Goal: Task Accomplishment & Management: Use online tool/utility

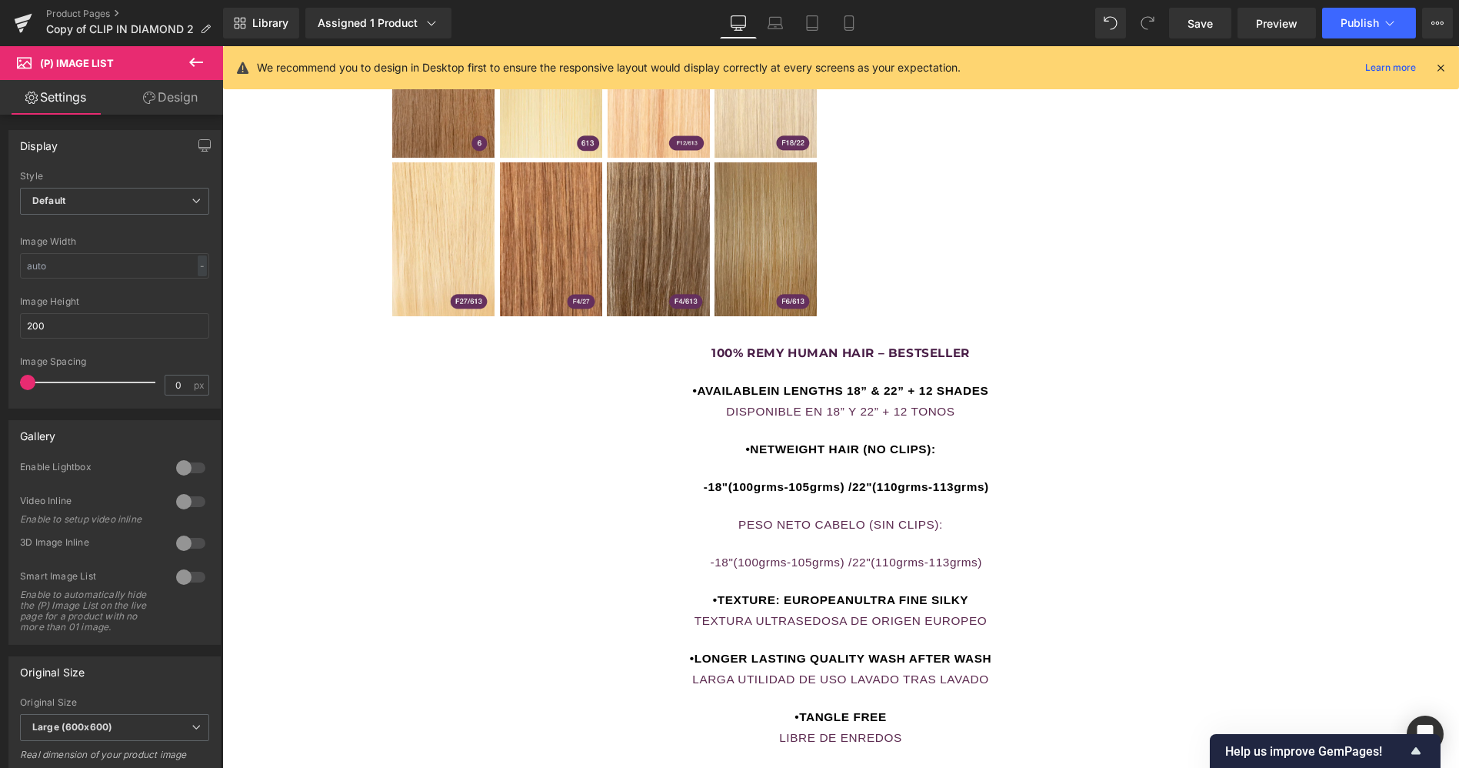
scroll to position [1391, 0]
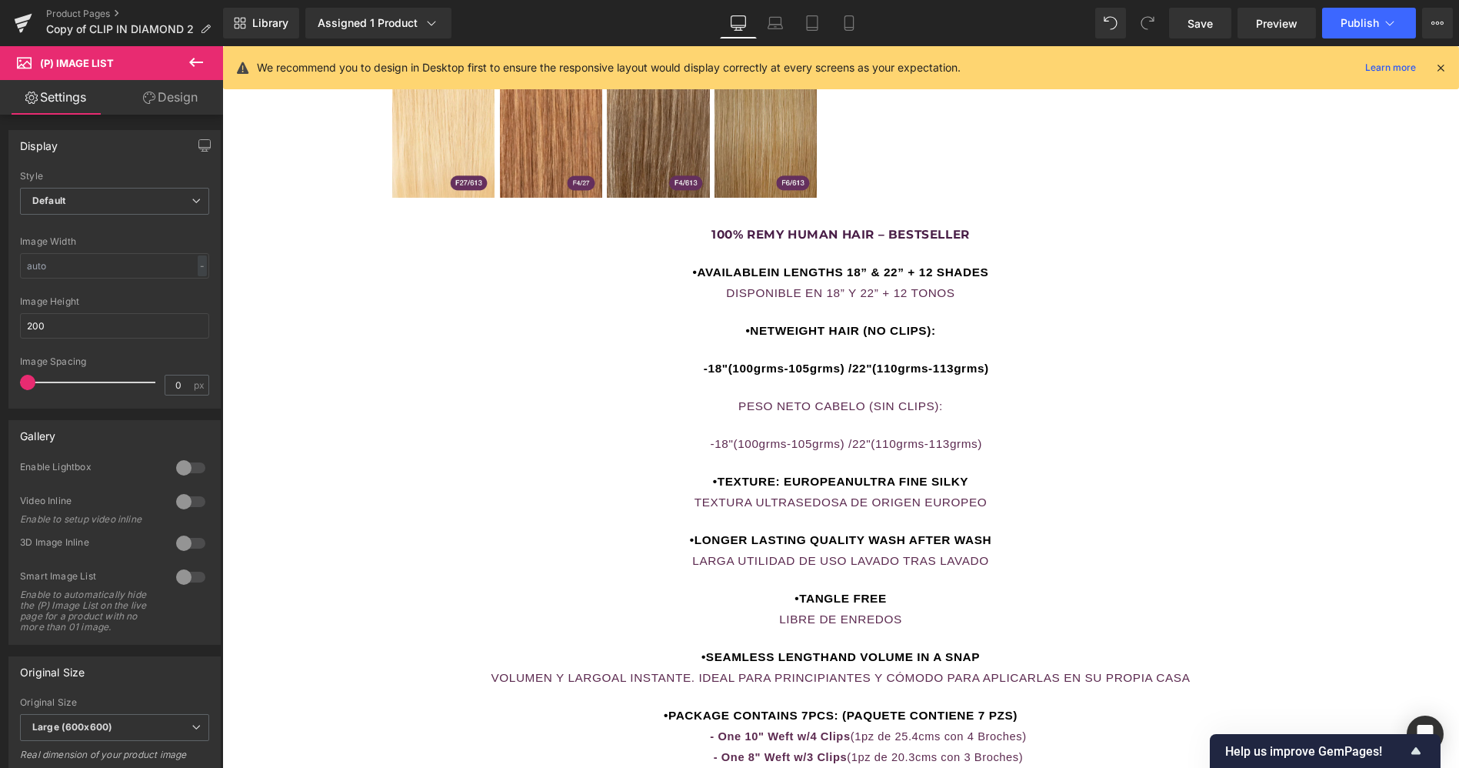
click at [183, 102] on link "Design" at bounding box center [171, 97] width 112 height 35
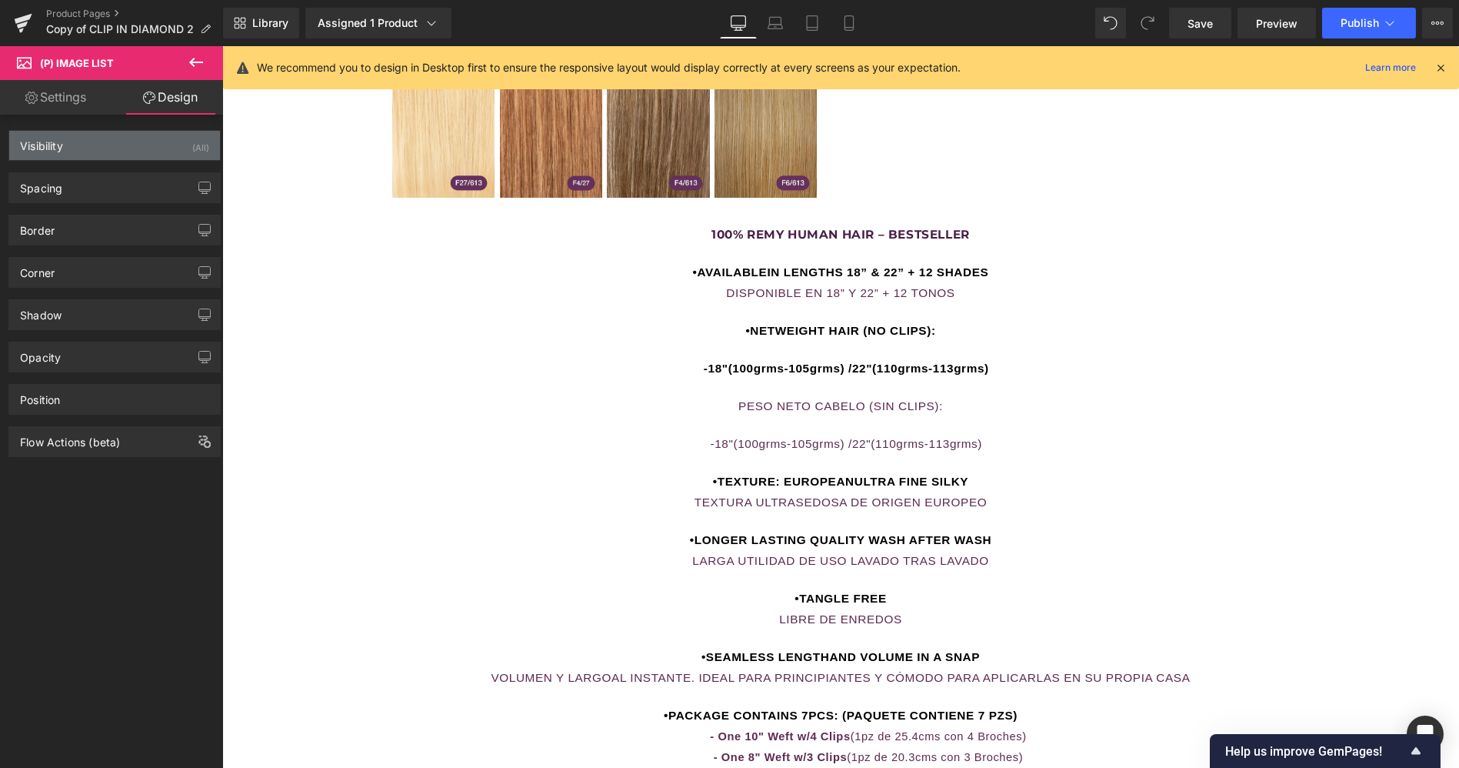
type input "0"
type input "2"
type input "0"
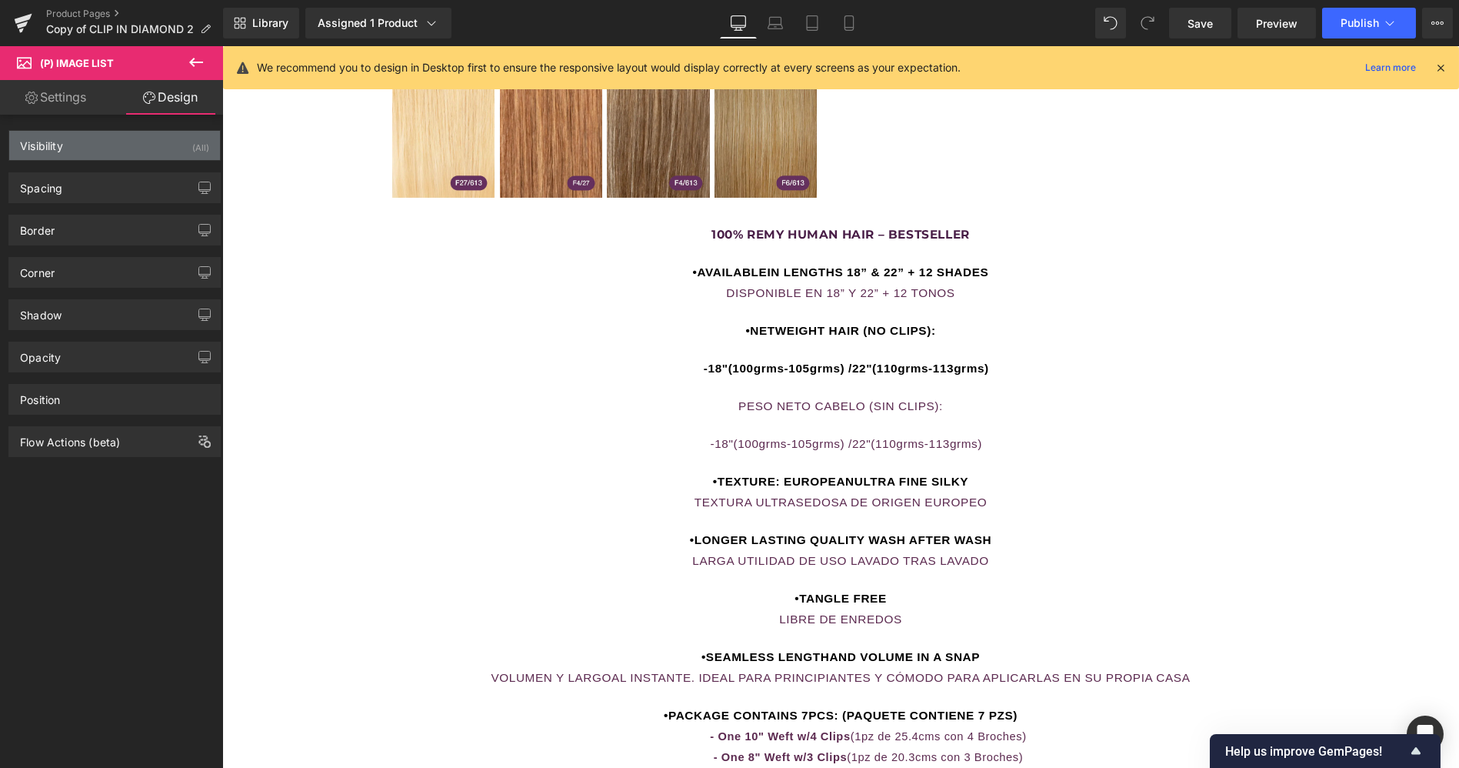
type input "0"
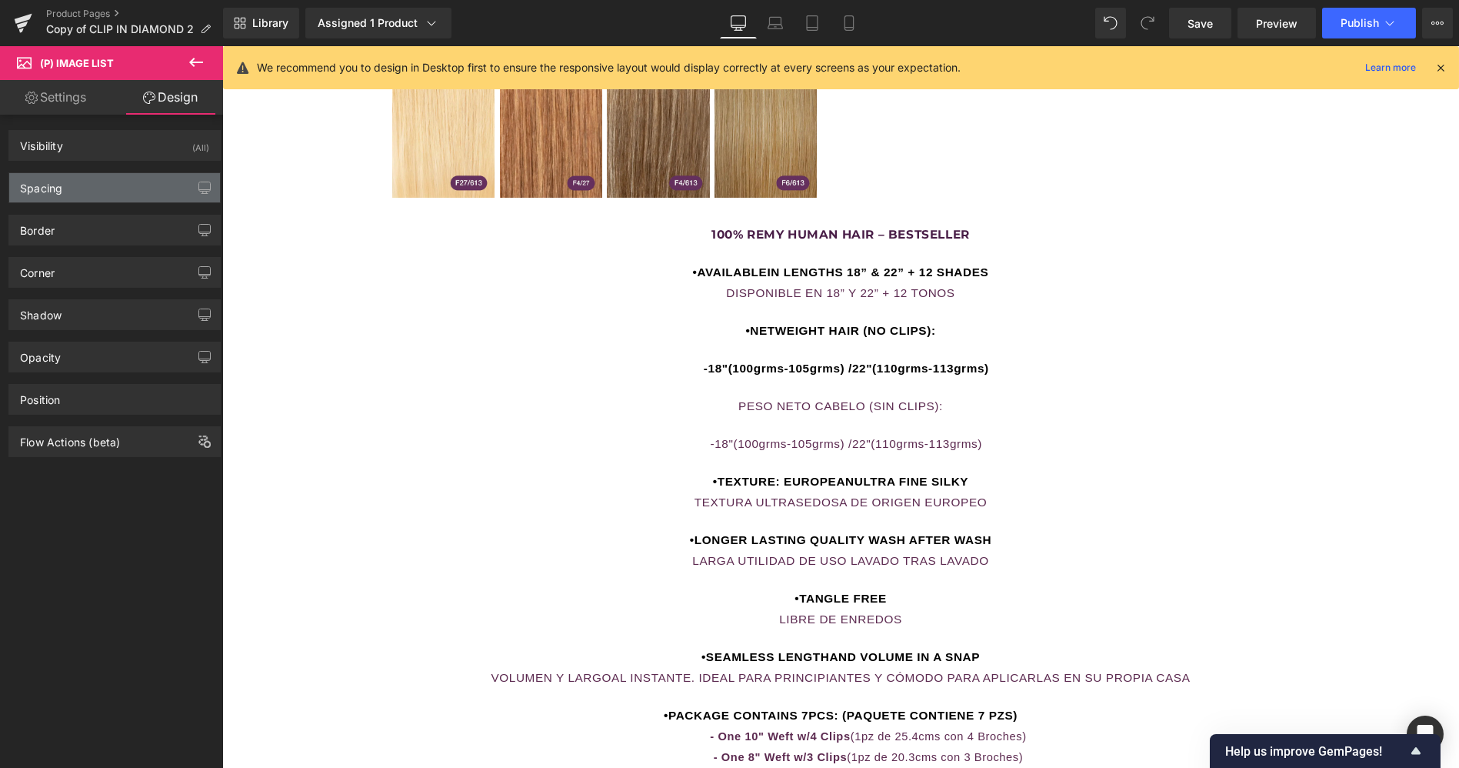
click at [141, 181] on div "Spacing" at bounding box center [114, 187] width 211 height 29
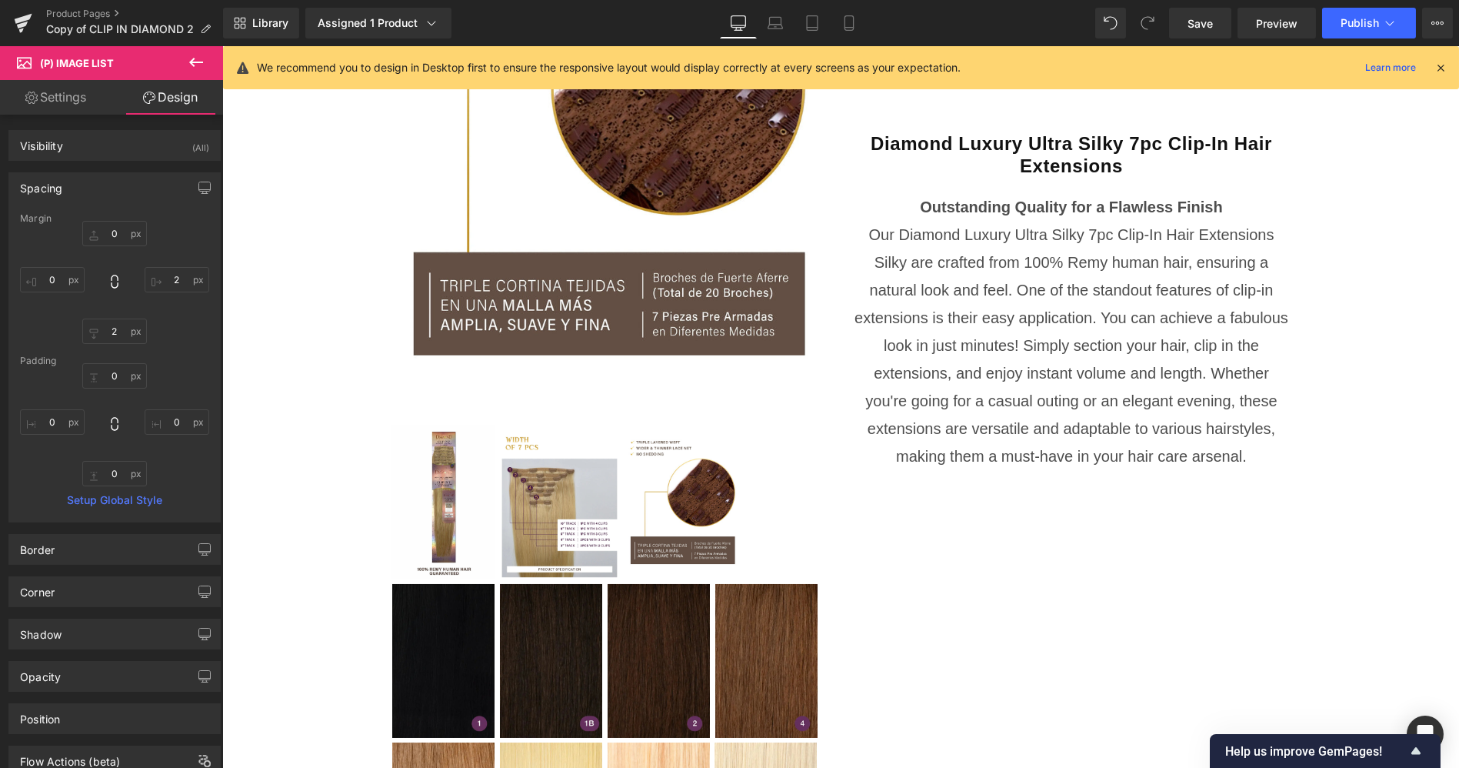
scroll to position [532, 0]
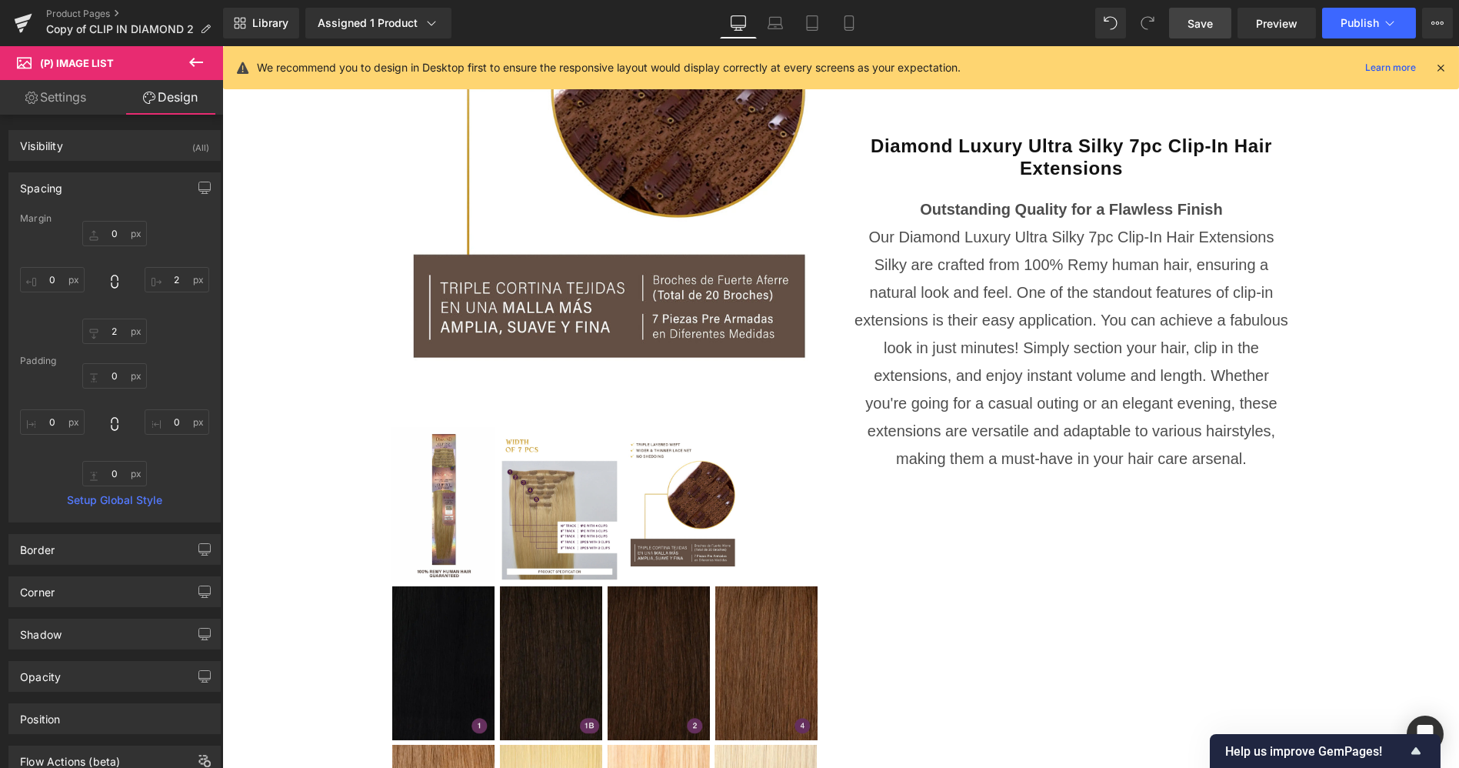
click at [1194, 18] on span "Save" at bounding box center [1200, 23] width 25 height 16
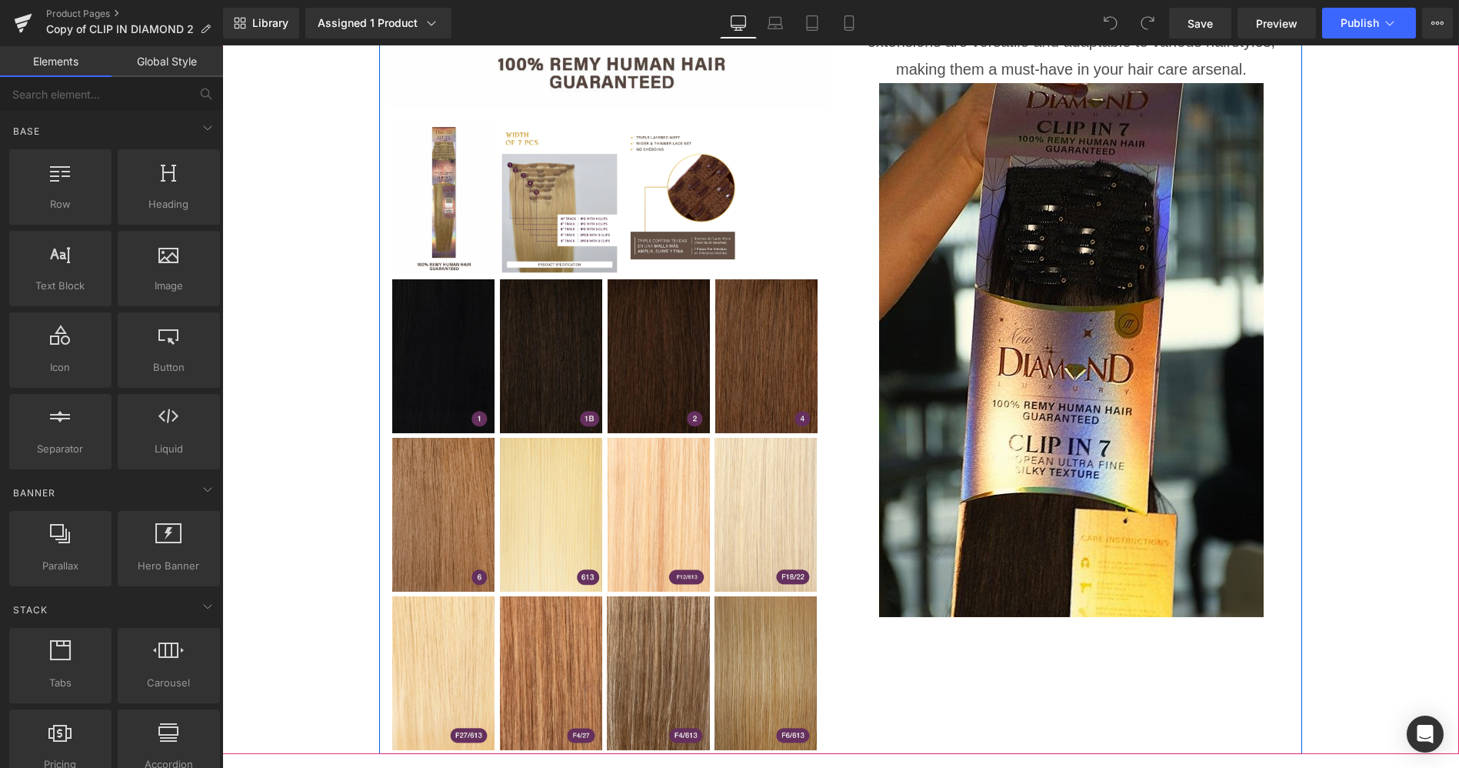
scroll to position [917, 0]
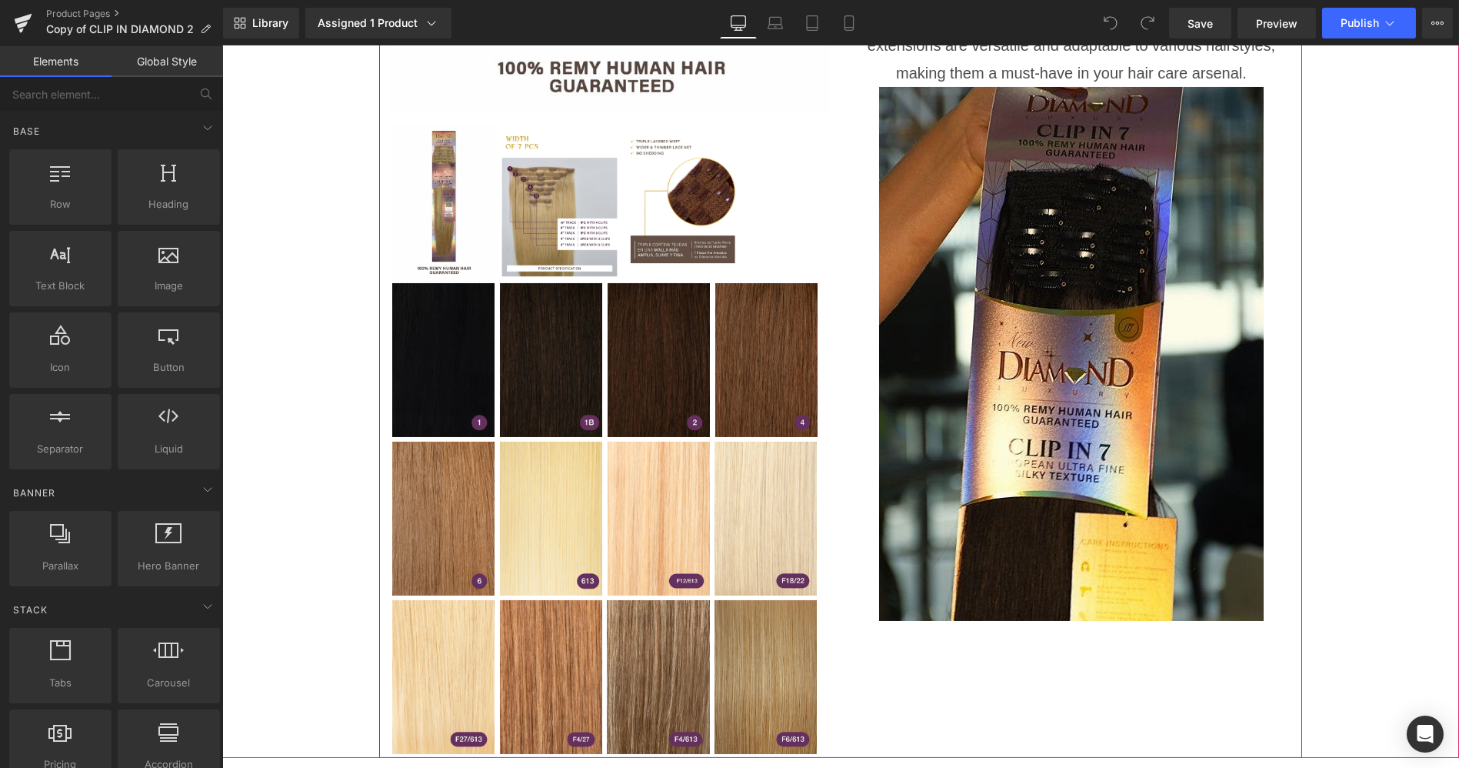
click at [1048, 440] on img at bounding box center [1071, 354] width 385 height 534
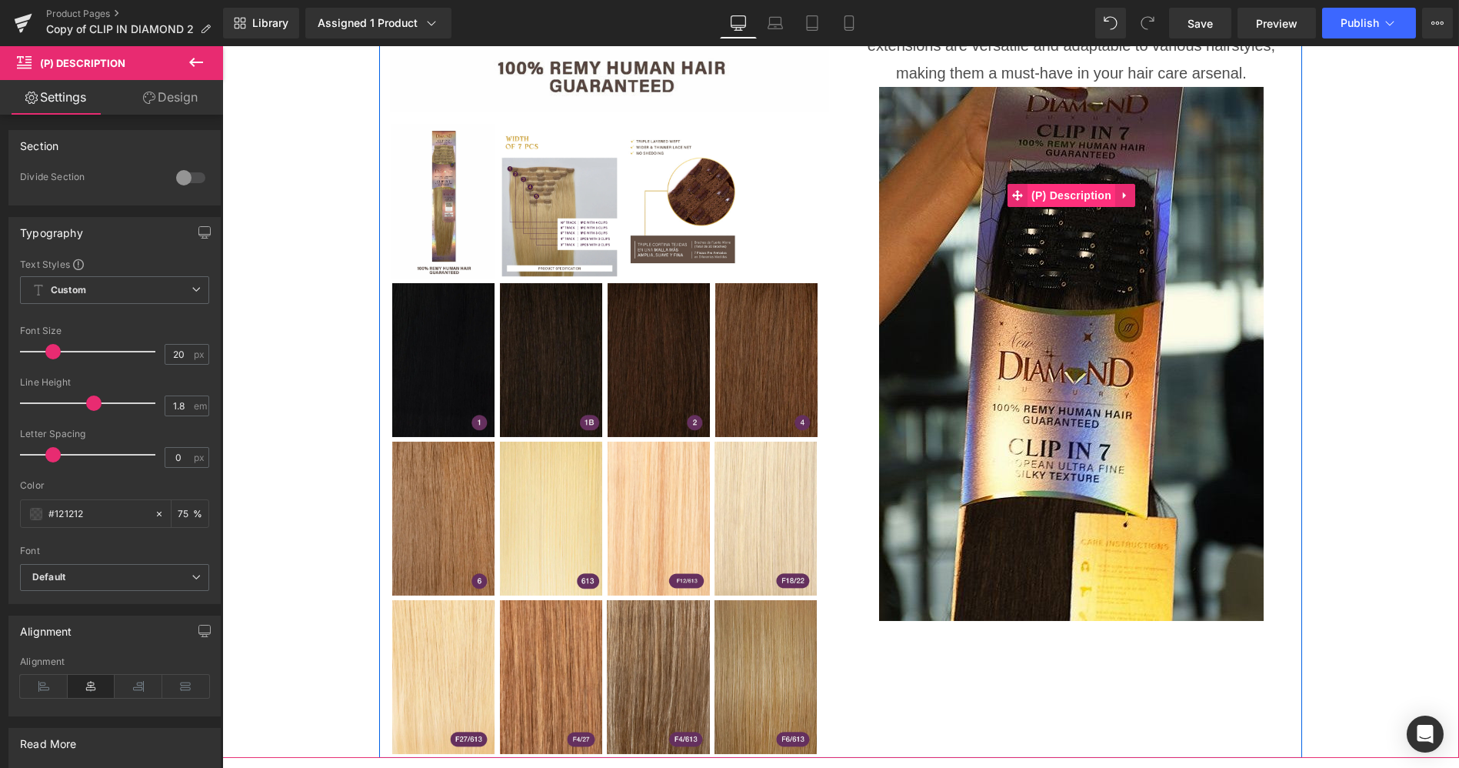
click at [1069, 184] on span "(P) Description" at bounding box center [1072, 195] width 88 height 23
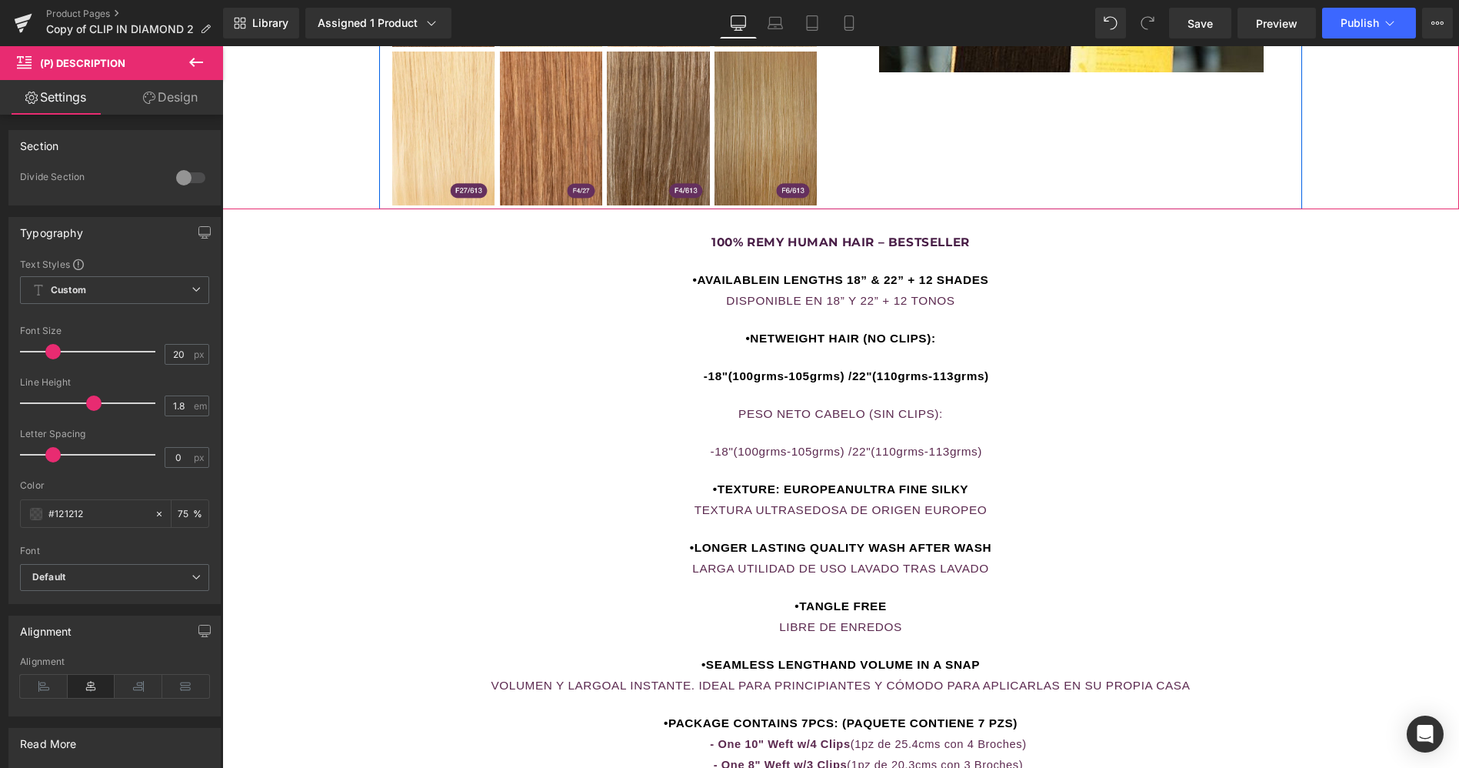
scroll to position [1466, 0]
click at [182, 104] on link "Design" at bounding box center [171, 97] width 112 height 35
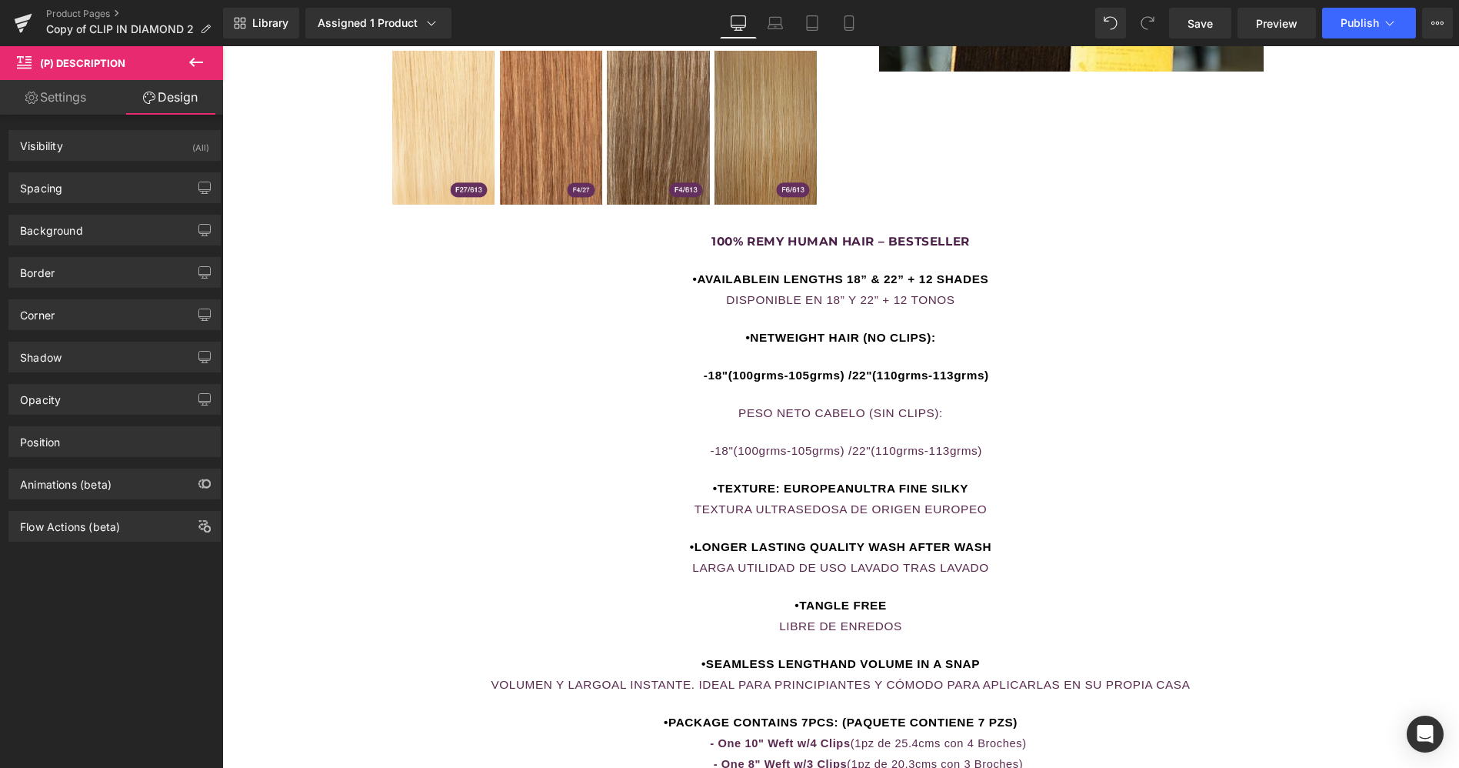
click at [192, 67] on icon at bounding box center [196, 62] width 18 height 18
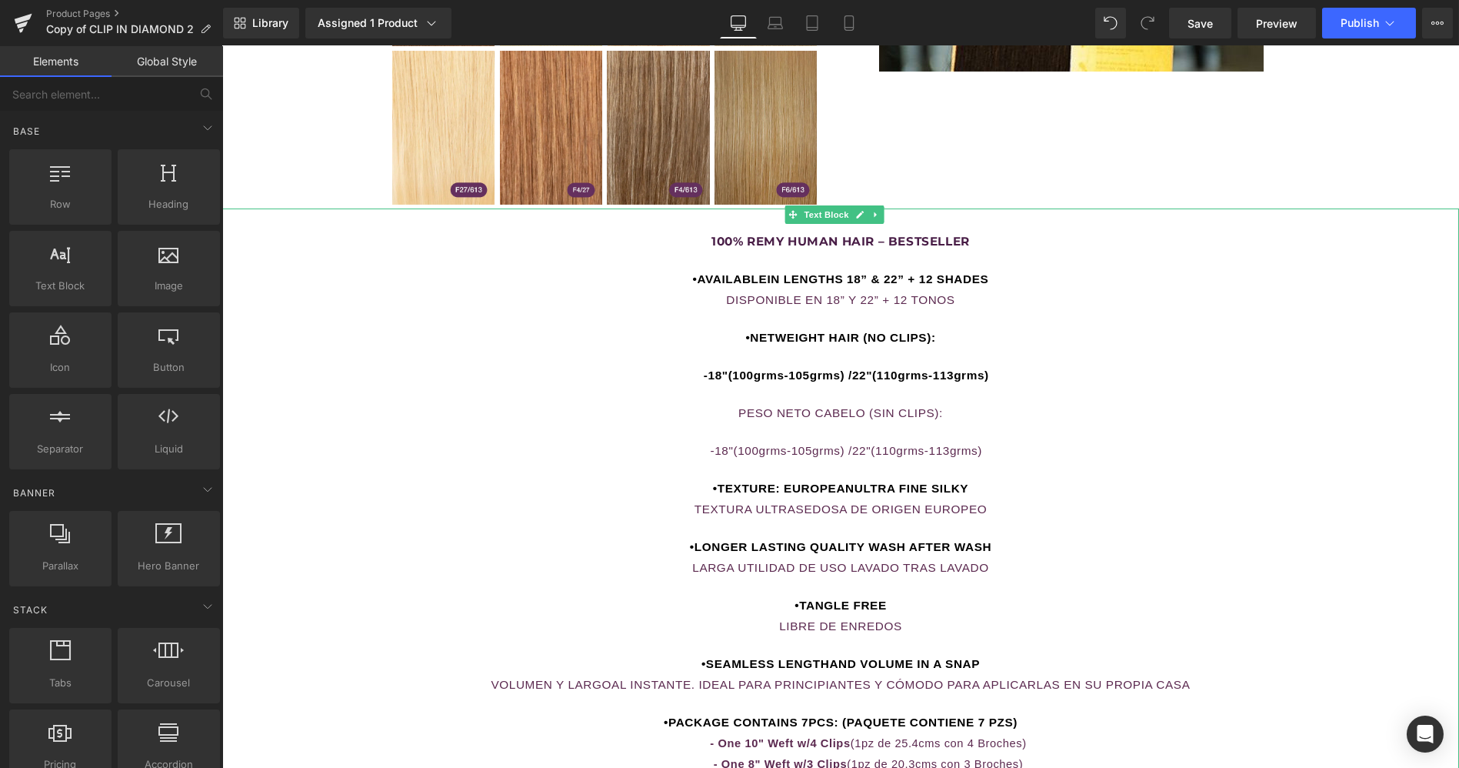
drag, startPoint x: 407, startPoint y: 337, endPoint x: 502, endPoint y: 253, distance: 127.0
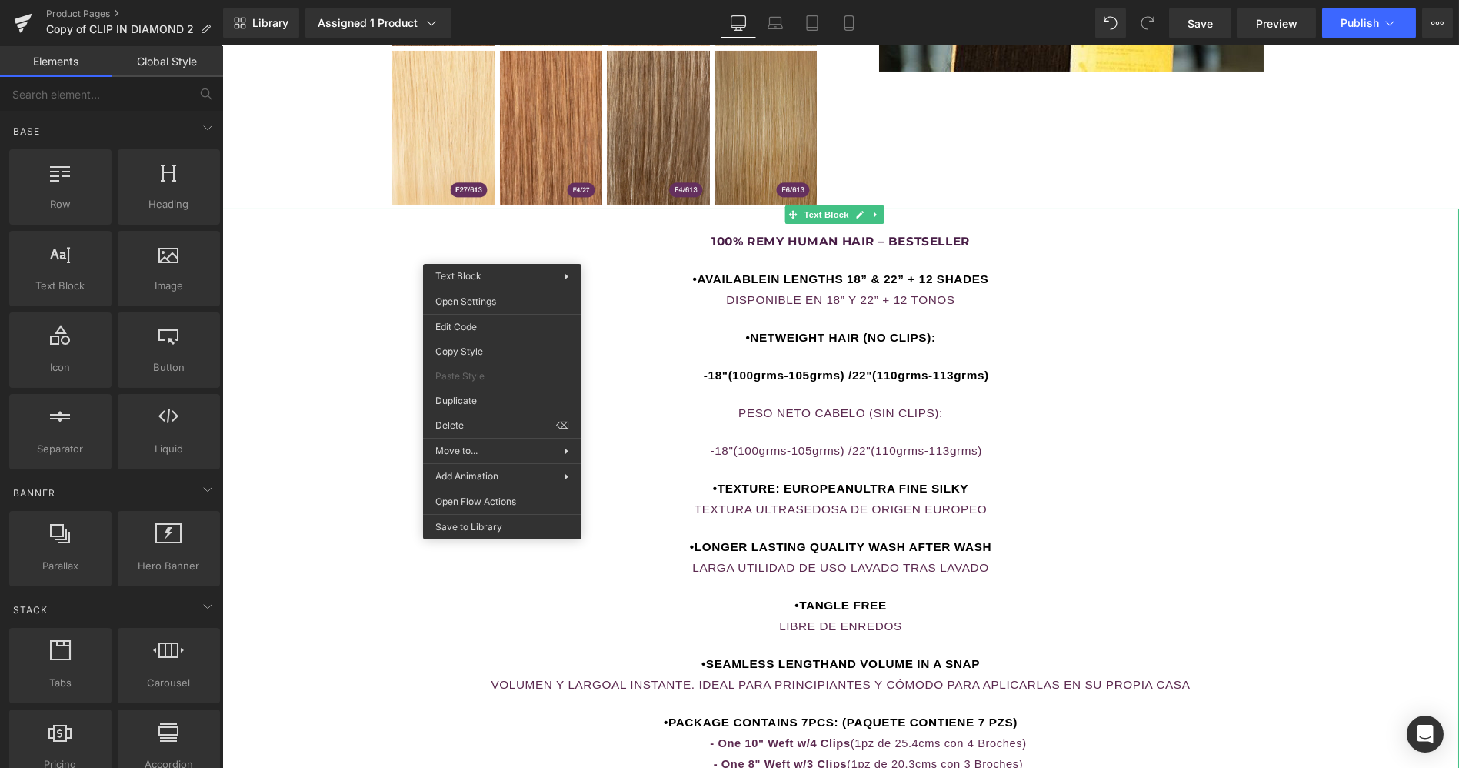
click at [287, 296] on div "100% REMY HUMAN HAIR – BESTSELLER •AVAILABLEIN LENGTHS 18” & 22” + 12 SHADES DI…" at bounding box center [840, 521] width 1237 height 626
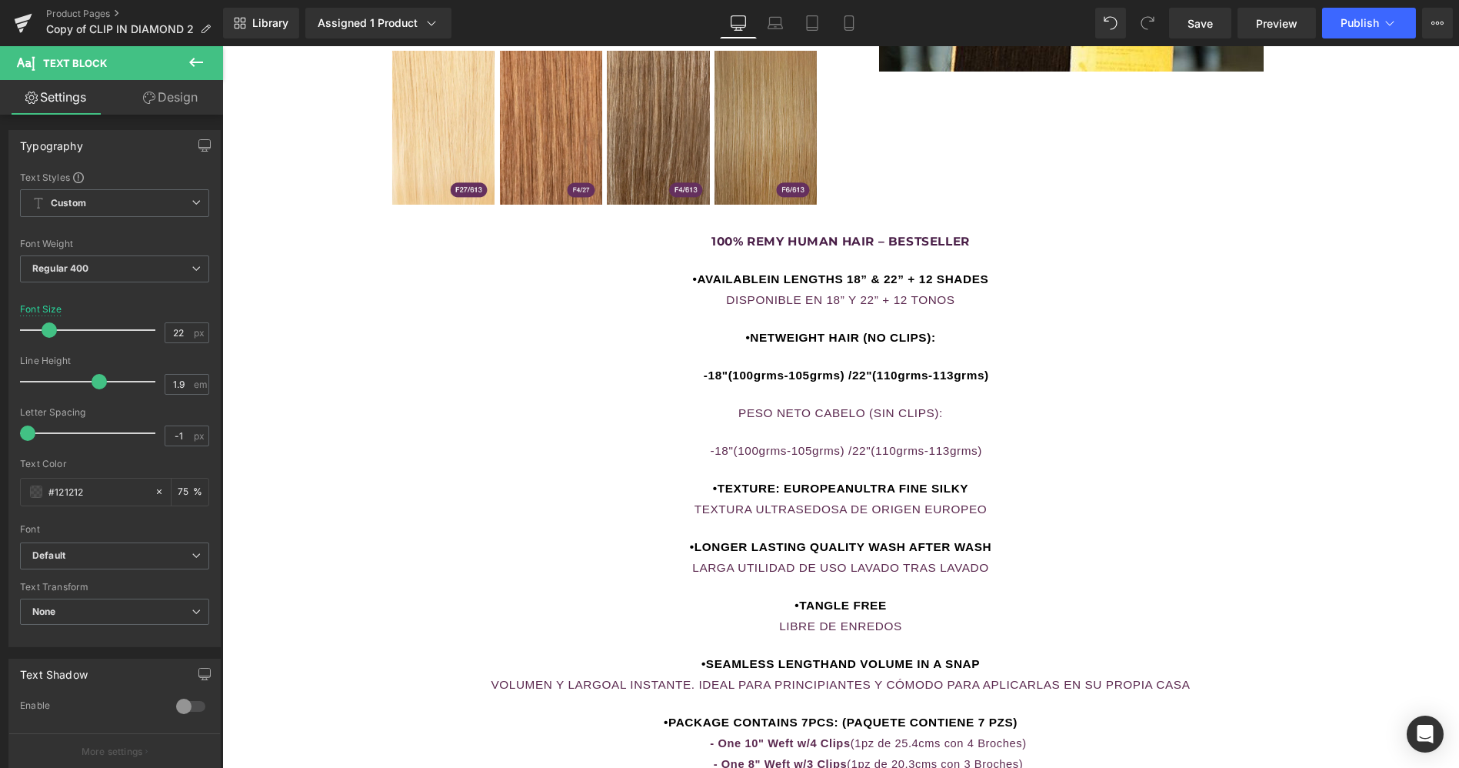
click at [205, 61] on button at bounding box center [196, 63] width 54 height 34
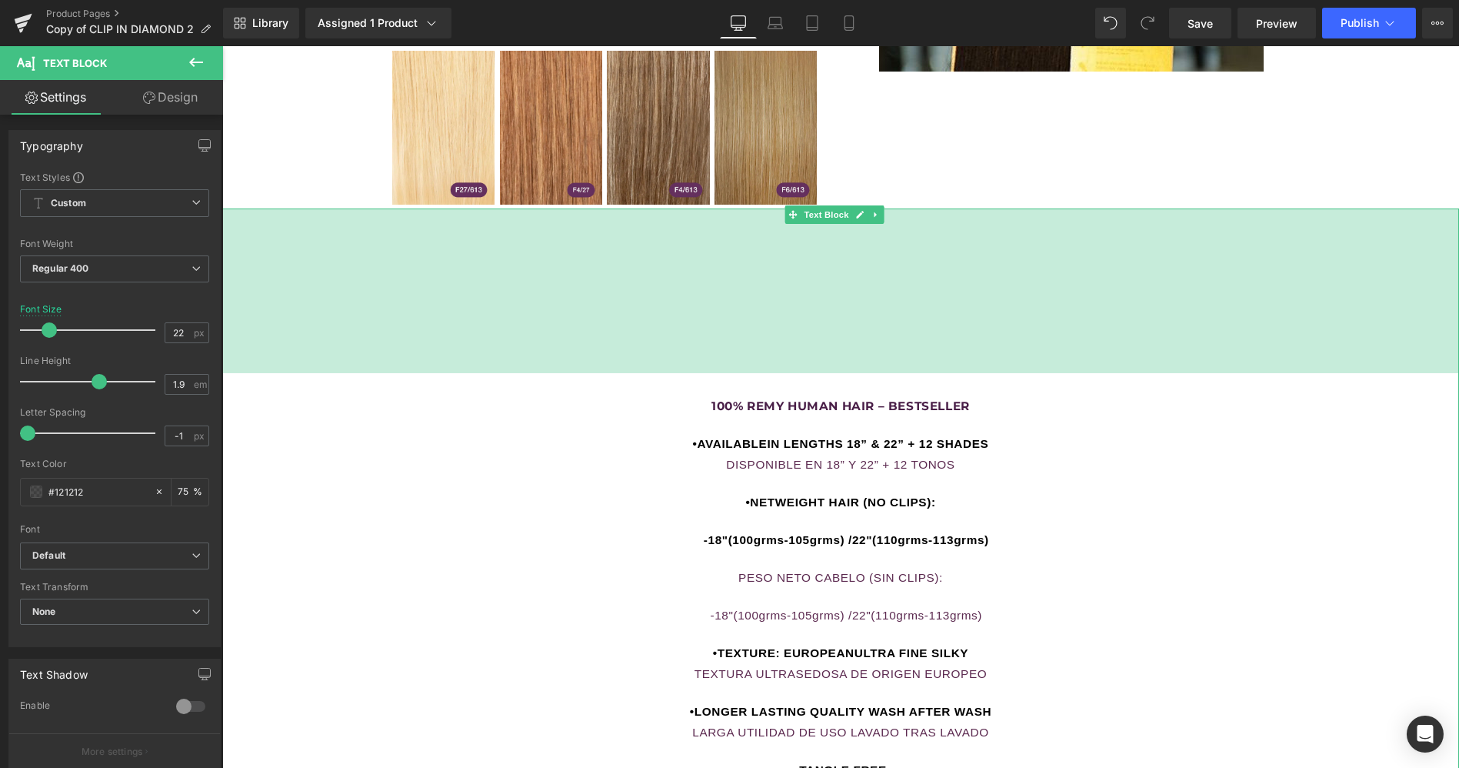
drag, startPoint x: 292, startPoint y: 190, endPoint x: 286, endPoint y: 354, distance: 163.9
click at [286, 354] on div "100% REMY HUMAN HAIR – BESTSELLER •AVAILABLEIN LENGTHS 18” & 22” + 12 SHADES DI…" at bounding box center [840, 603] width 1237 height 791
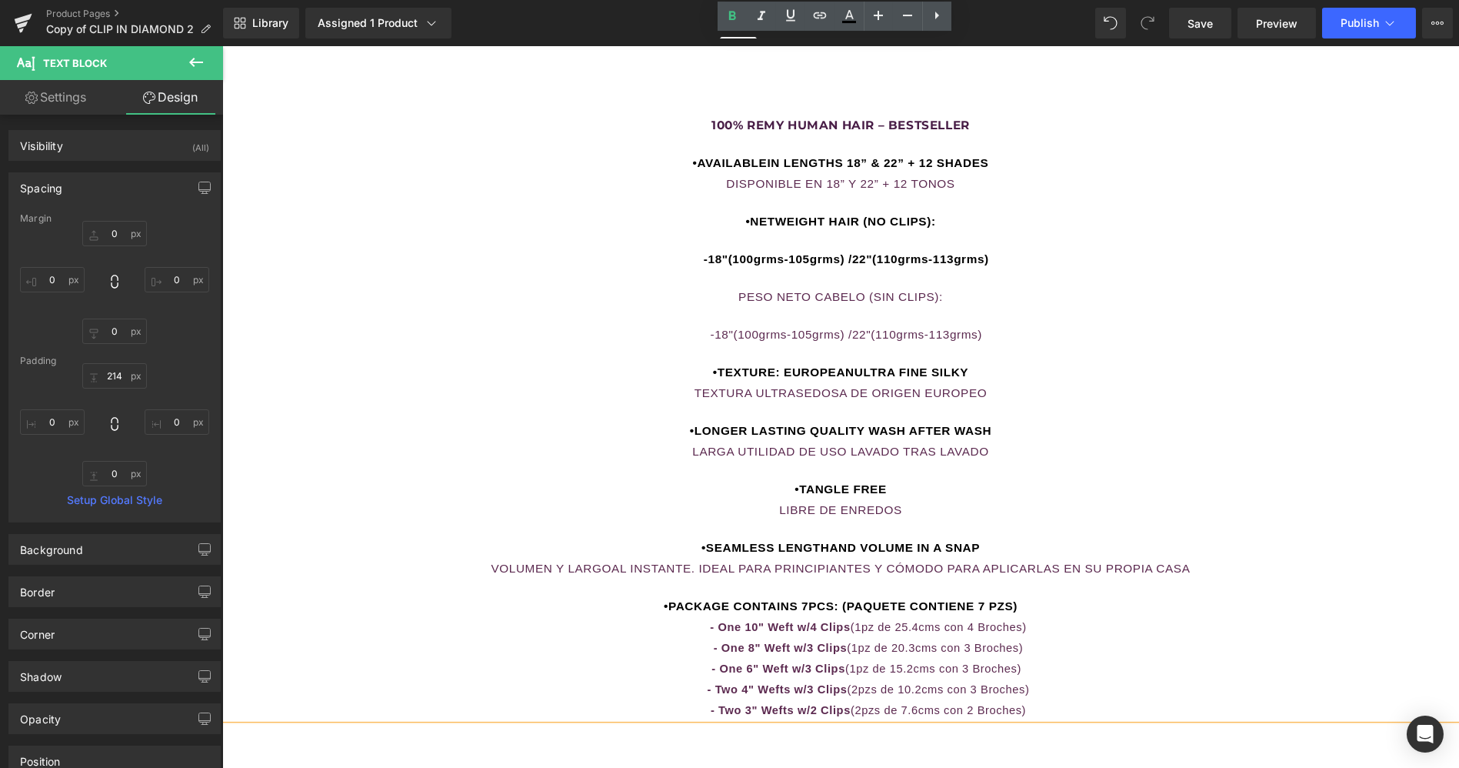
scroll to position [1485, 0]
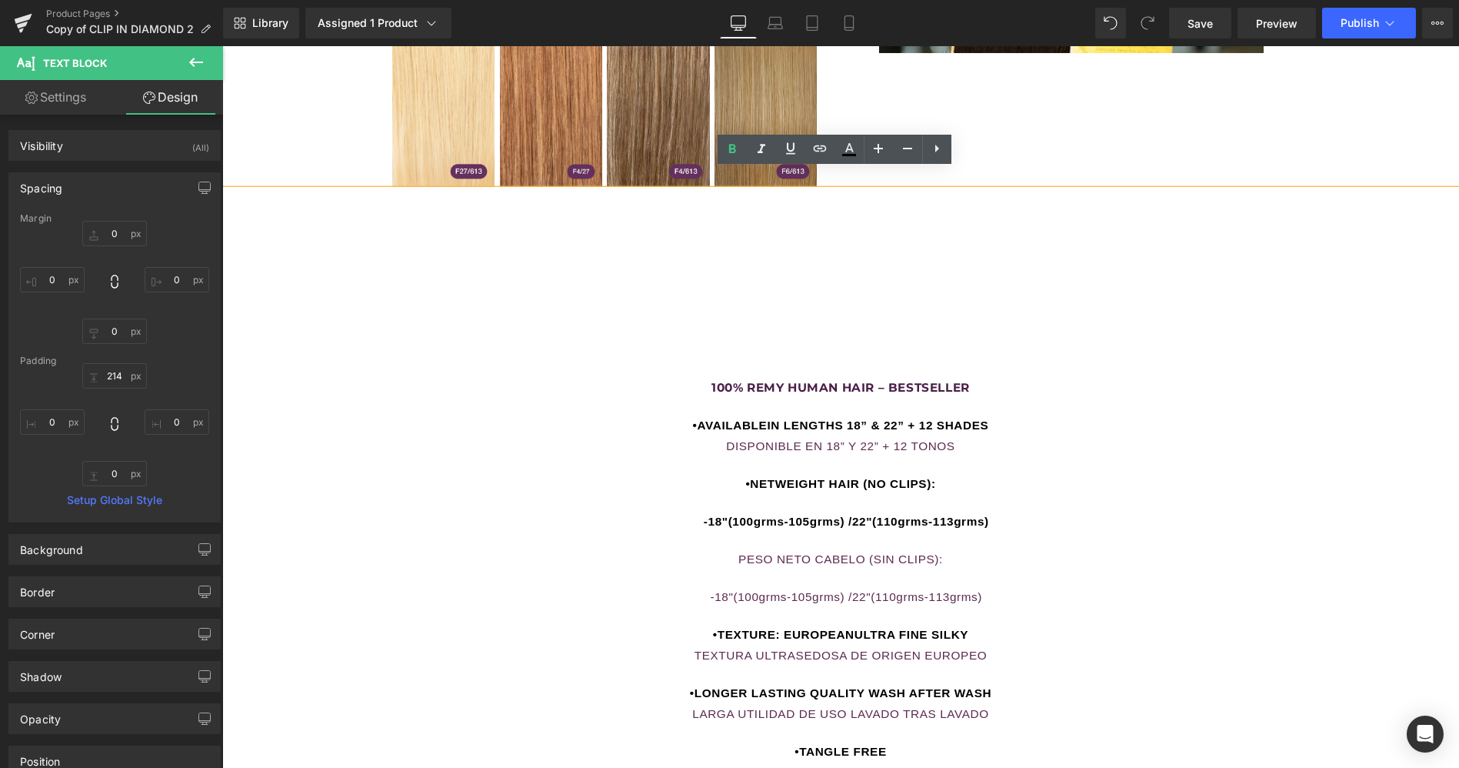
click at [455, 518] on div "100% REMY HUMAN HAIR – BESTSELLER •AVAILABLEIN LENGTHS 18” & 22” + 12 SHADES DI…" at bounding box center [840, 668] width 1237 height 626
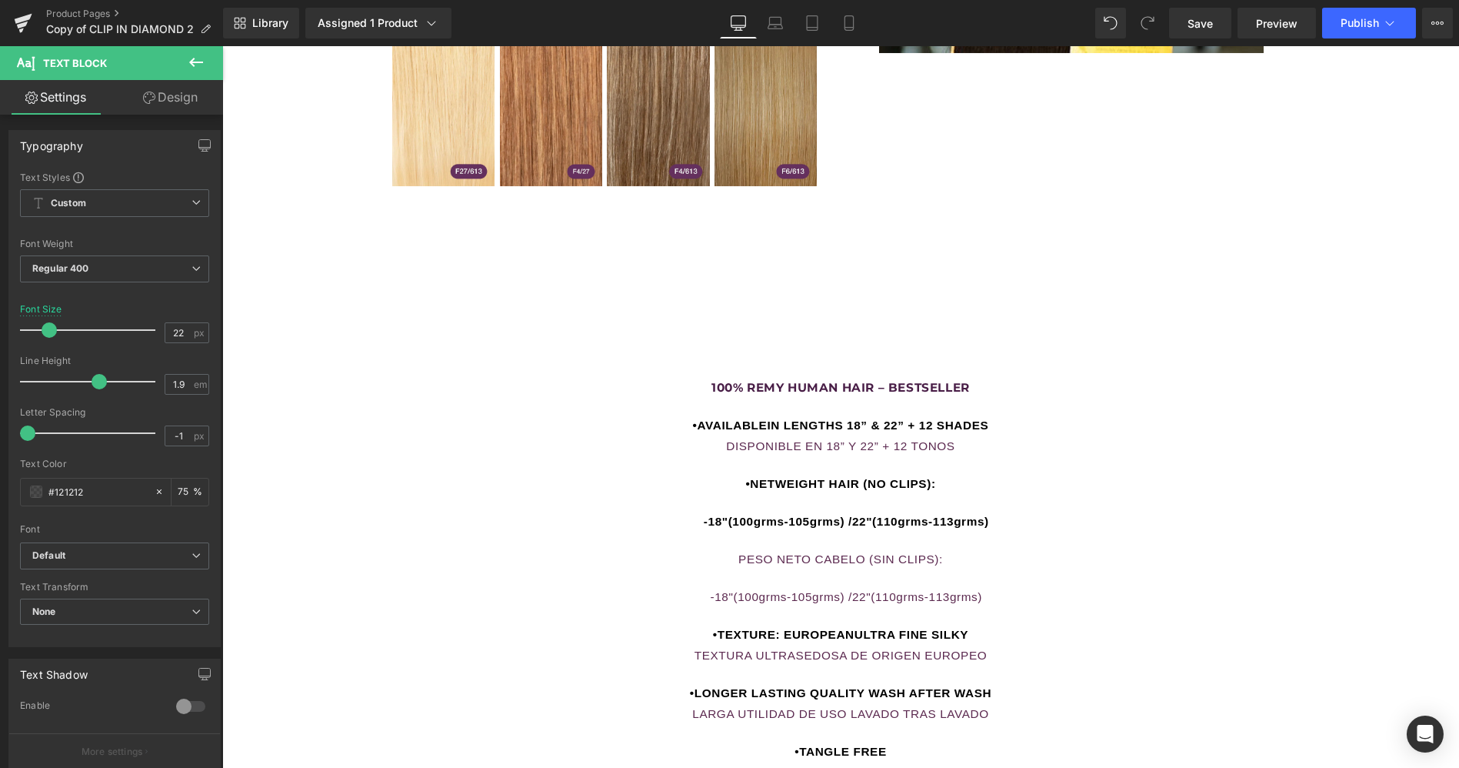
click at [194, 60] on icon at bounding box center [196, 62] width 18 height 18
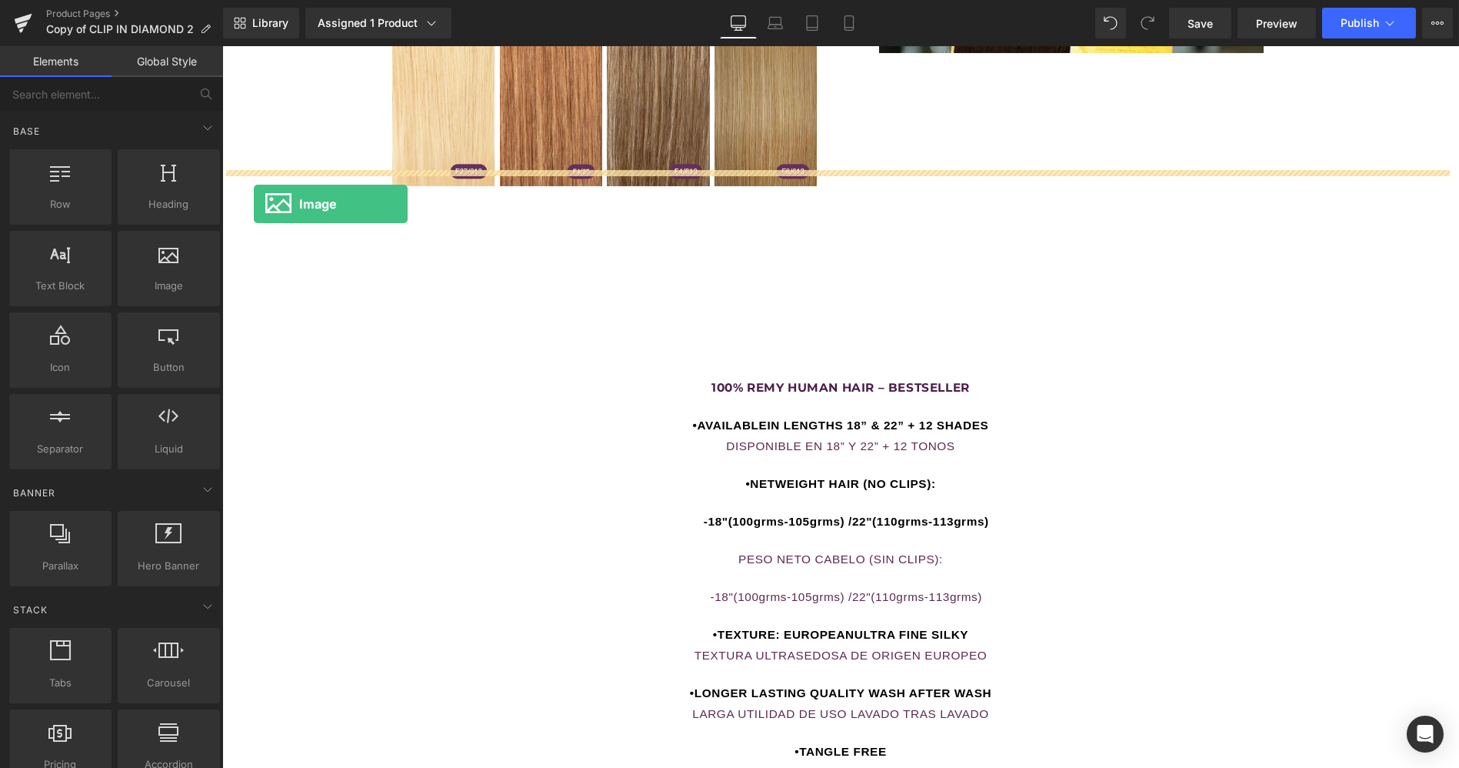
drag, startPoint x: 380, startPoint y: 312, endPoint x: 254, endPoint y: 204, distance: 166.4
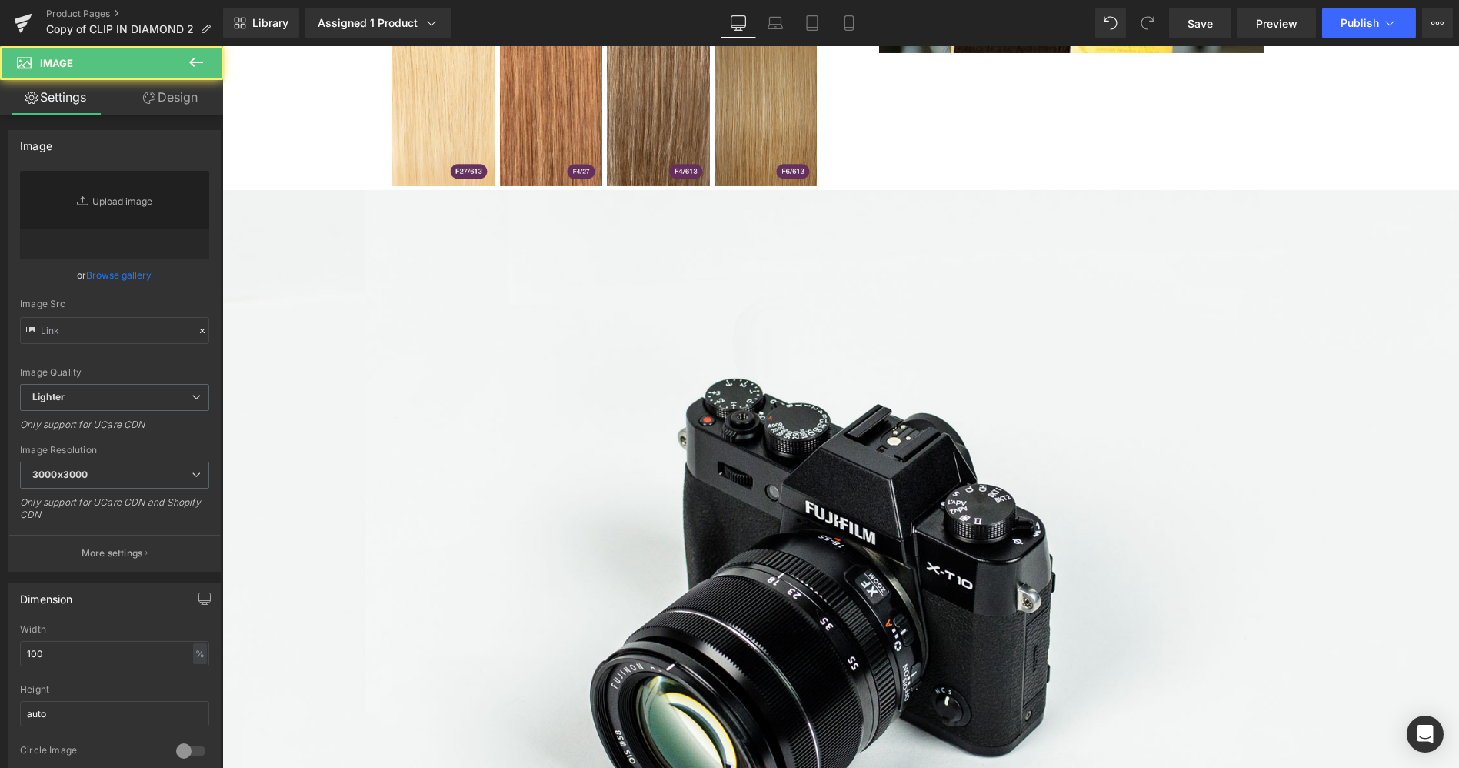
type input "//d1um8515vdn9kb.cloudfront.net/images/parallax.jpg"
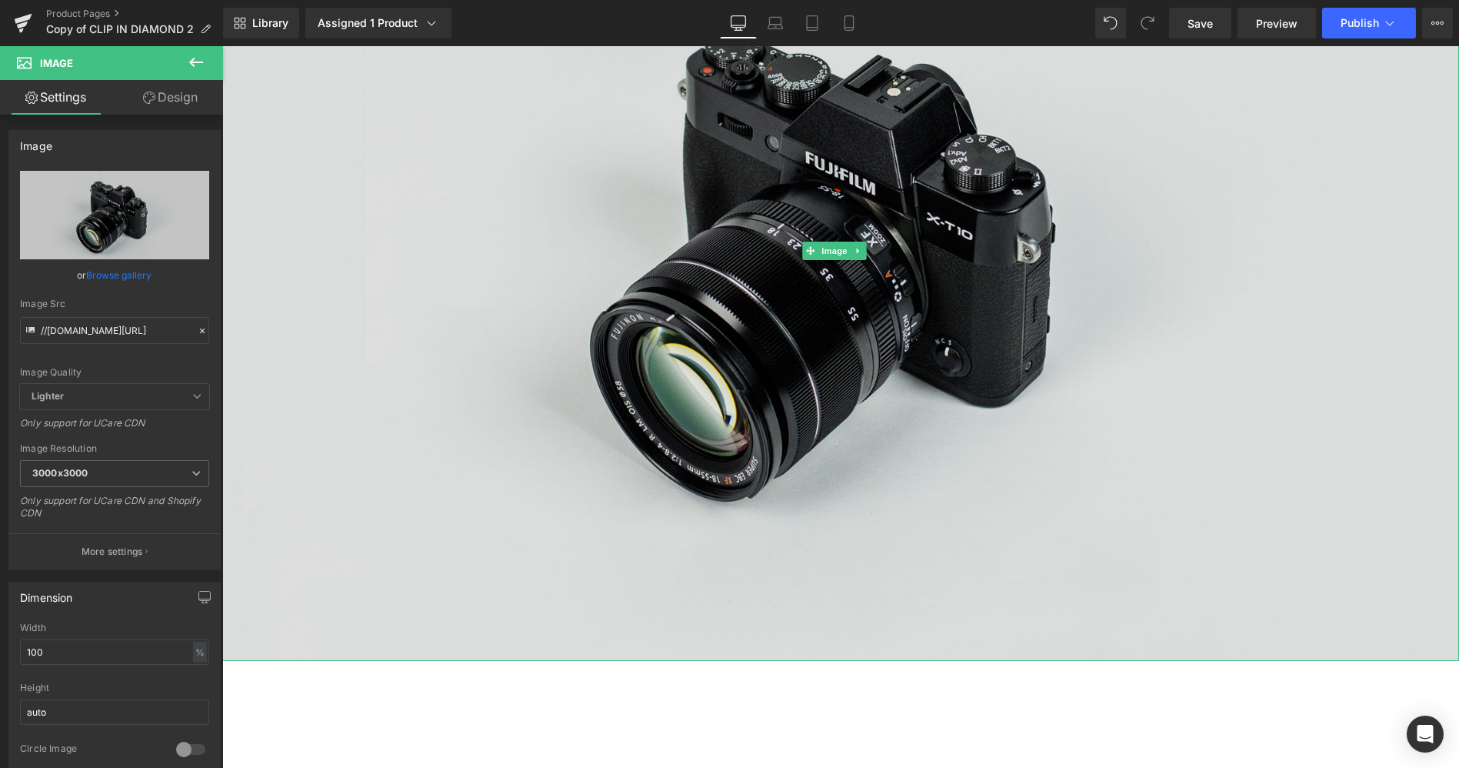
scroll to position [1844, 0]
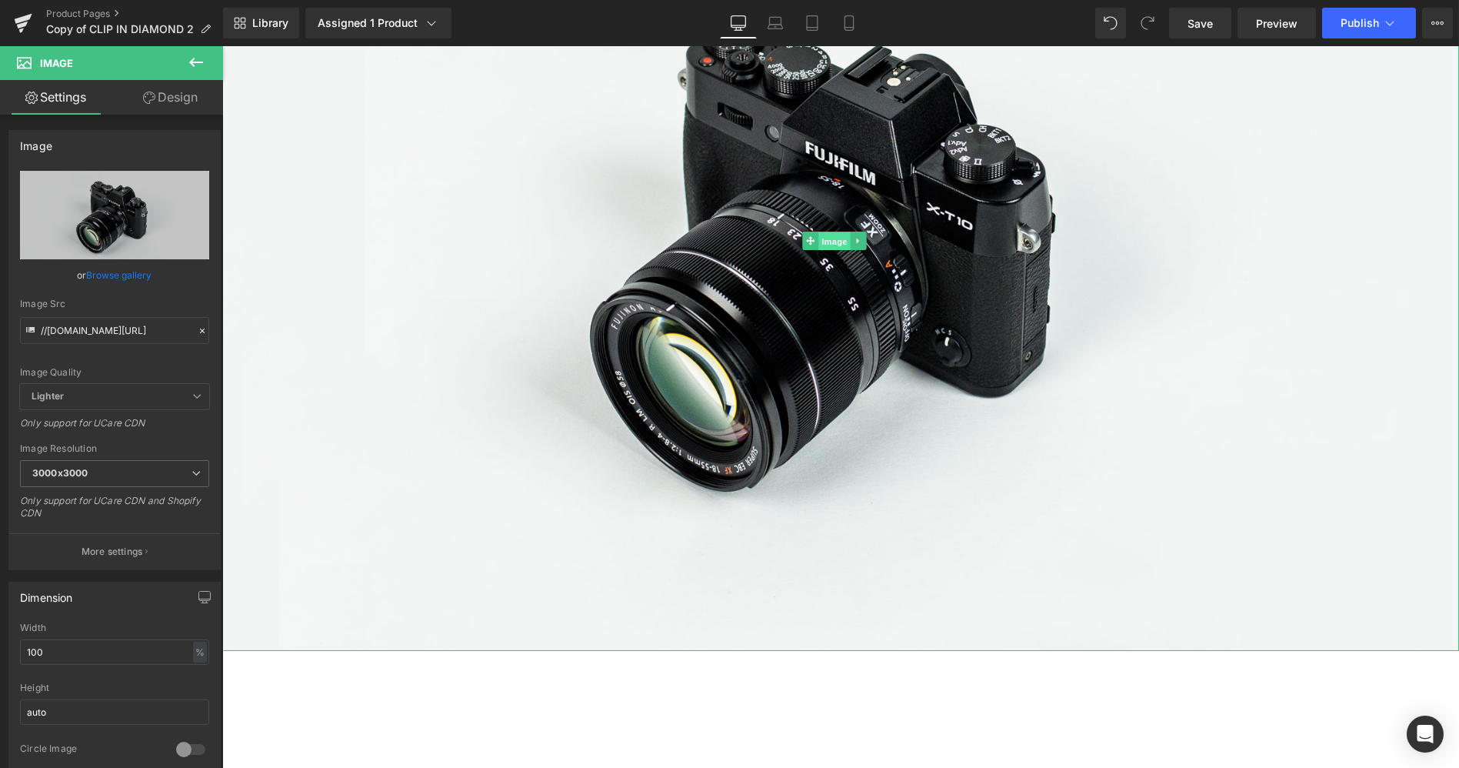
click at [836, 232] on span "Image" at bounding box center [834, 241] width 32 height 18
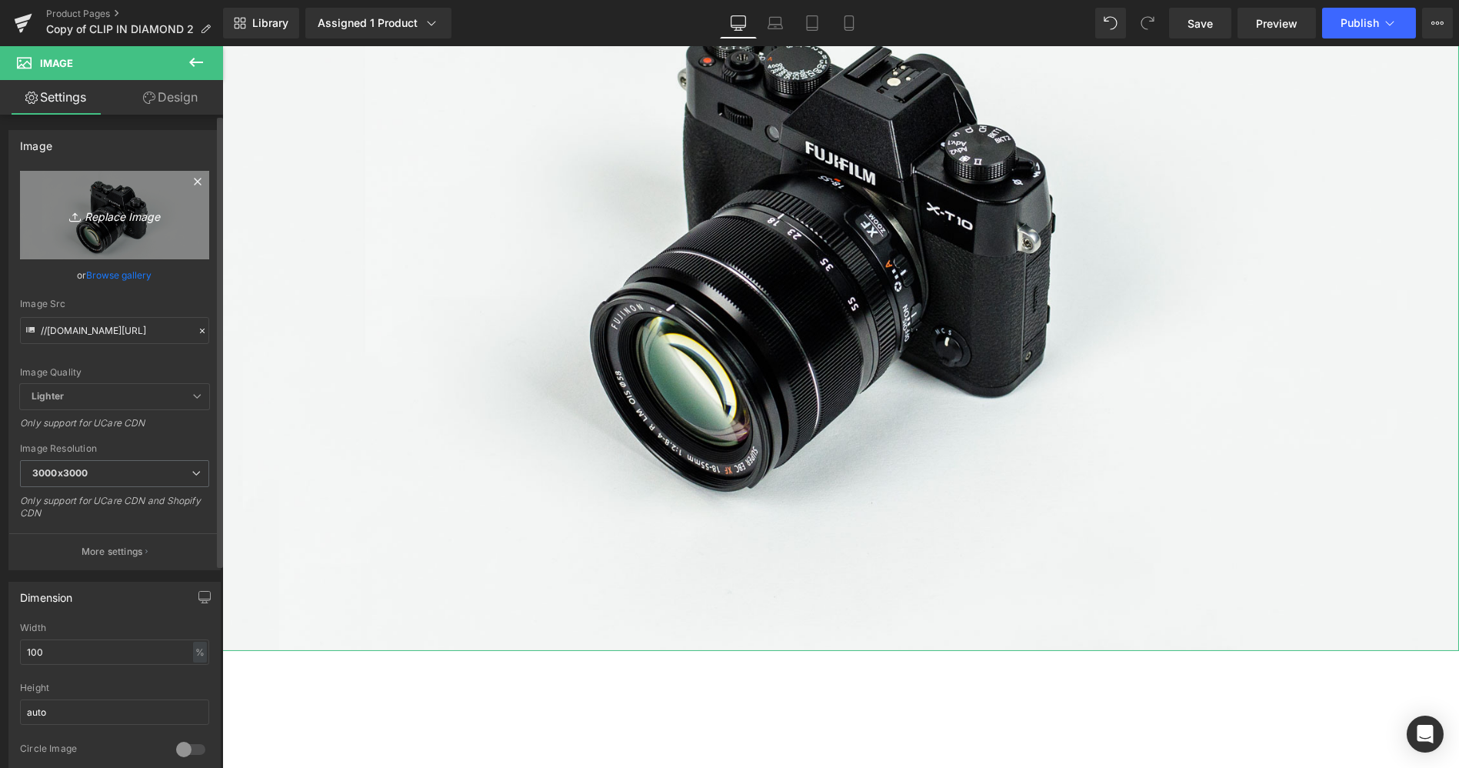
click at [135, 216] on icon "Replace Image" at bounding box center [114, 214] width 123 height 19
type input "C:\fakepath\3.JPG"
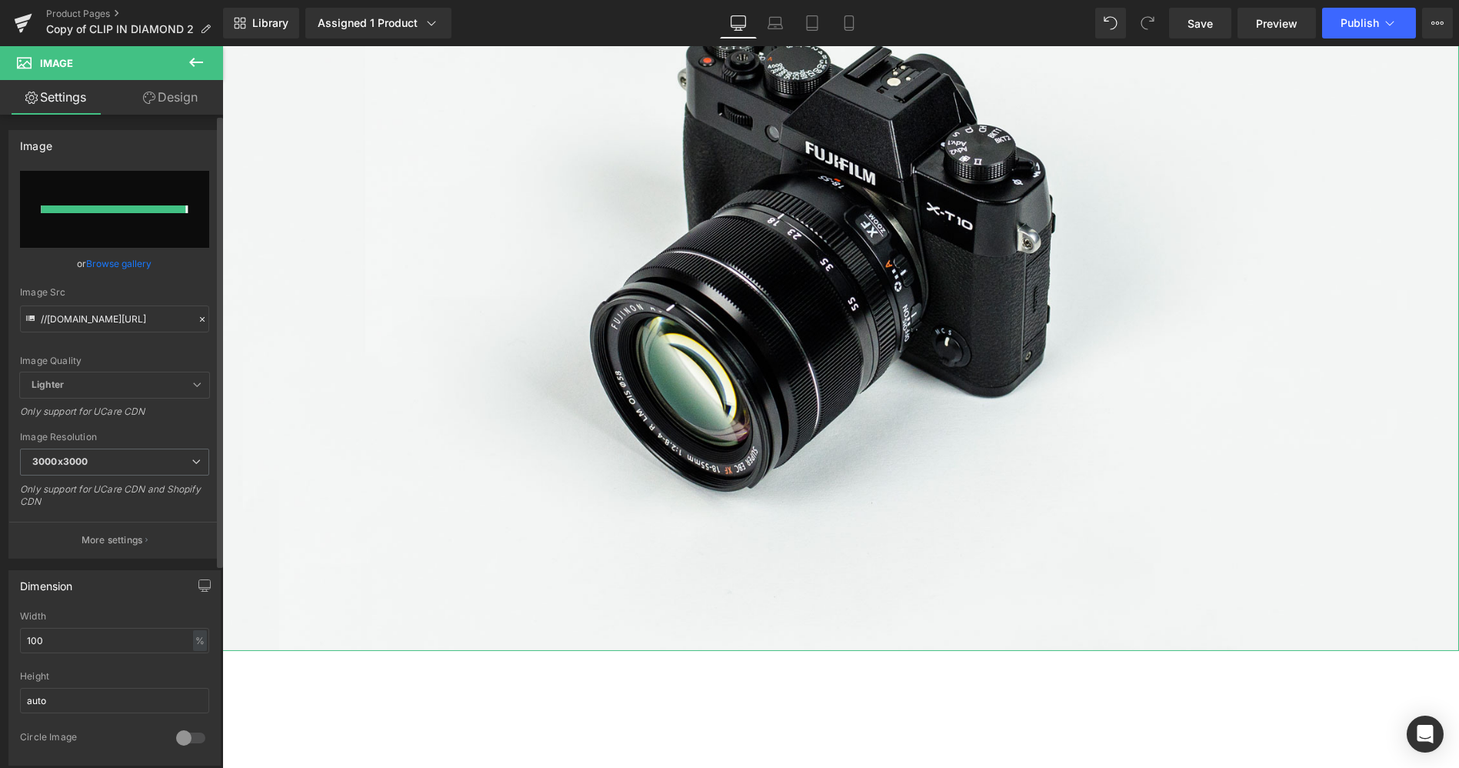
type input "https://ucarecdn.com/9e4ecdfd-3acf-46e2-a0a8-21650891f641/-/format/auto/-/previ…"
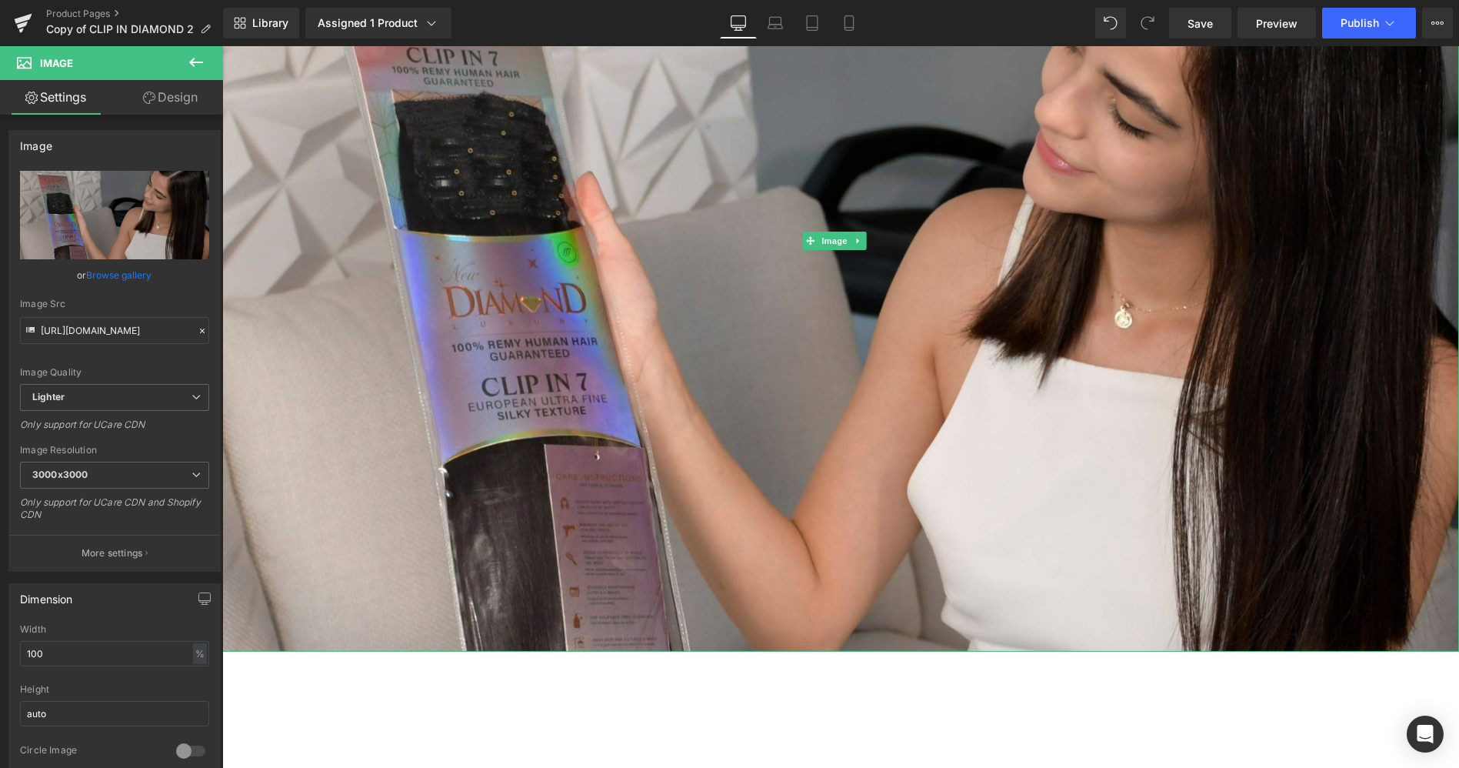
click at [1443, 544] on div "Image" at bounding box center [840, 241] width 1237 height 820
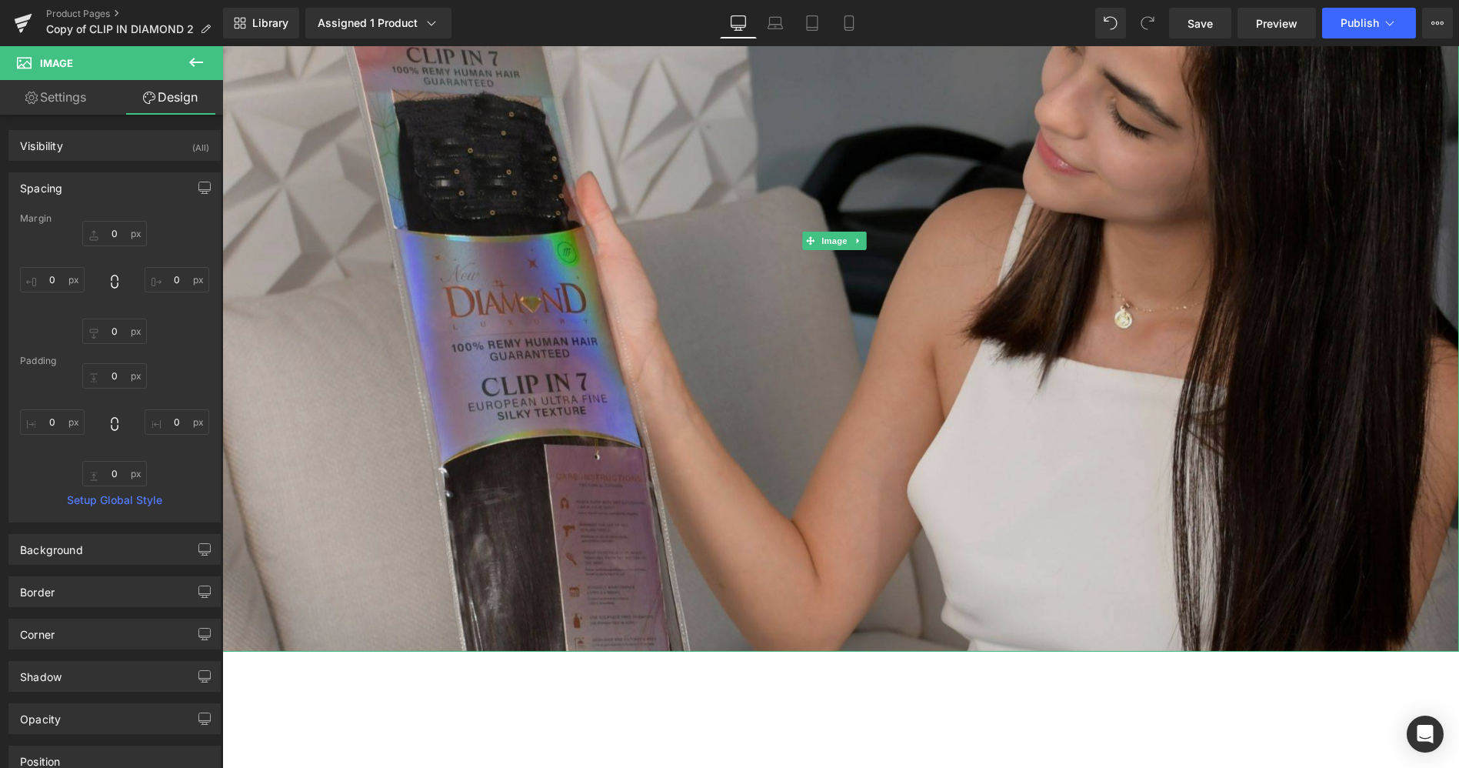
click at [529, 255] on img at bounding box center [840, 241] width 1237 height 820
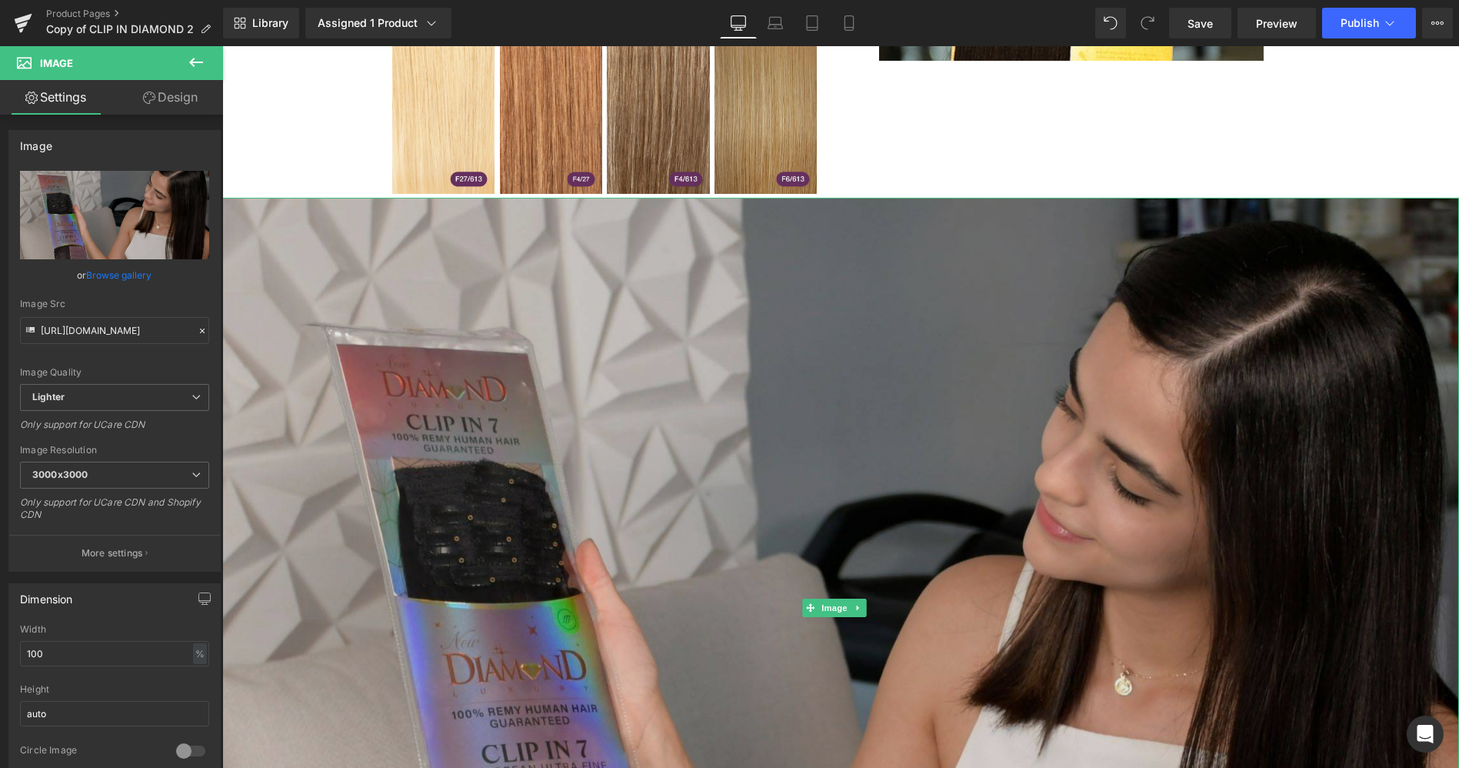
scroll to position [1476, 0]
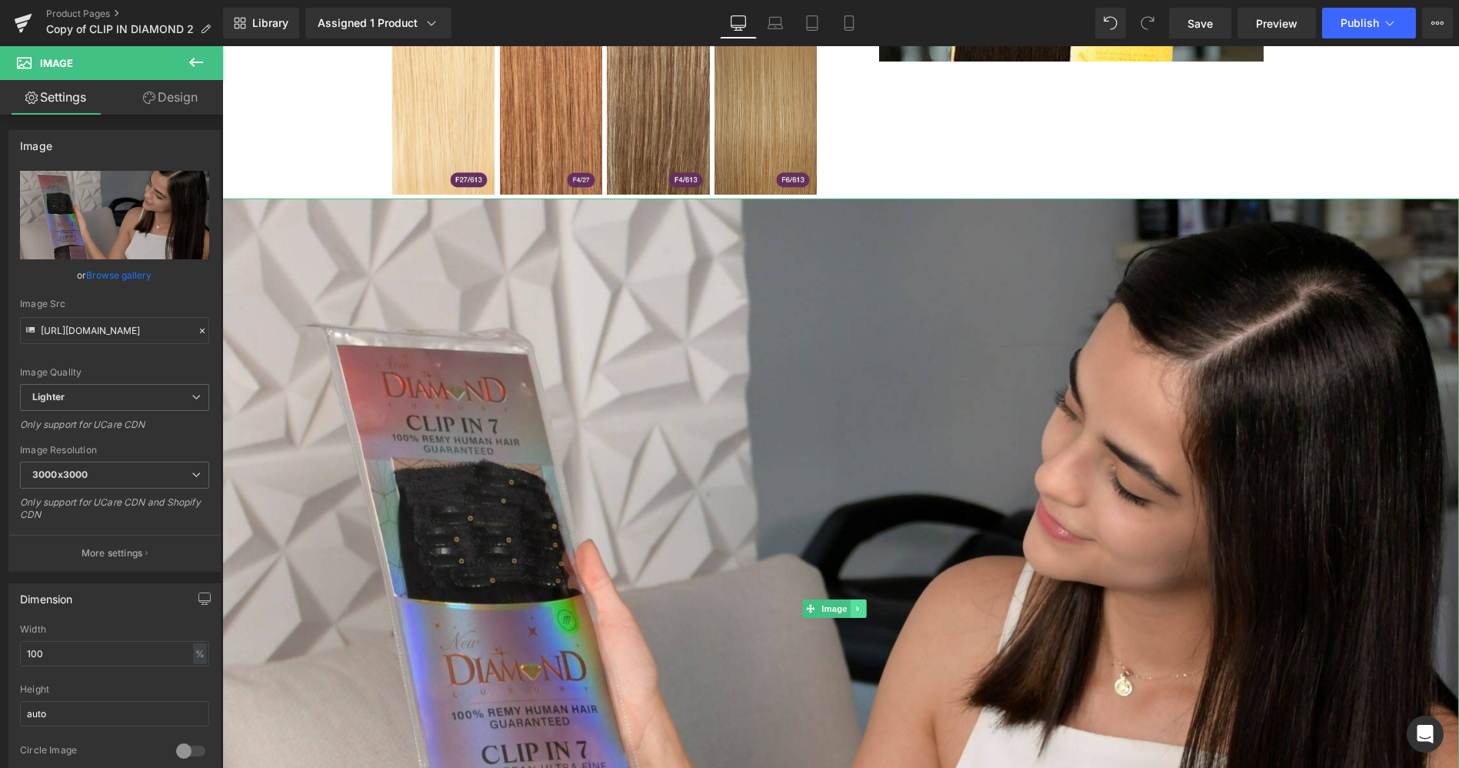
click at [860, 604] on icon at bounding box center [858, 608] width 8 height 9
click at [871, 599] on link at bounding box center [866, 608] width 16 height 18
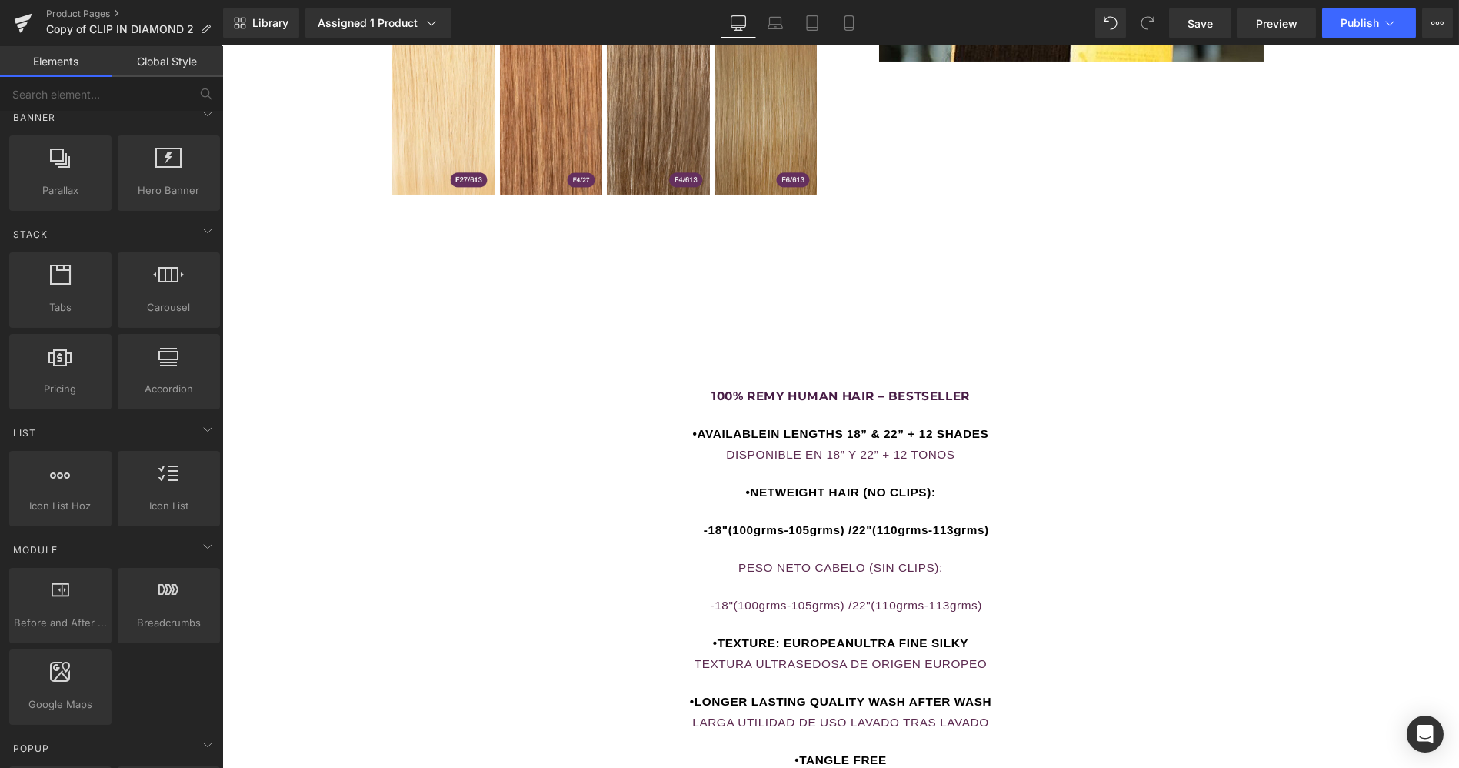
scroll to position [375, 0]
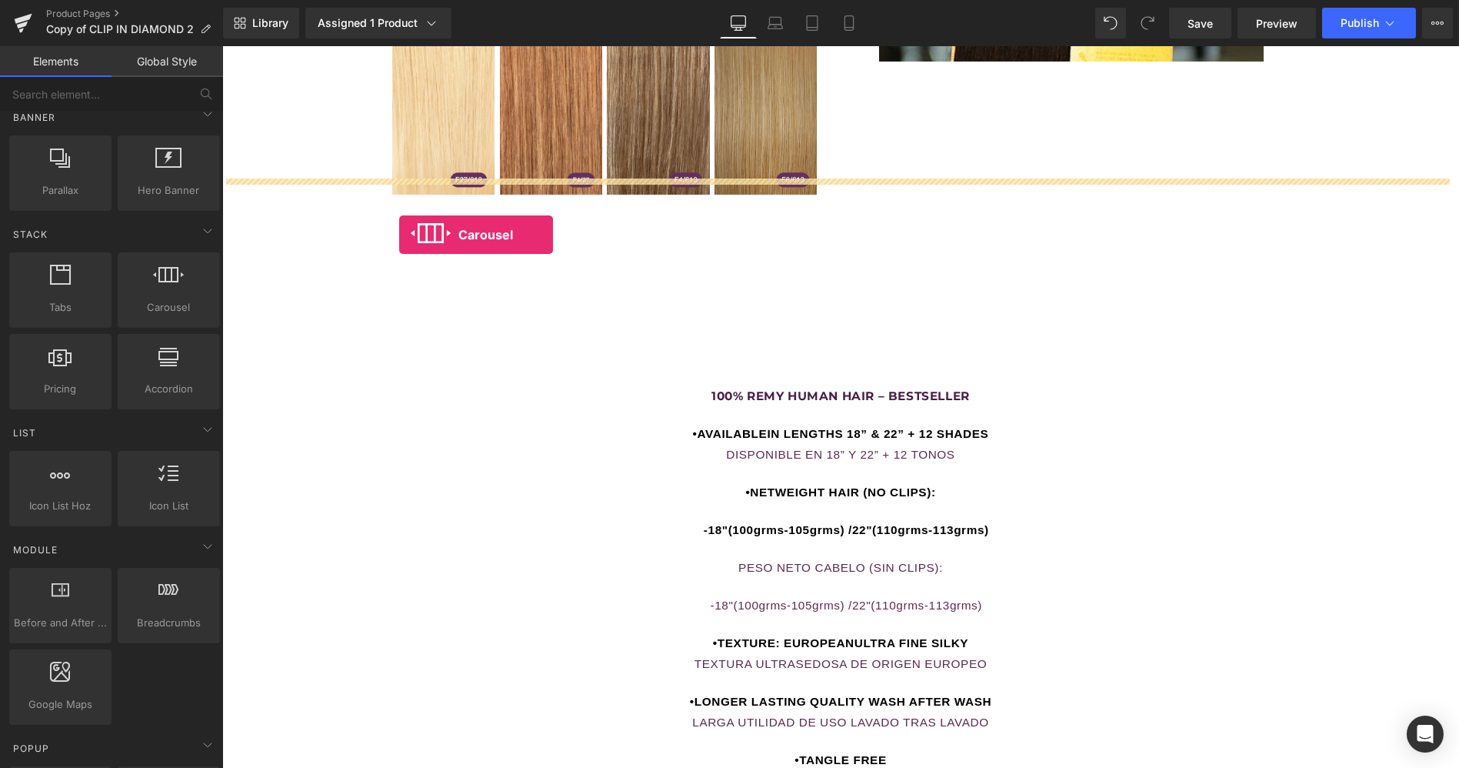
drag, startPoint x: 378, startPoint y: 350, endPoint x: 399, endPoint y: 234, distance: 118.0
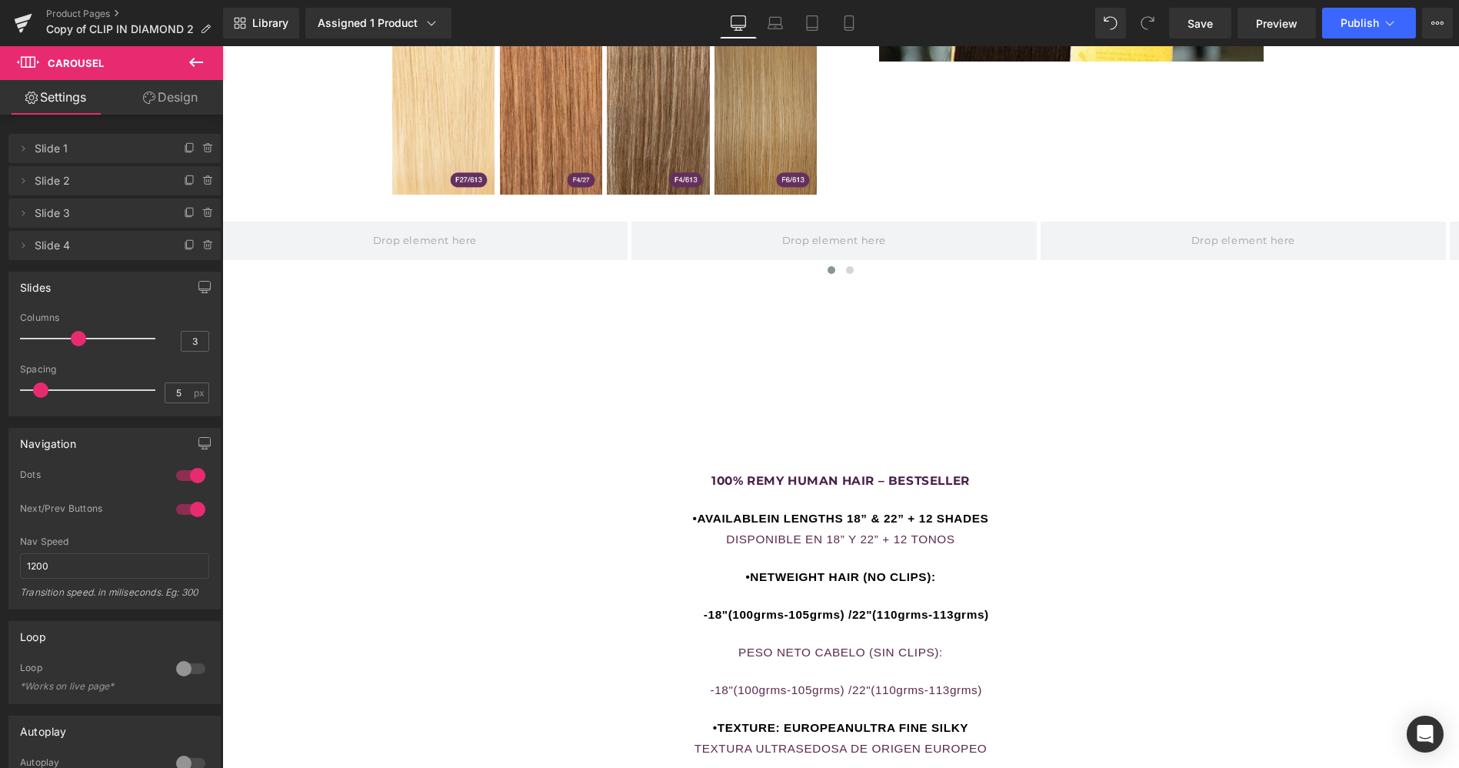
click at [195, 62] on icon at bounding box center [196, 62] width 14 height 9
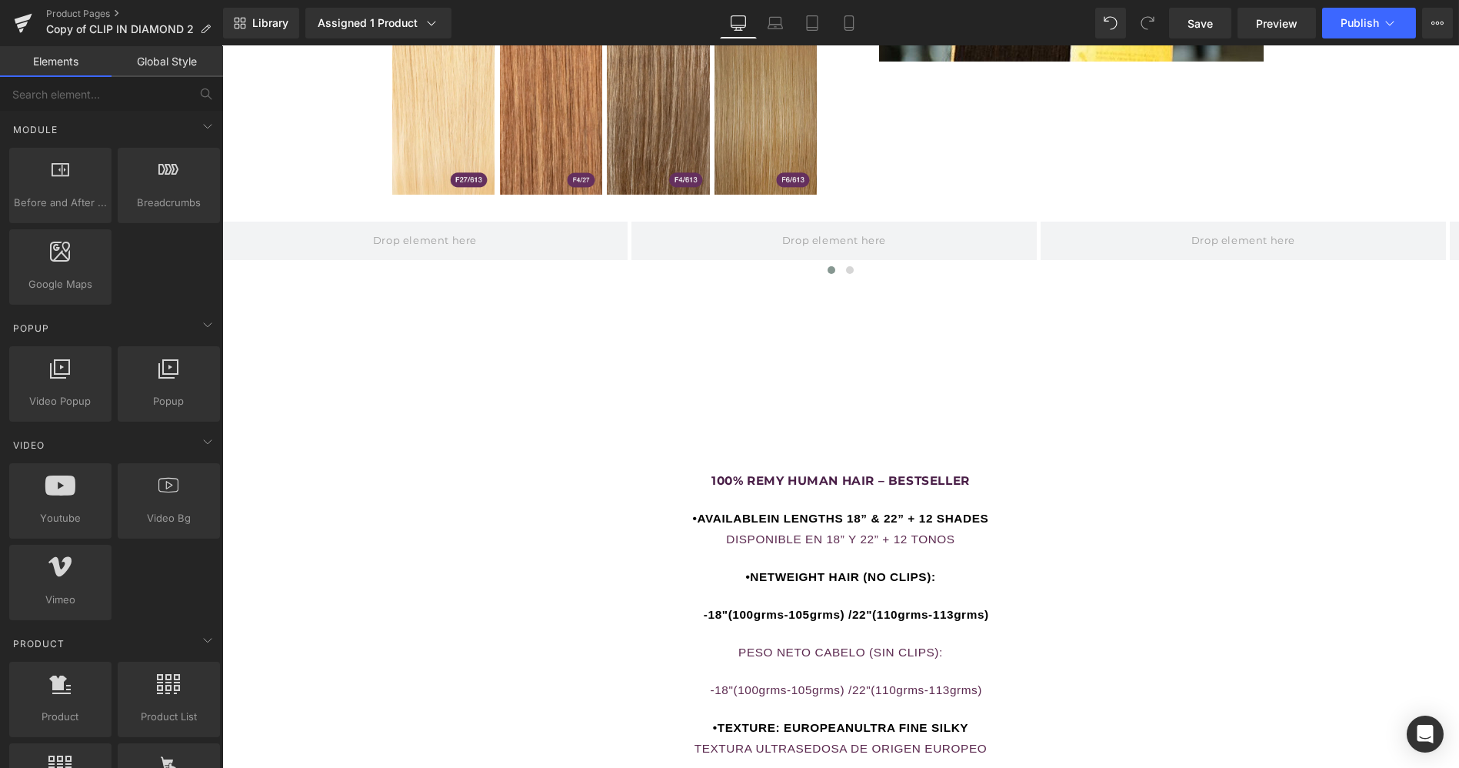
scroll to position [955, 0]
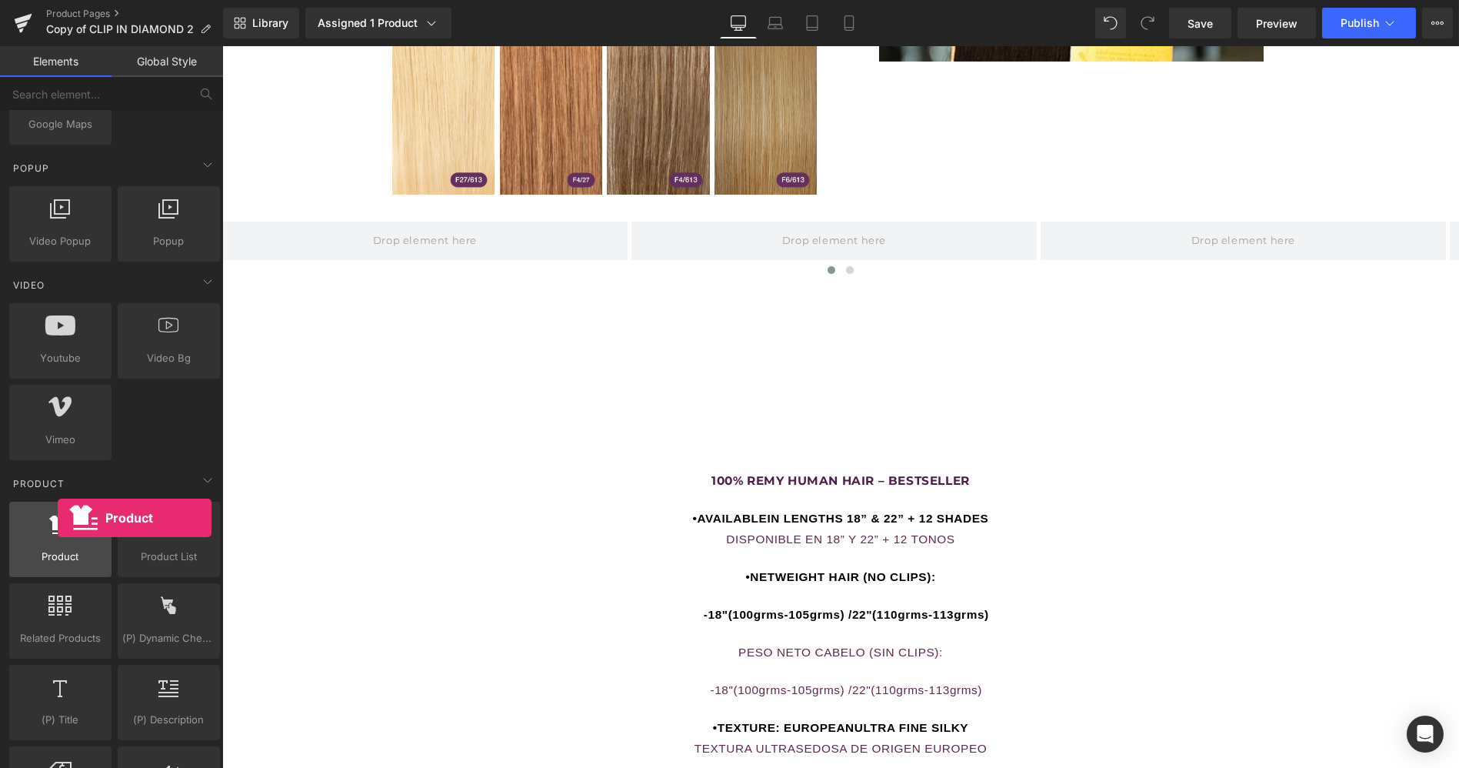
click at [58, 518] on icon at bounding box center [61, 524] width 22 height 20
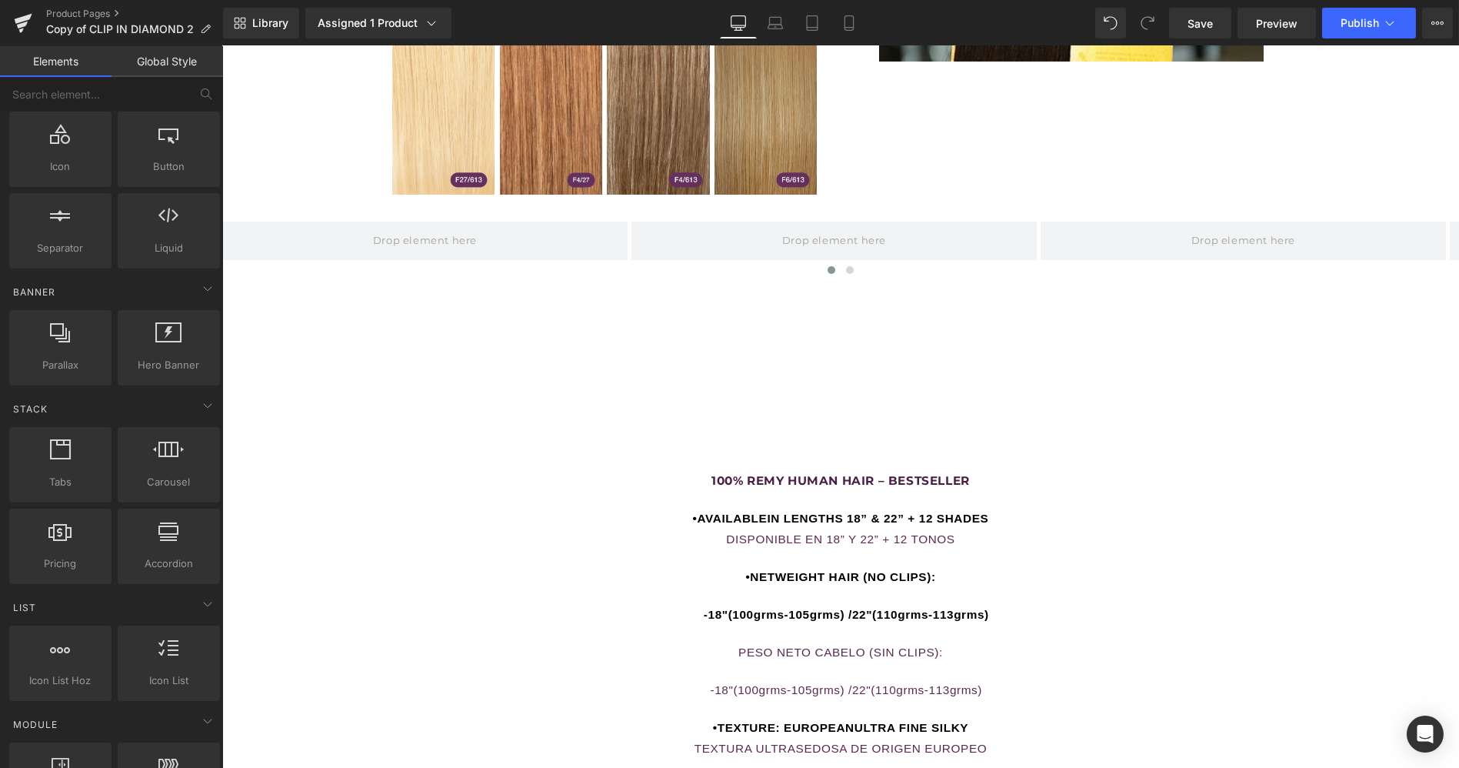
scroll to position [0, 0]
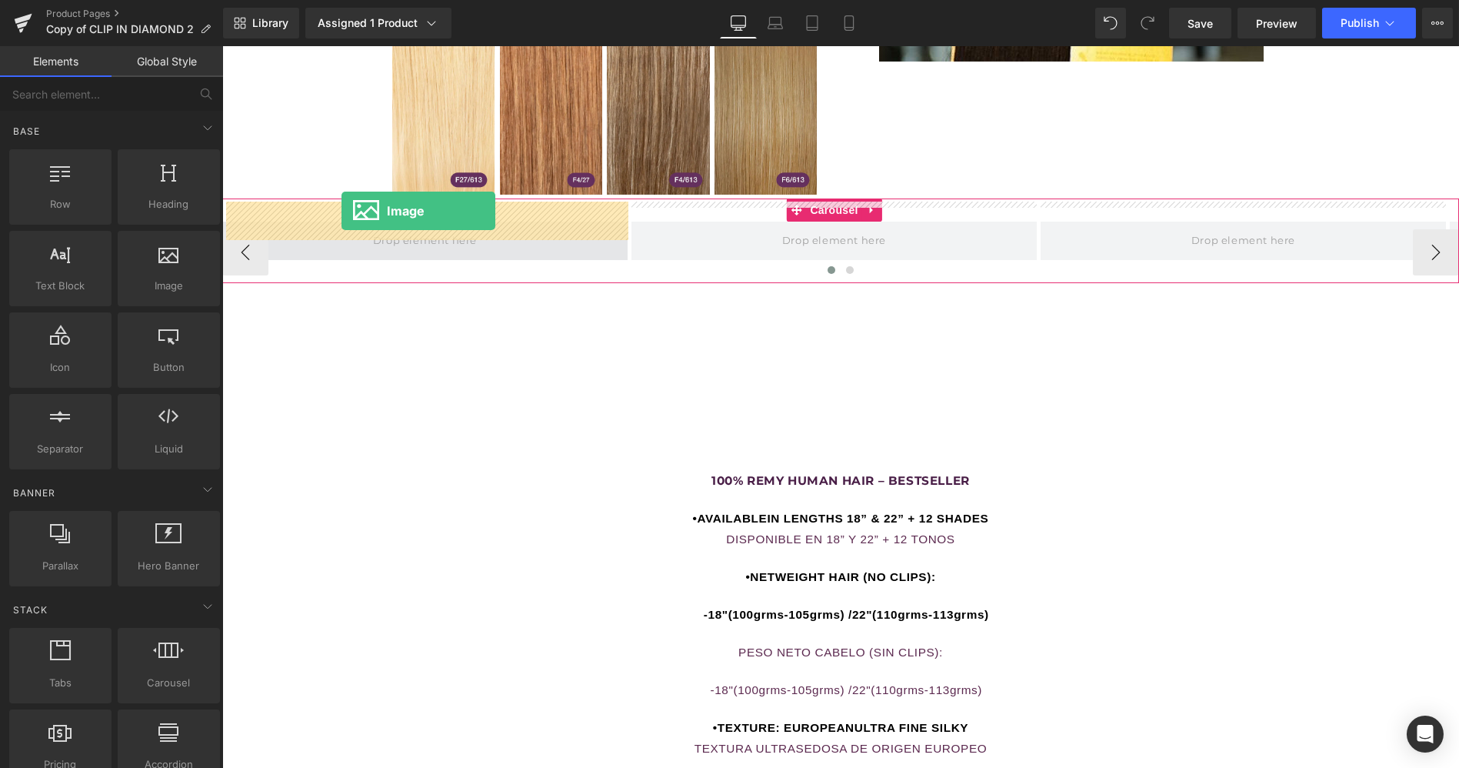
drag, startPoint x: 407, startPoint y: 328, endPoint x: 340, endPoint y: 215, distance: 131.4
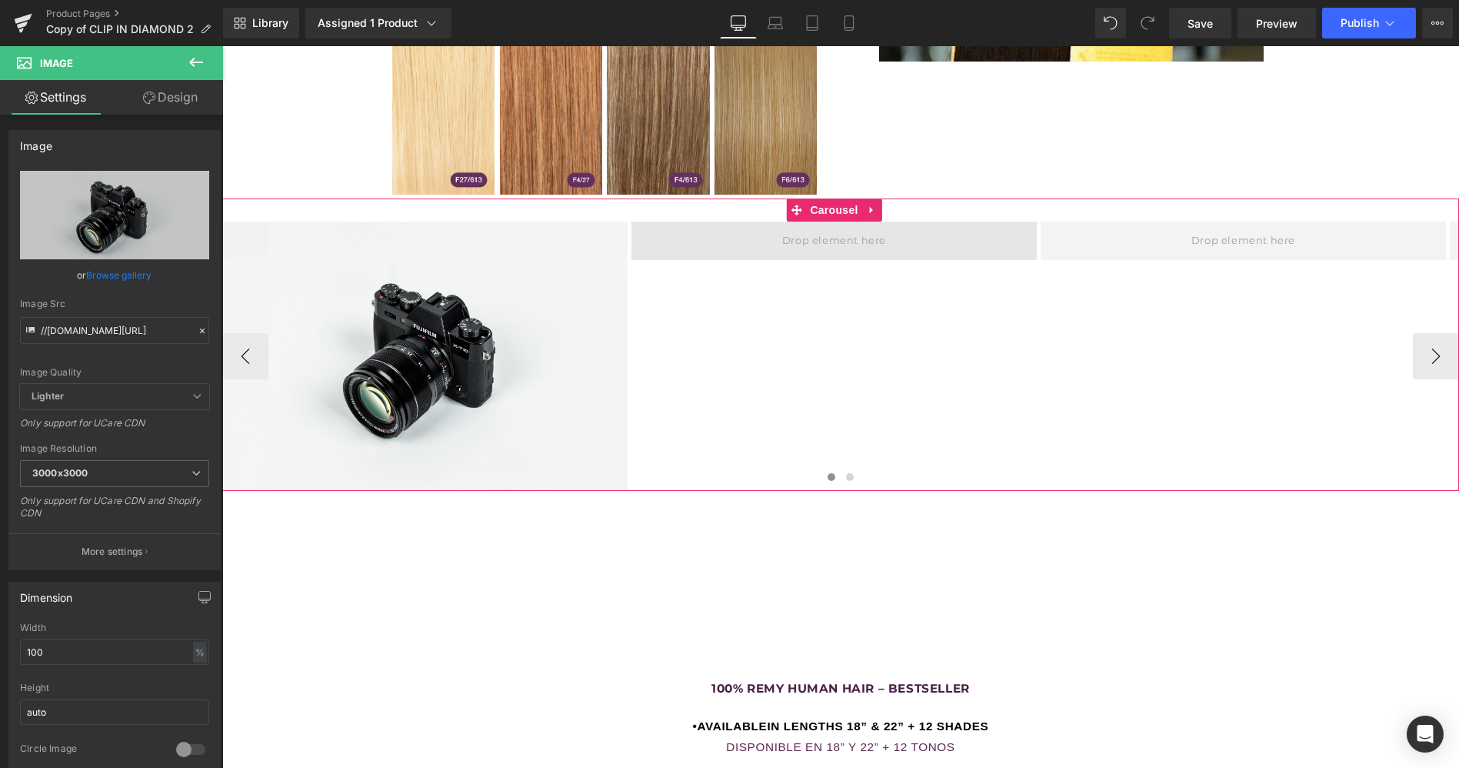
click at [783, 228] on span at bounding box center [834, 240] width 115 height 25
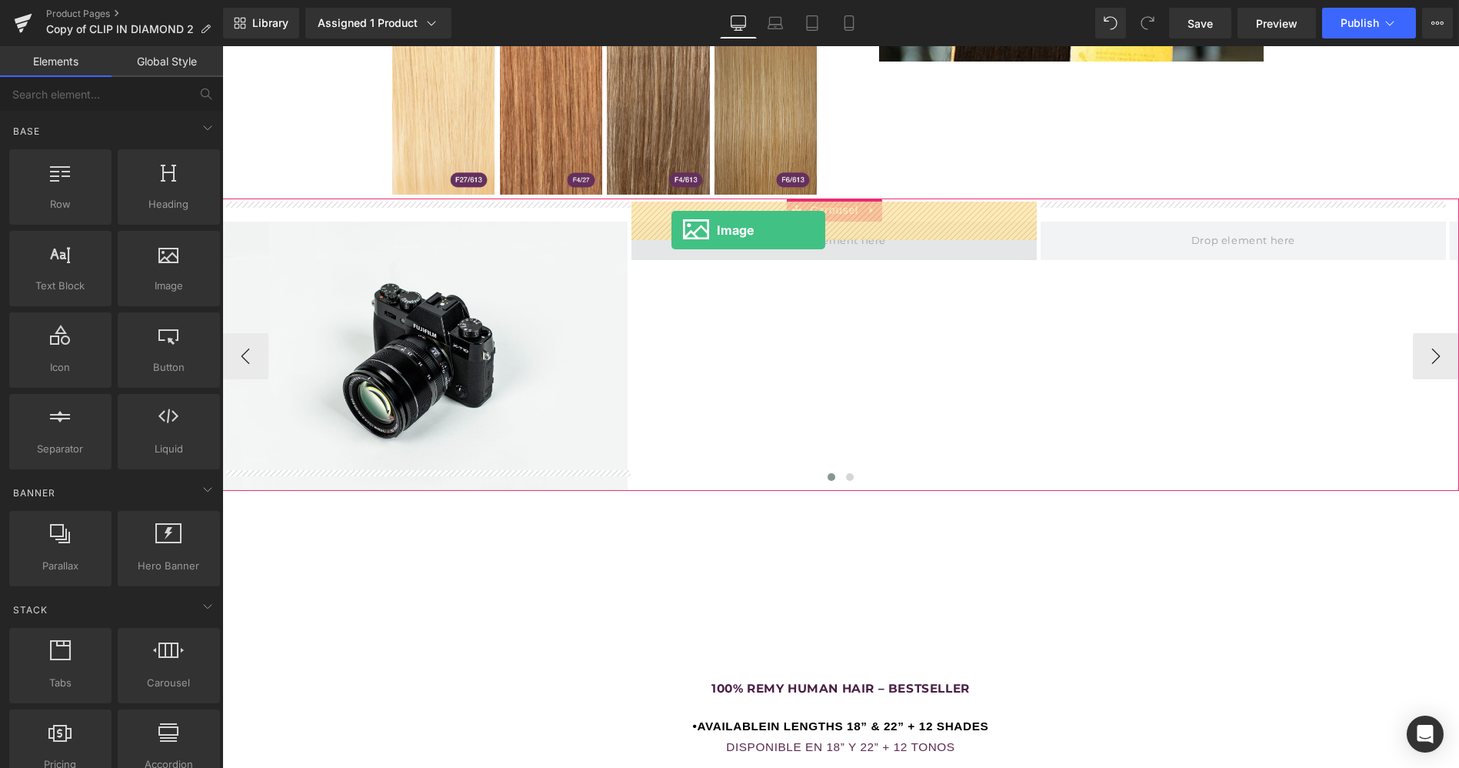
drag, startPoint x: 391, startPoint y: 325, endPoint x: 676, endPoint y: 231, distance: 300.7
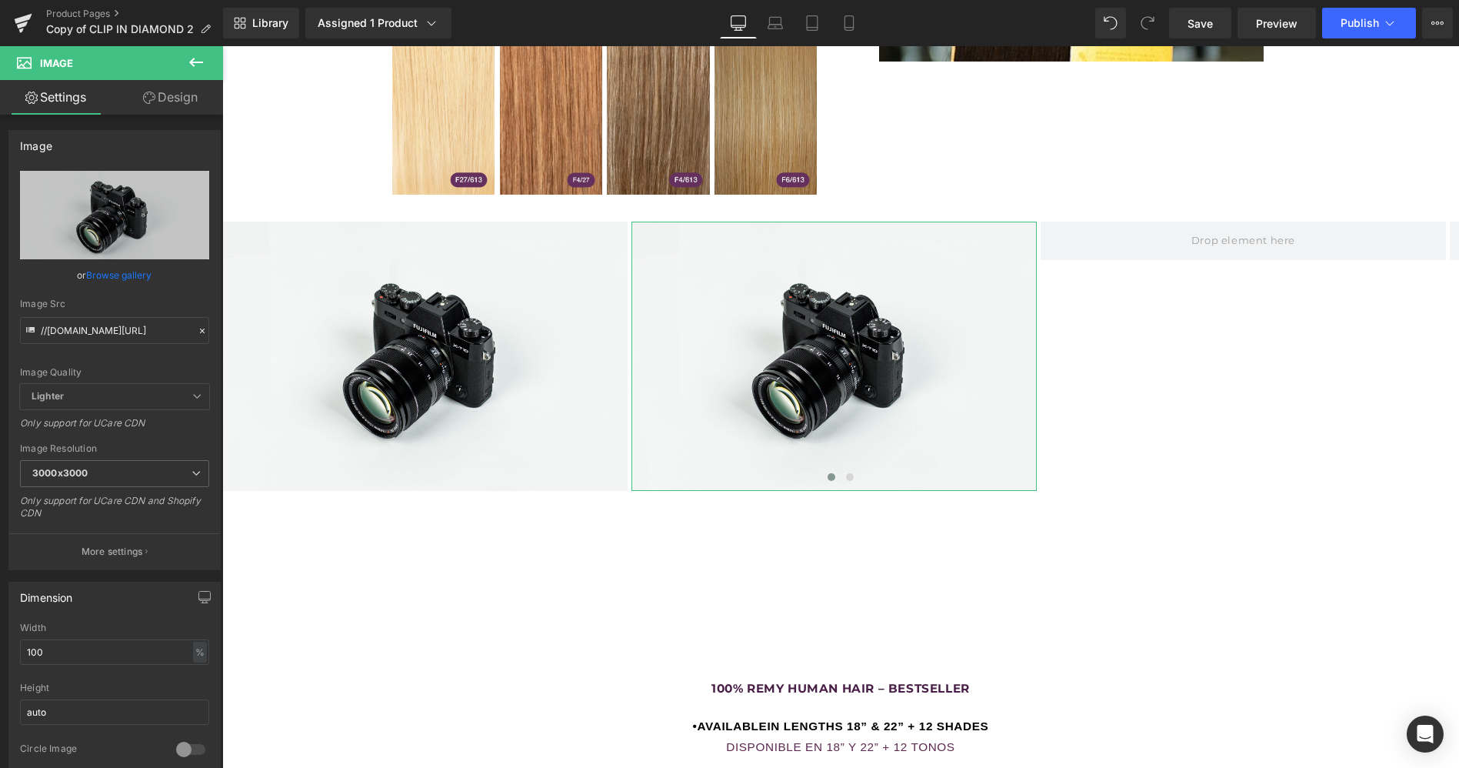
click at [175, 98] on link "Design" at bounding box center [171, 97] width 112 height 35
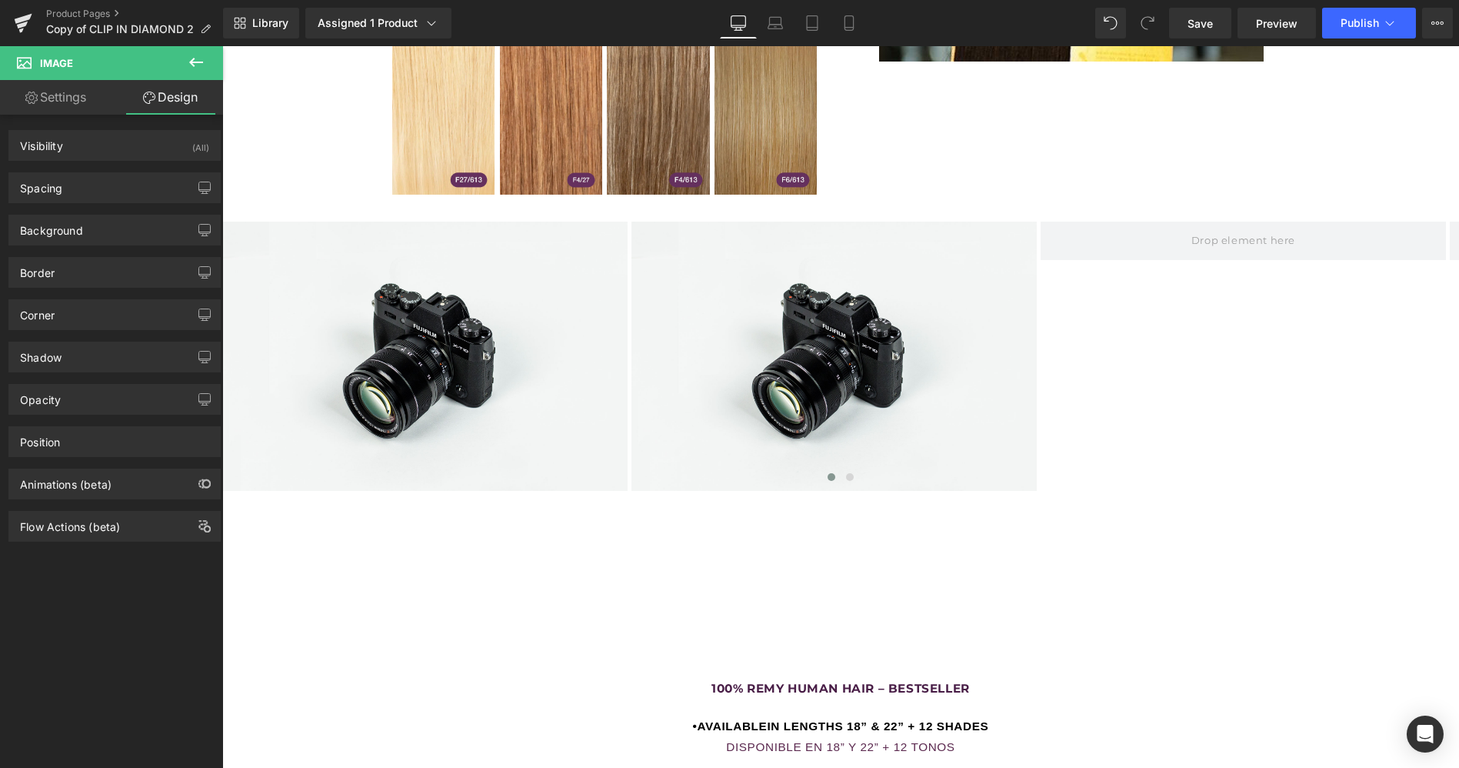
click at [198, 70] on icon at bounding box center [196, 62] width 18 height 18
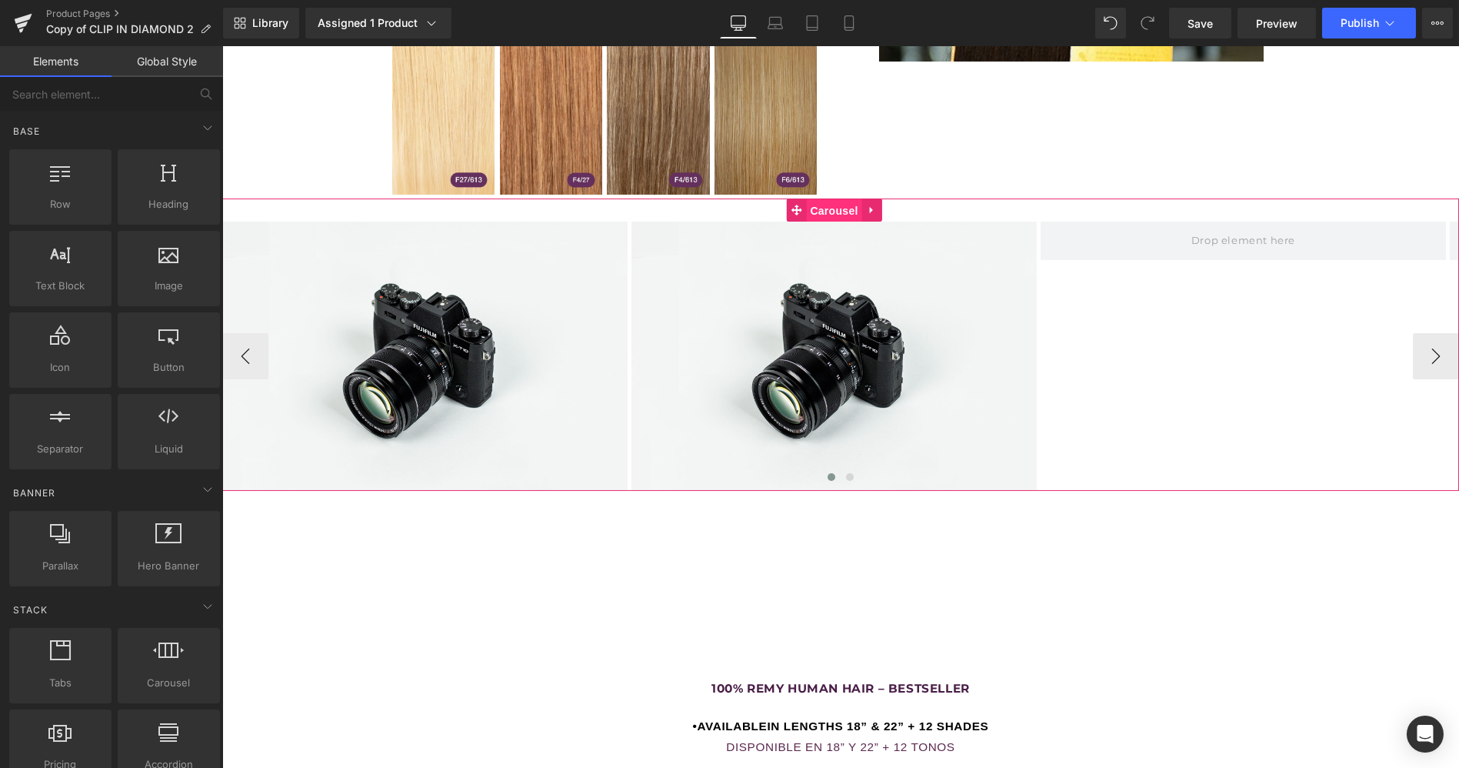
click at [838, 199] on span "Carousel" at bounding box center [833, 210] width 55 height 23
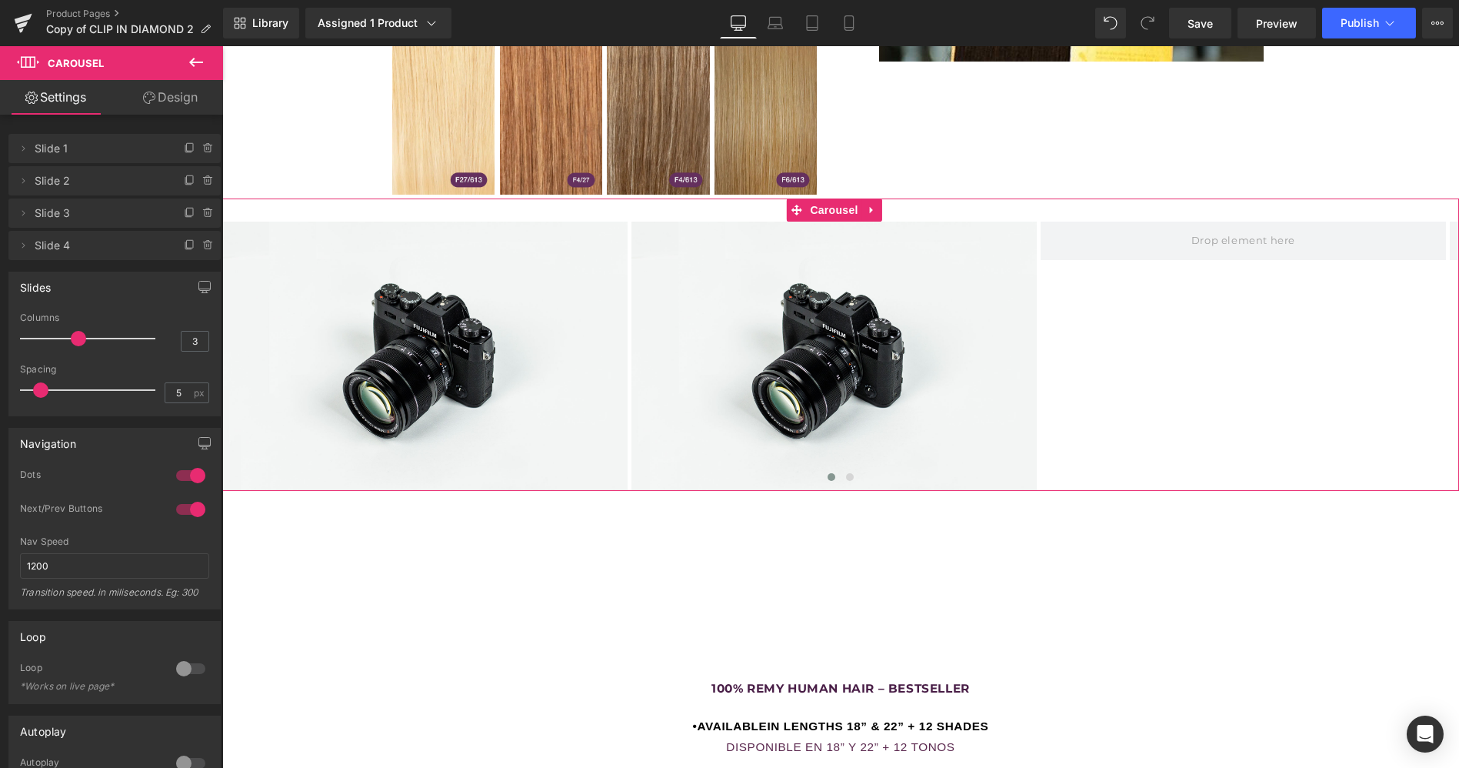
type input "2"
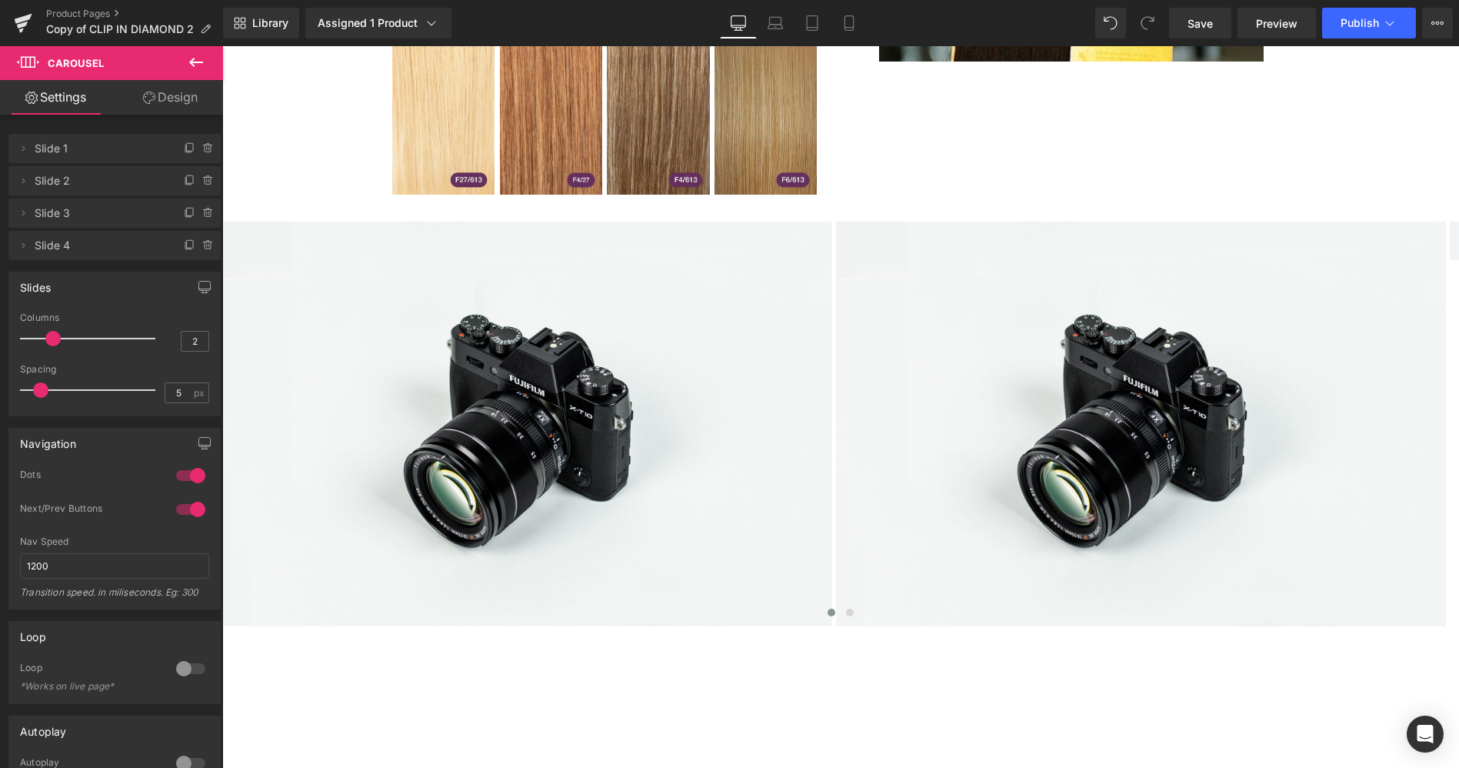
drag, startPoint x: 76, startPoint y: 335, endPoint x: 59, endPoint y: 342, distance: 18.3
click at [59, 342] on div at bounding box center [92, 338] width 128 height 31
click at [776, 16] on icon at bounding box center [775, 22] width 15 height 15
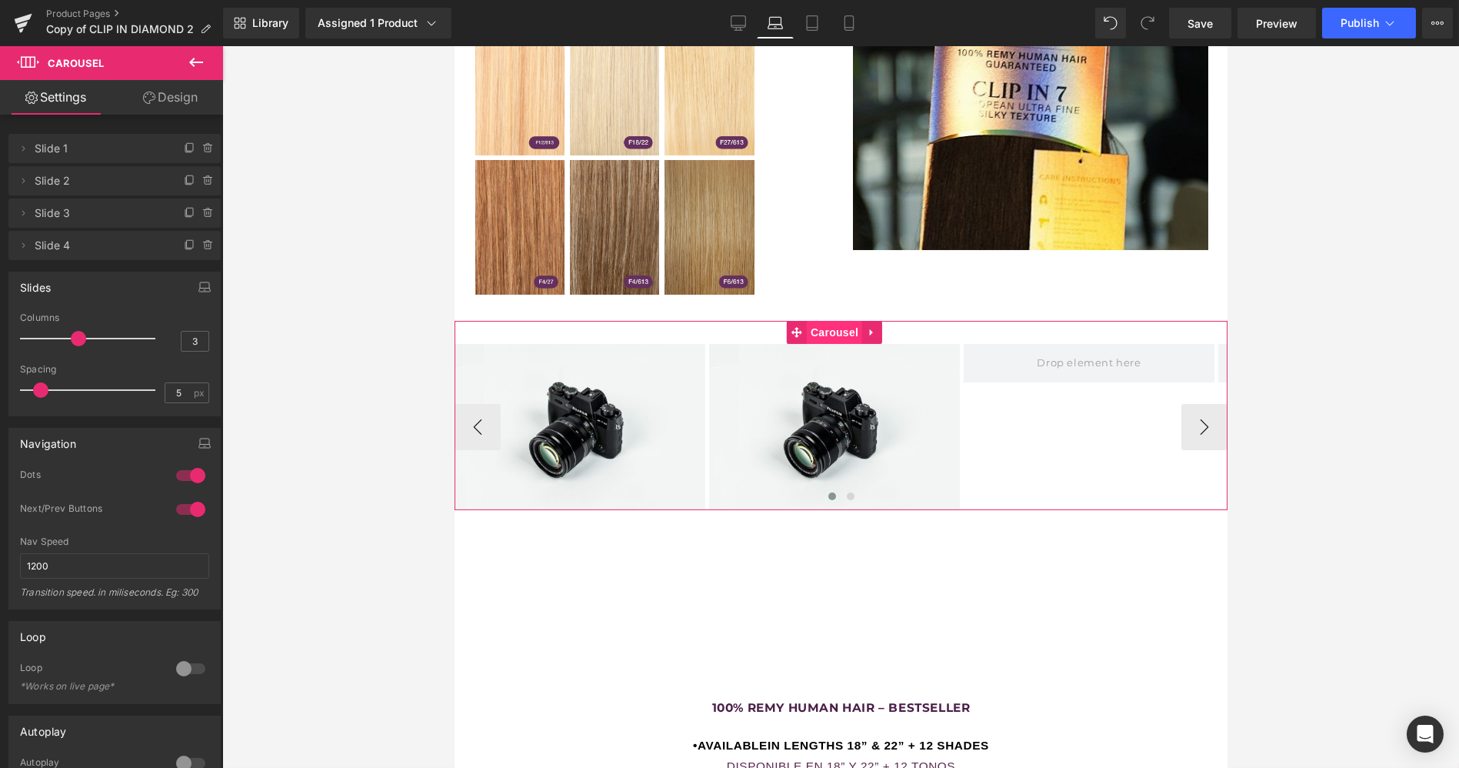
click at [839, 321] on span "Carousel" at bounding box center [833, 332] width 55 height 23
type input "2"
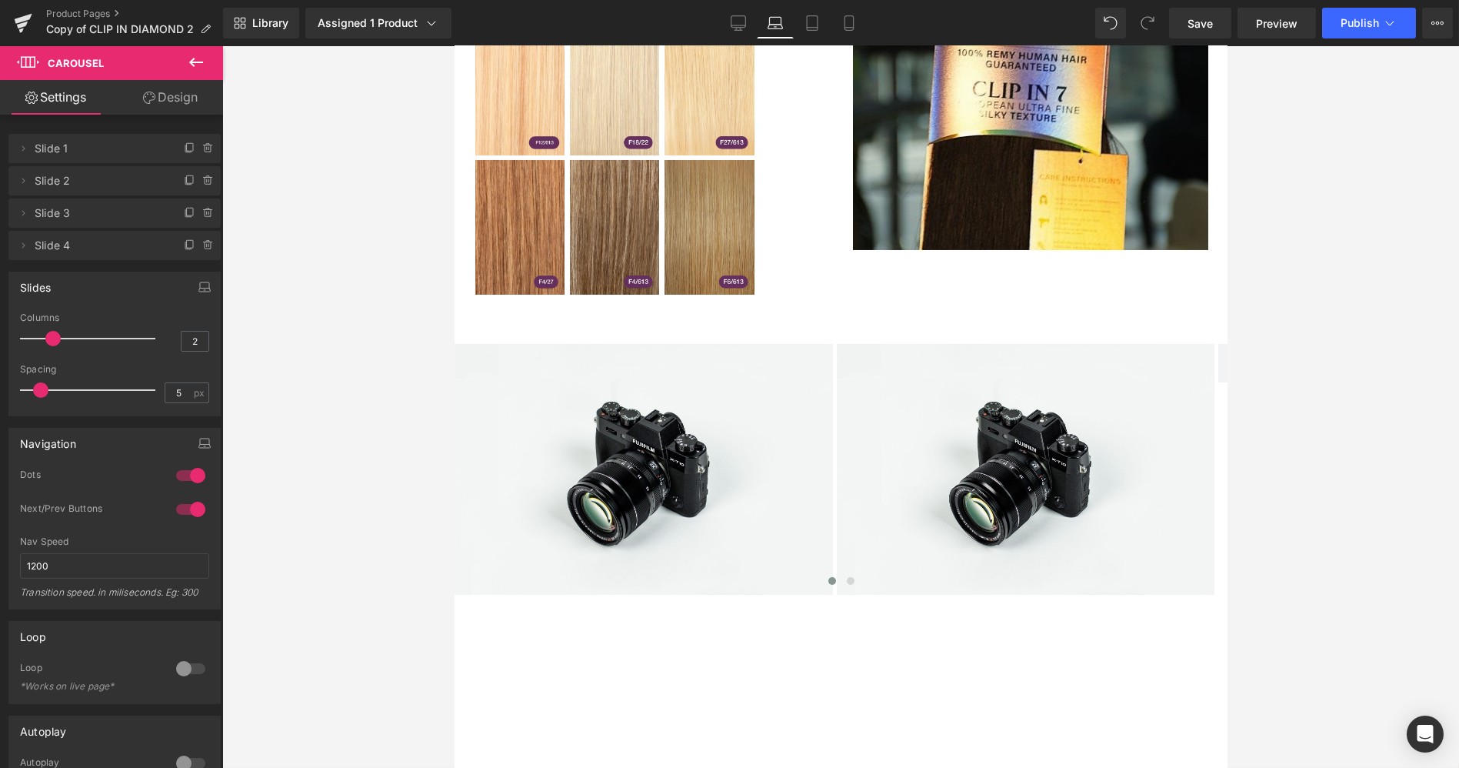
drag, startPoint x: 76, startPoint y: 336, endPoint x: 60, endPoint y: 339, distance: 16.4
click at [60, 339] on div at bounding box center [92, 338] width 128 height 31
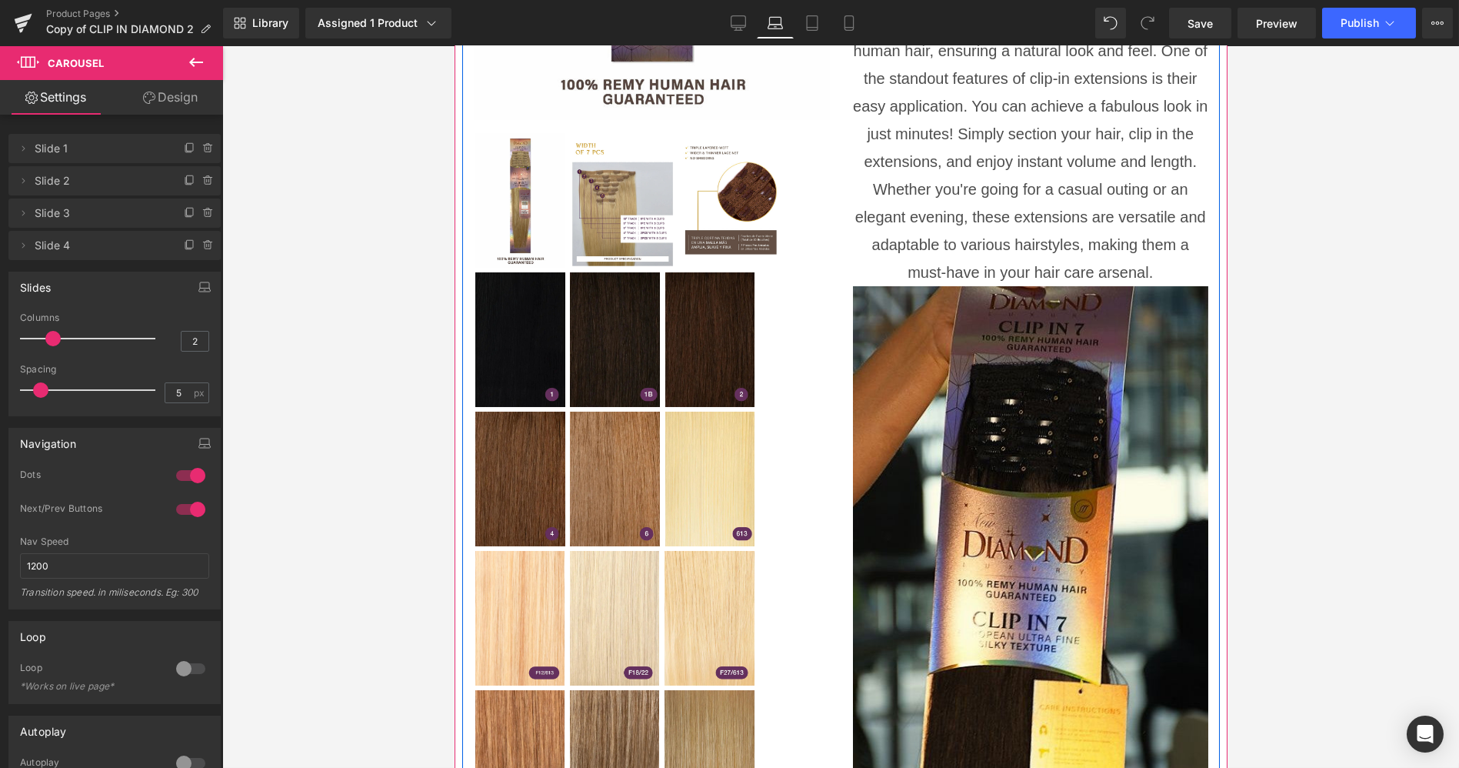
scroll to position [855, 0]
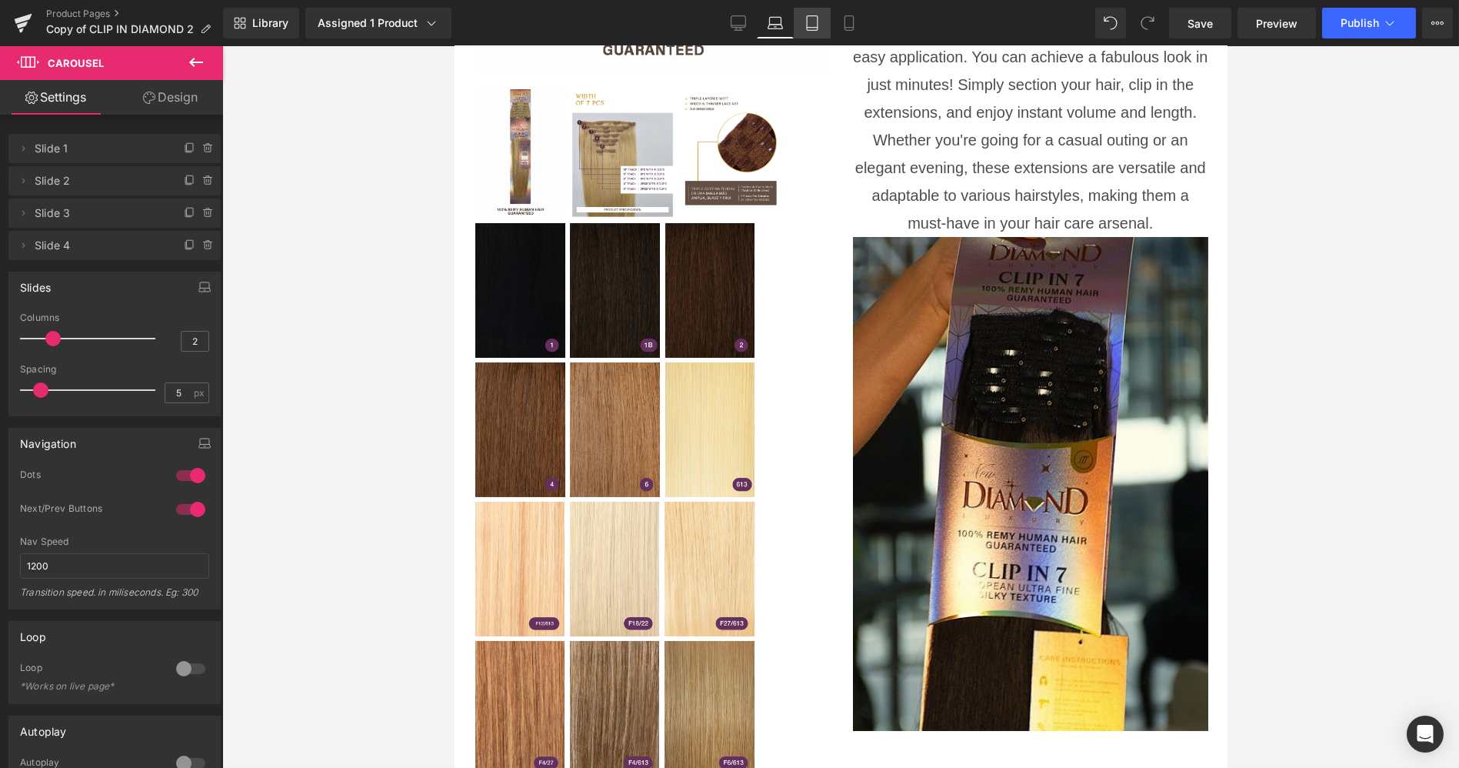
click at [800, 22] on link "Tablet" at bounding box center [812, 23] width 37 height 31
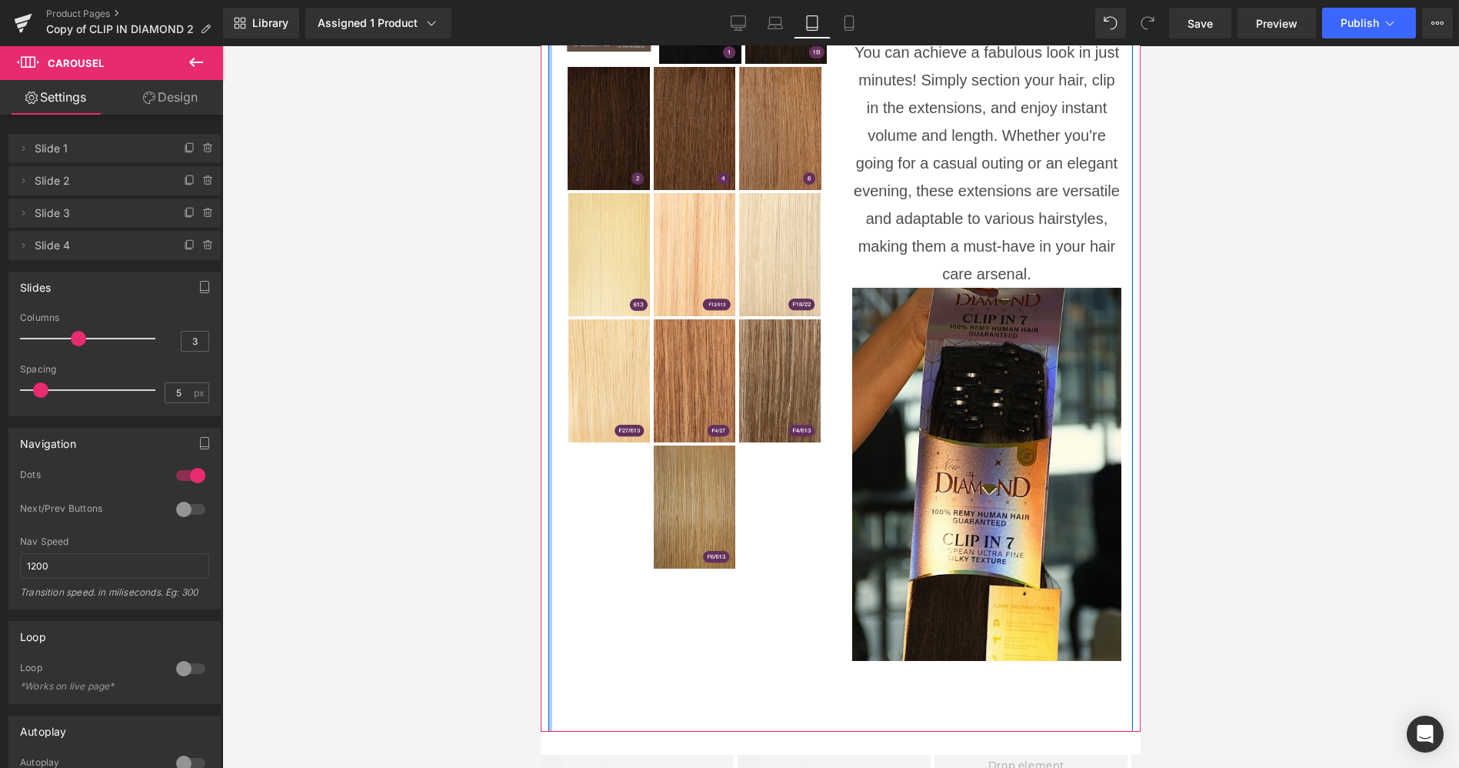
scroll to position [908, 0]
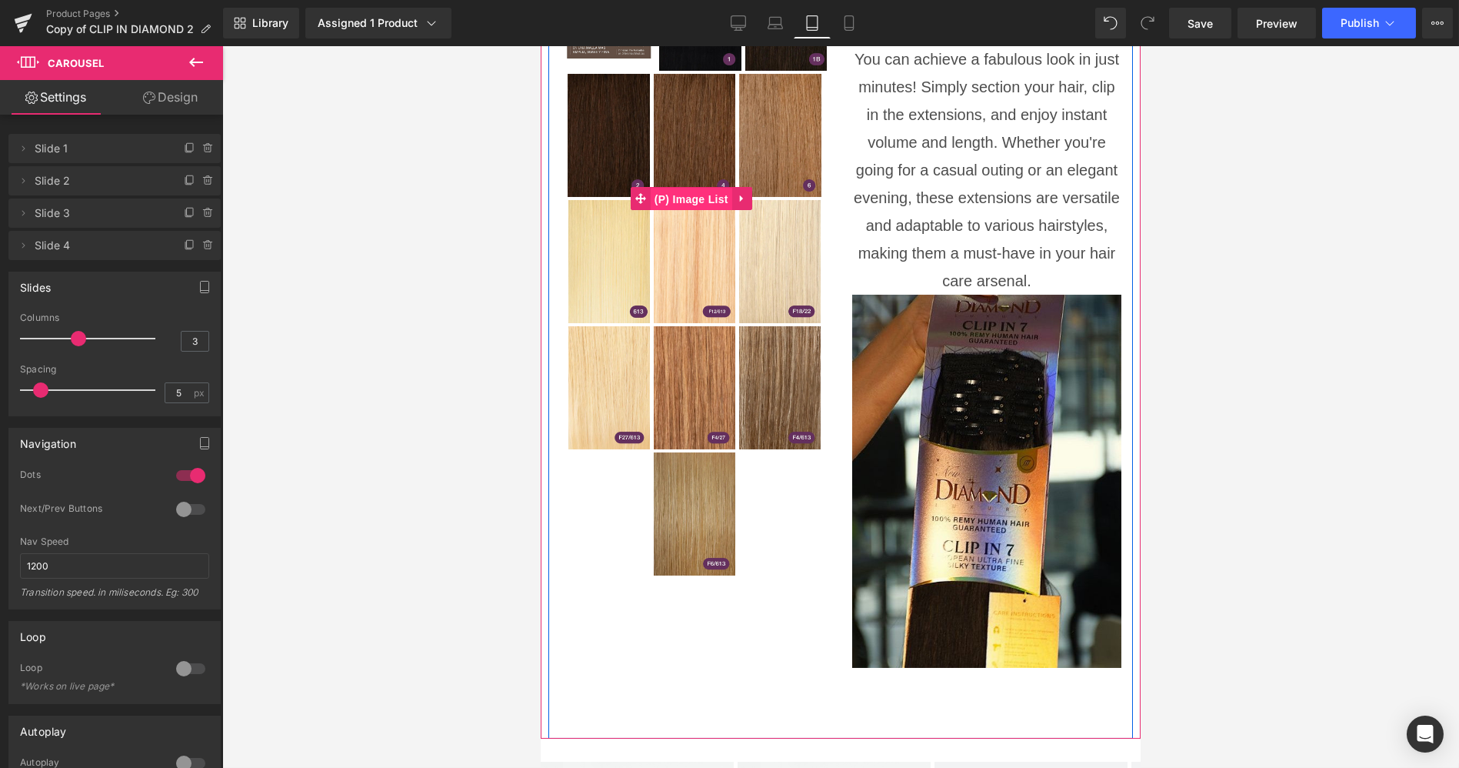
click at [685, 188] on span "(P) Image List" at bounding box center [691, 199] width 82 height 23
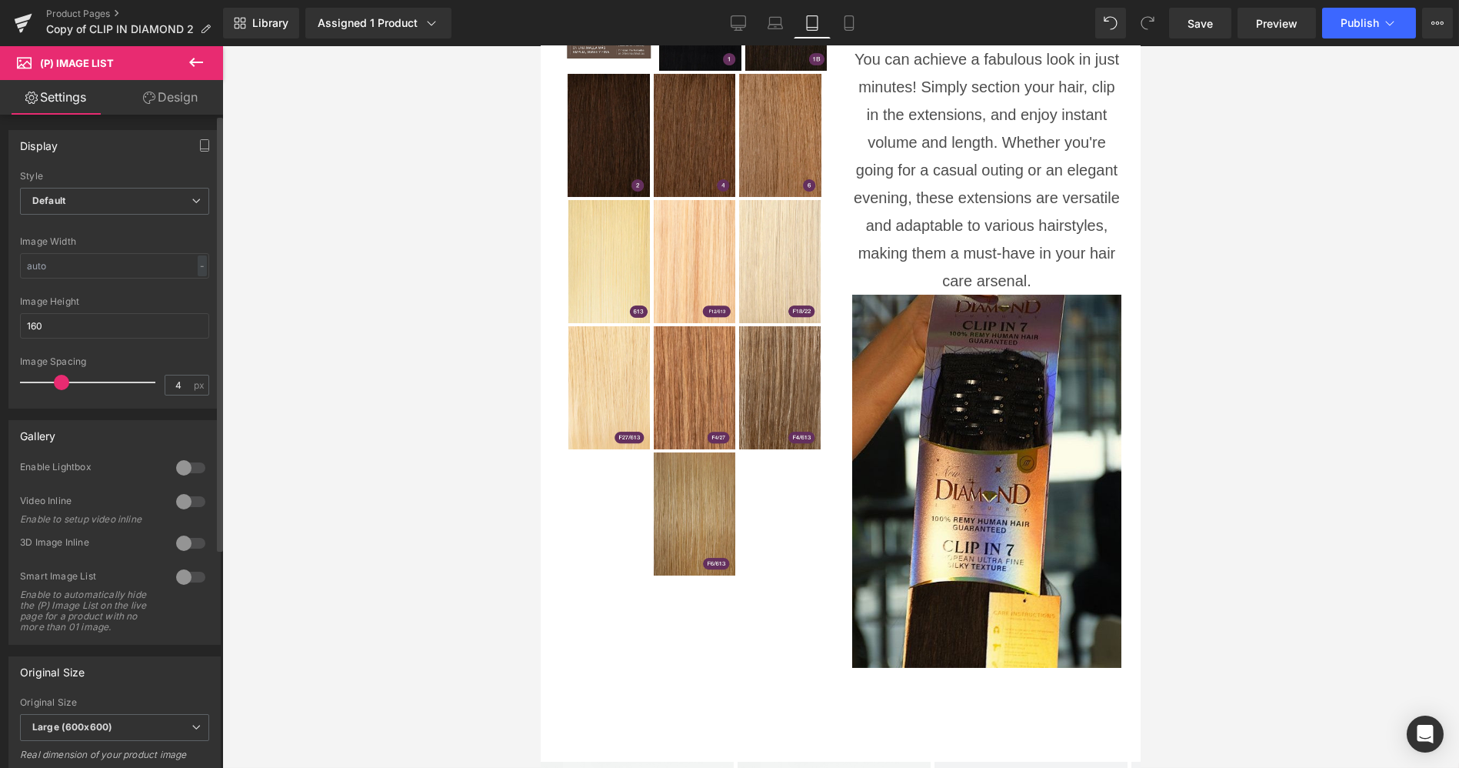
click at [63, 377] on div at bounding box center [92, 382] width 128 height 31
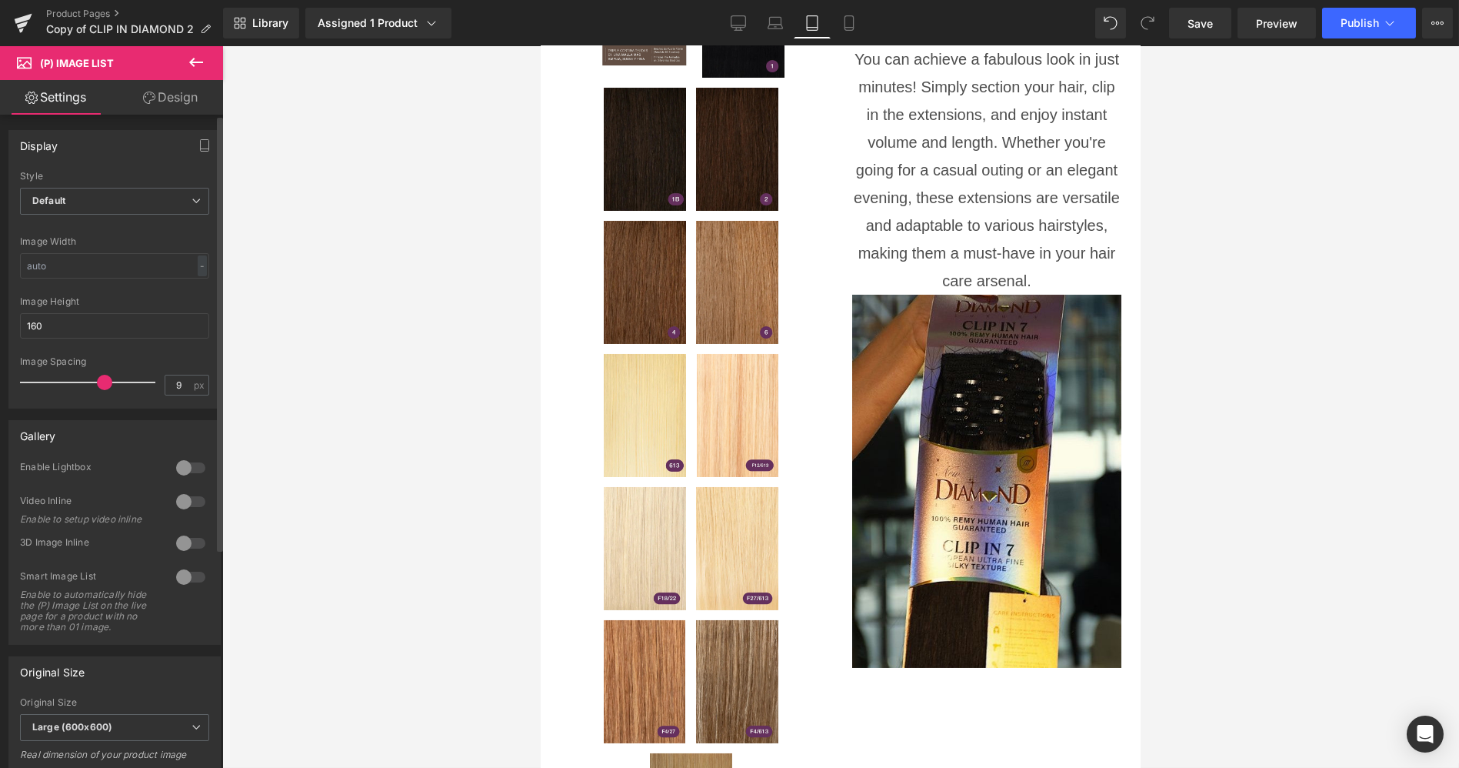
type input "10"
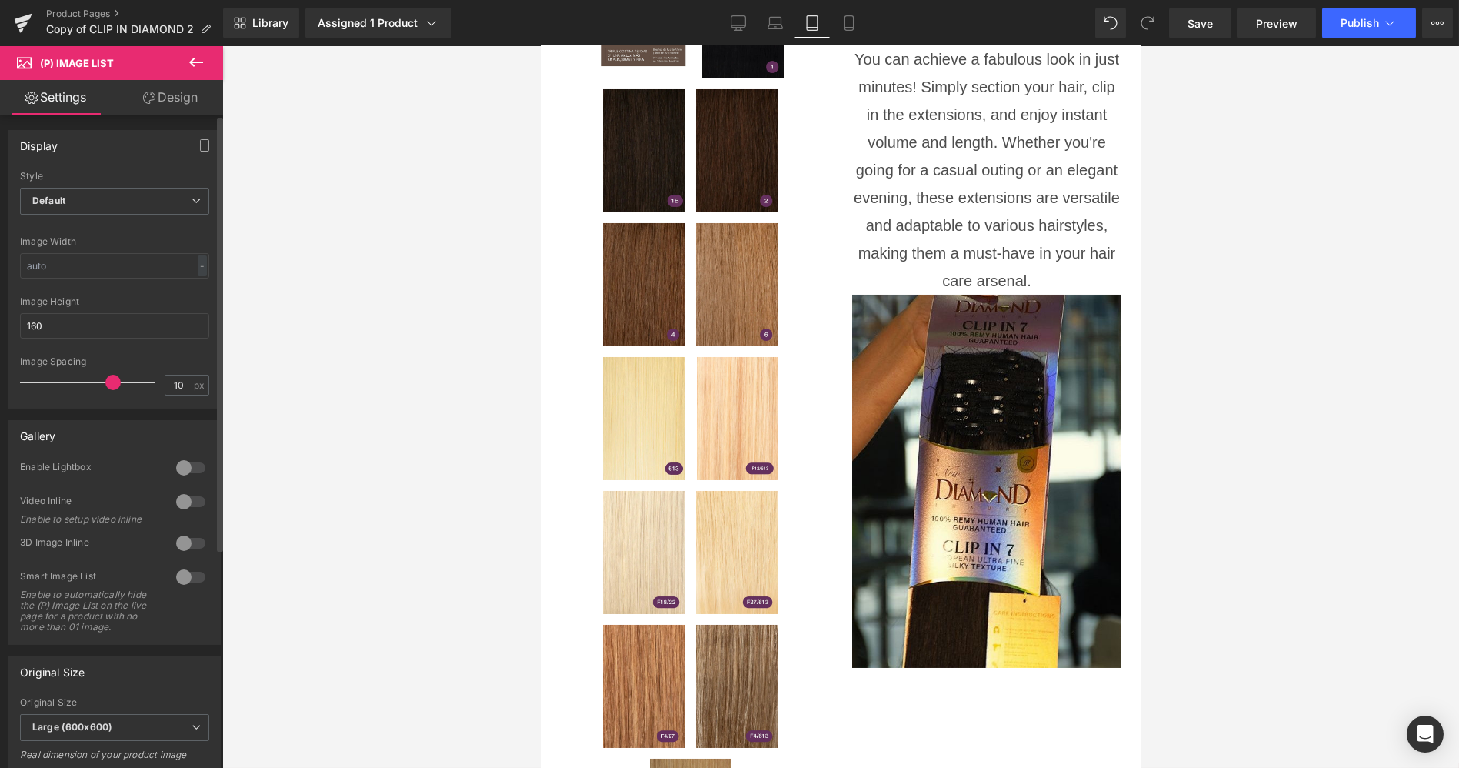
drag, startPoint x: 64, startPoint y: 376, endPoint x: 109, endPoint y: 382, distance: 45.7
click at [109, 382] on span at bounding box center [112, 382] width 15 height 15
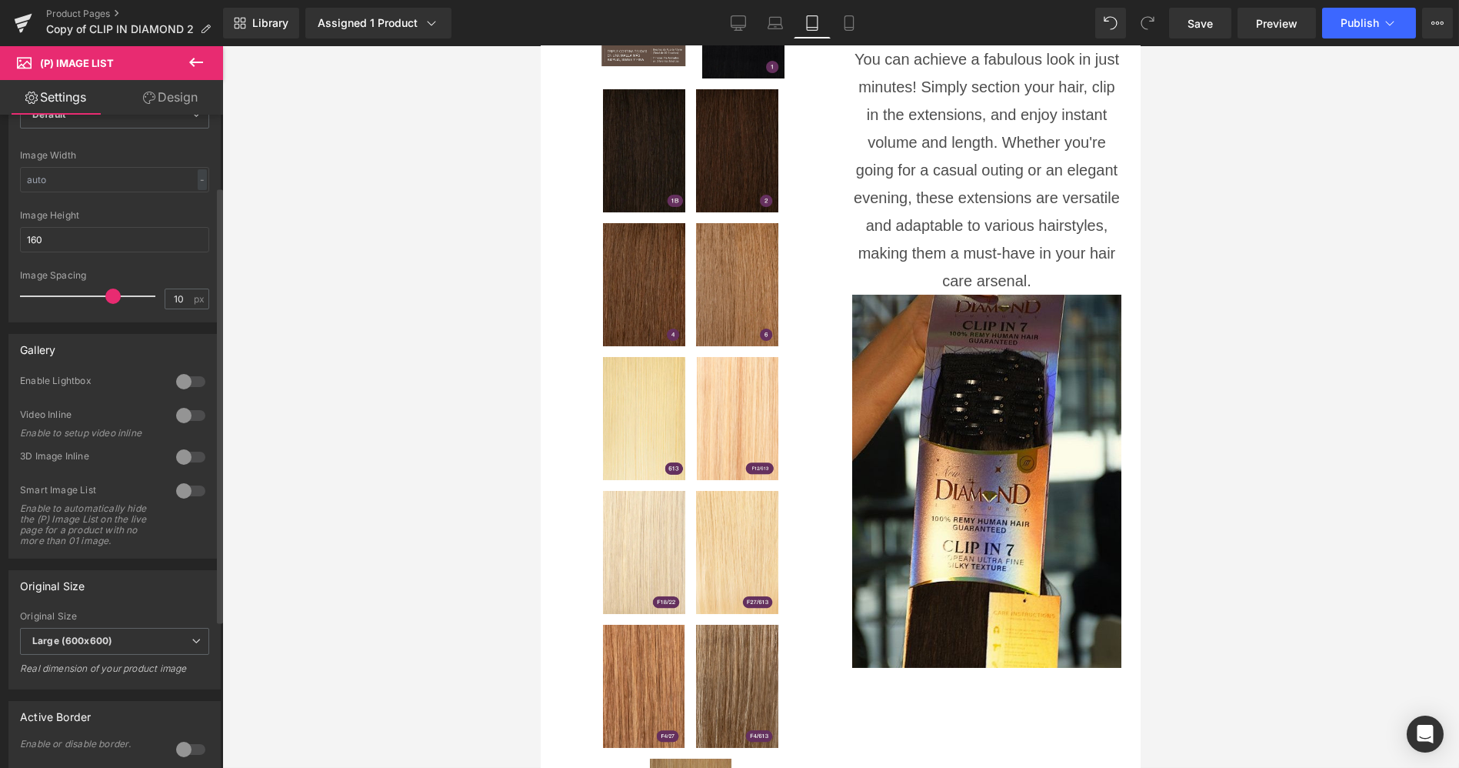
scroll to position [107, 0]
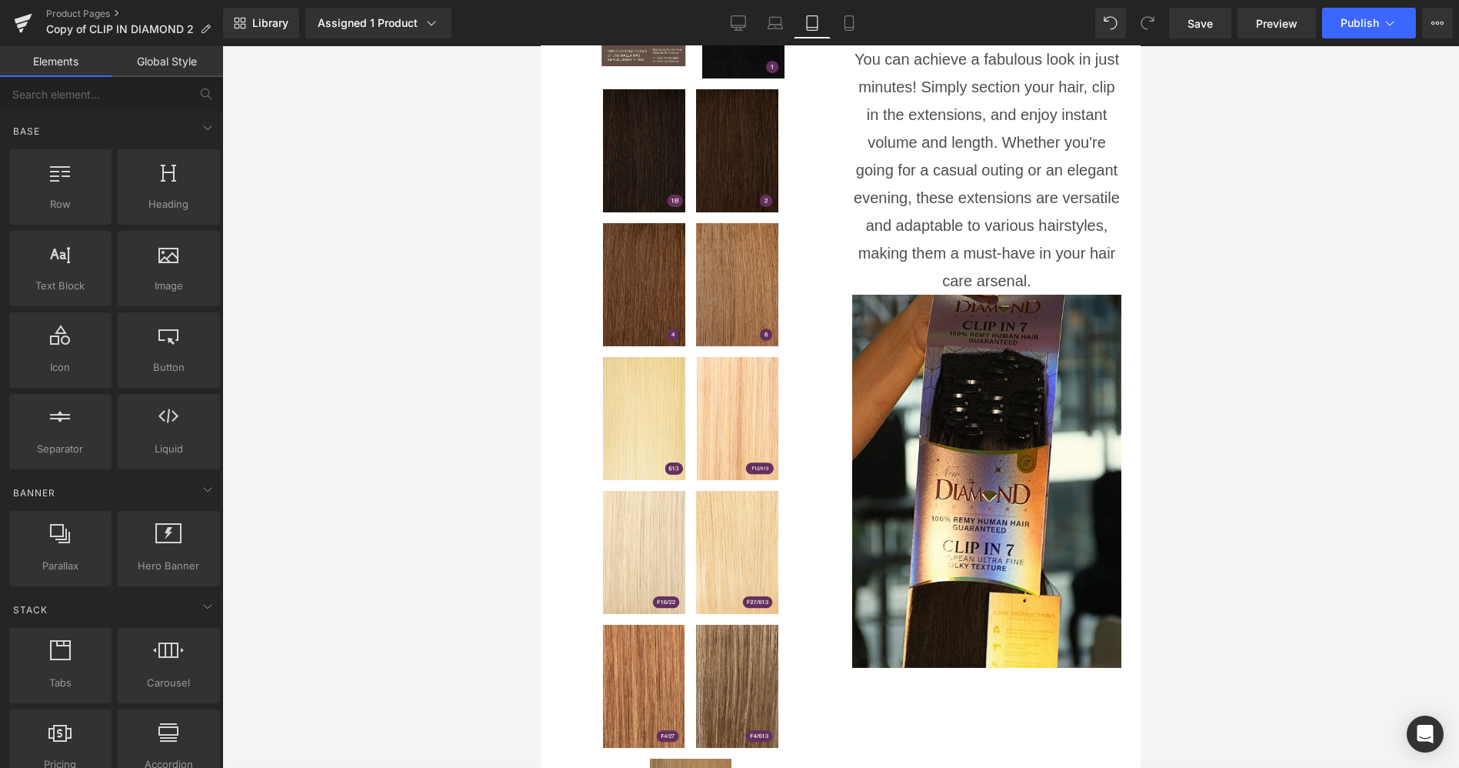
drag, startPoint x: 415, startPoint y: 339, endPoint x: 425, endPoint y: 491, distance: 151.9
click at [425, 491] on div at bounding box center [840, 407] width 1237 height 722
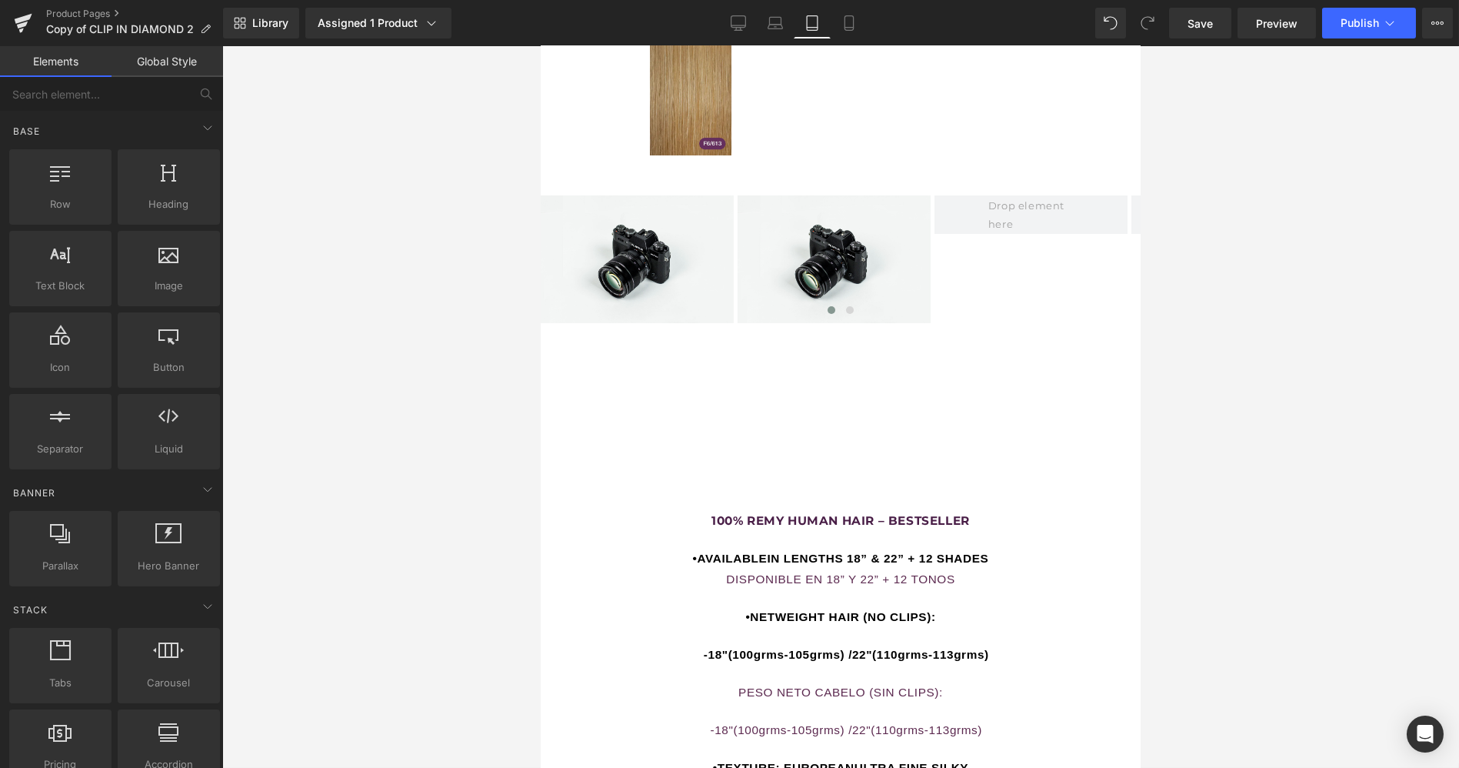
scroll to position [1635, 0]
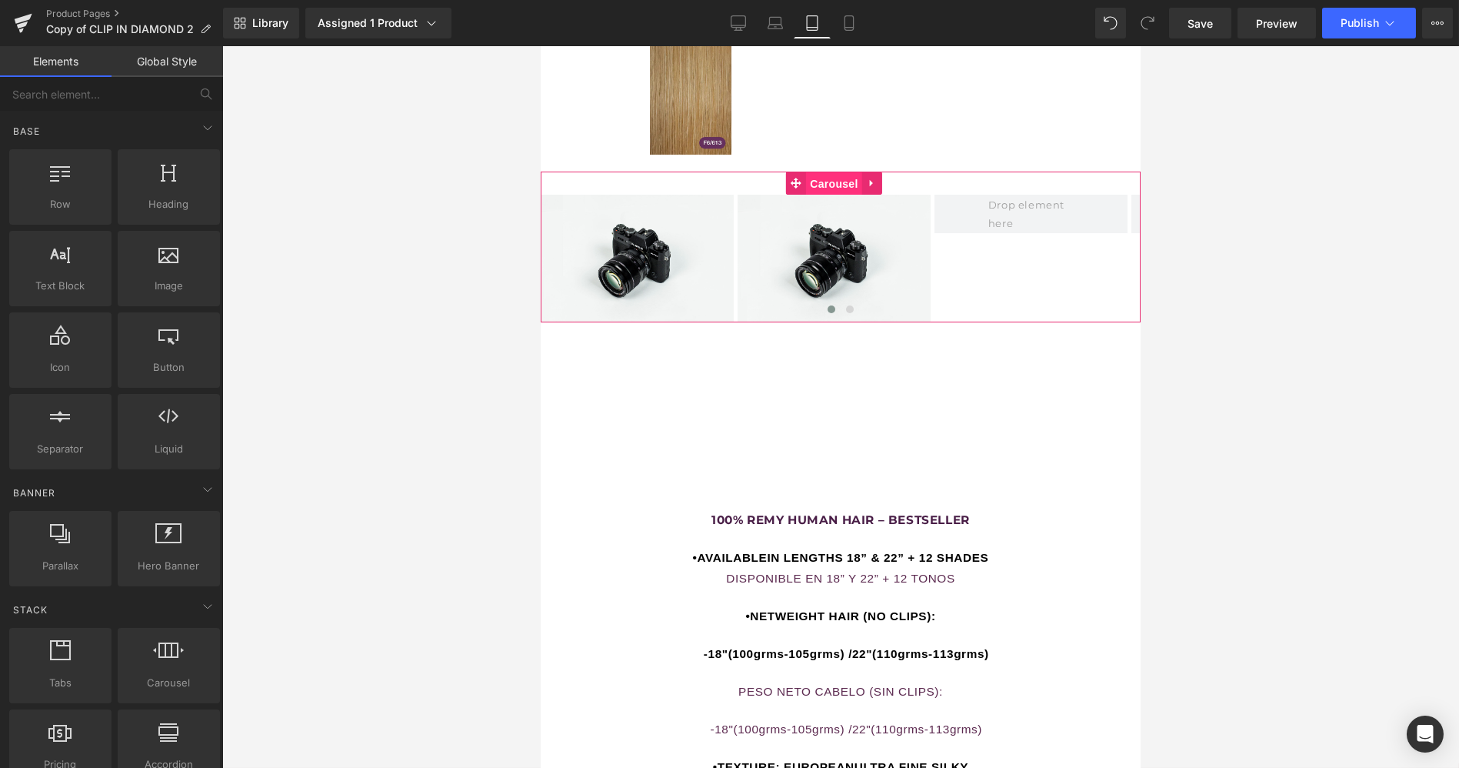
click at [837, 172] on span "Carousel" at bounding box center [832, 183] width 55 height 23
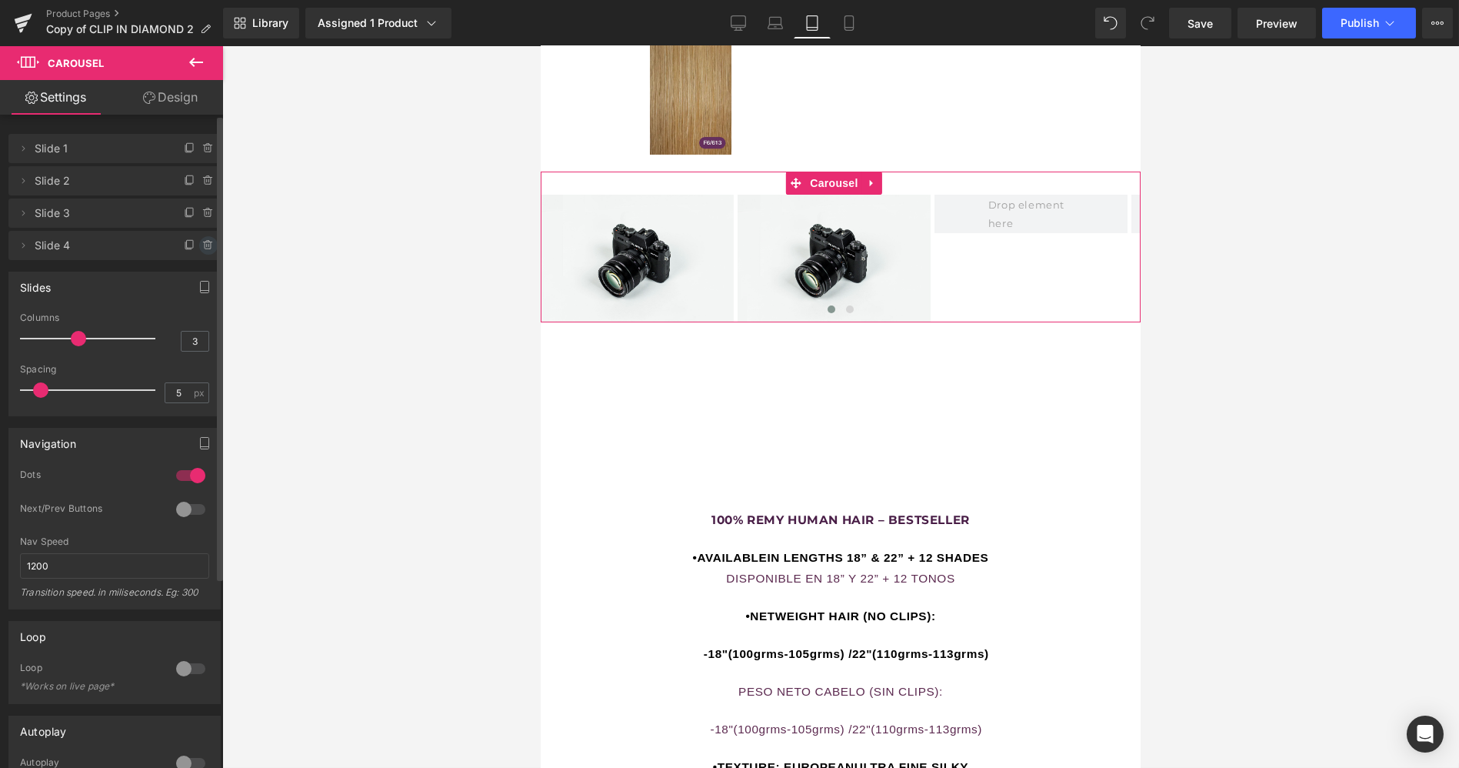
click at [202, 245] on icon at bounding box center [208, 245] width 12 height 12
click at [129, 245] on button "Cancel" at bounding box center [138, 246] width 52 height 20
click at [202, 216] on icon at bounding box center [208, 213] width 12 height 12
click at [188, 208] on button "Delete" at bounding box center [192, 214] width 48 height 20
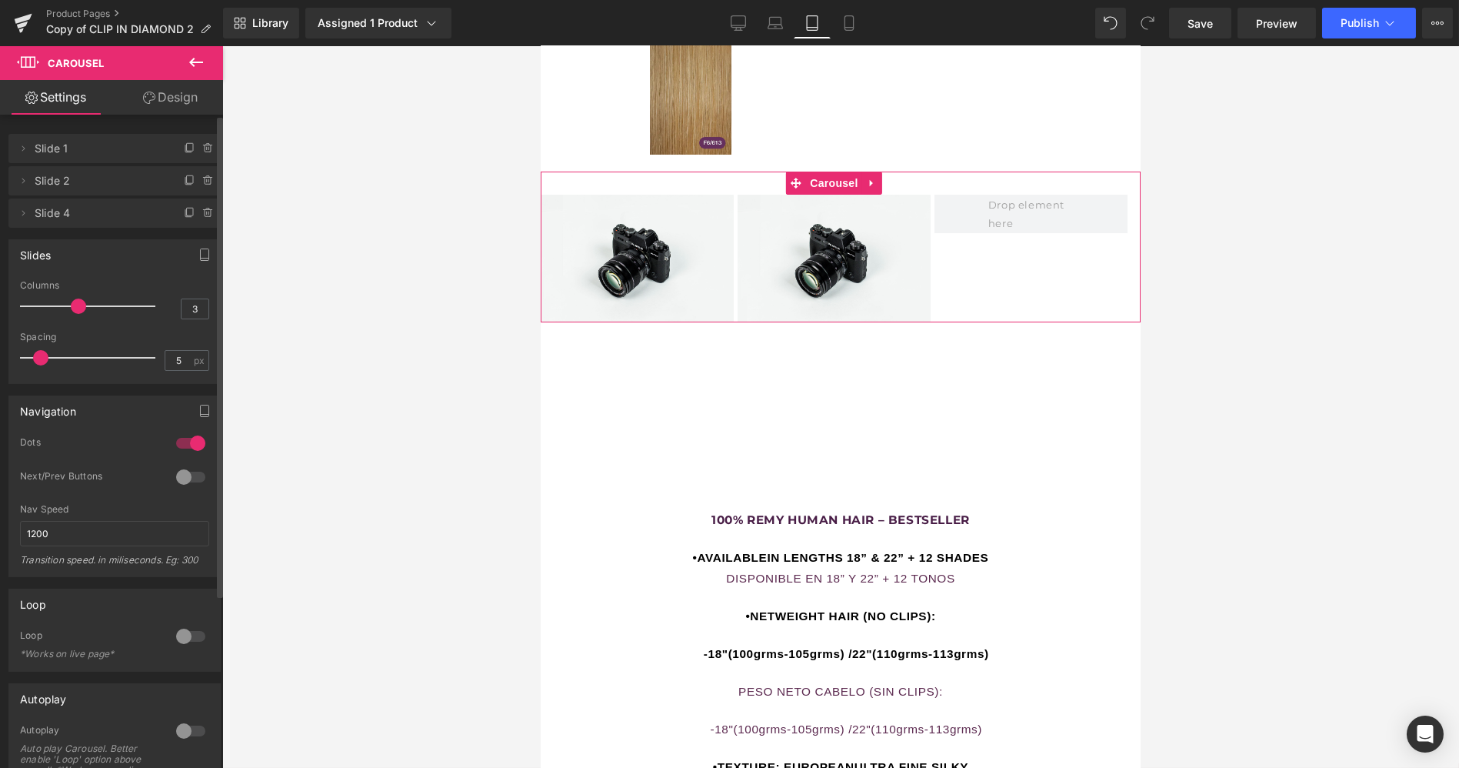
click at [66, 308] on div at bounding box center [92, 306] width 128 height 31
type input "2"
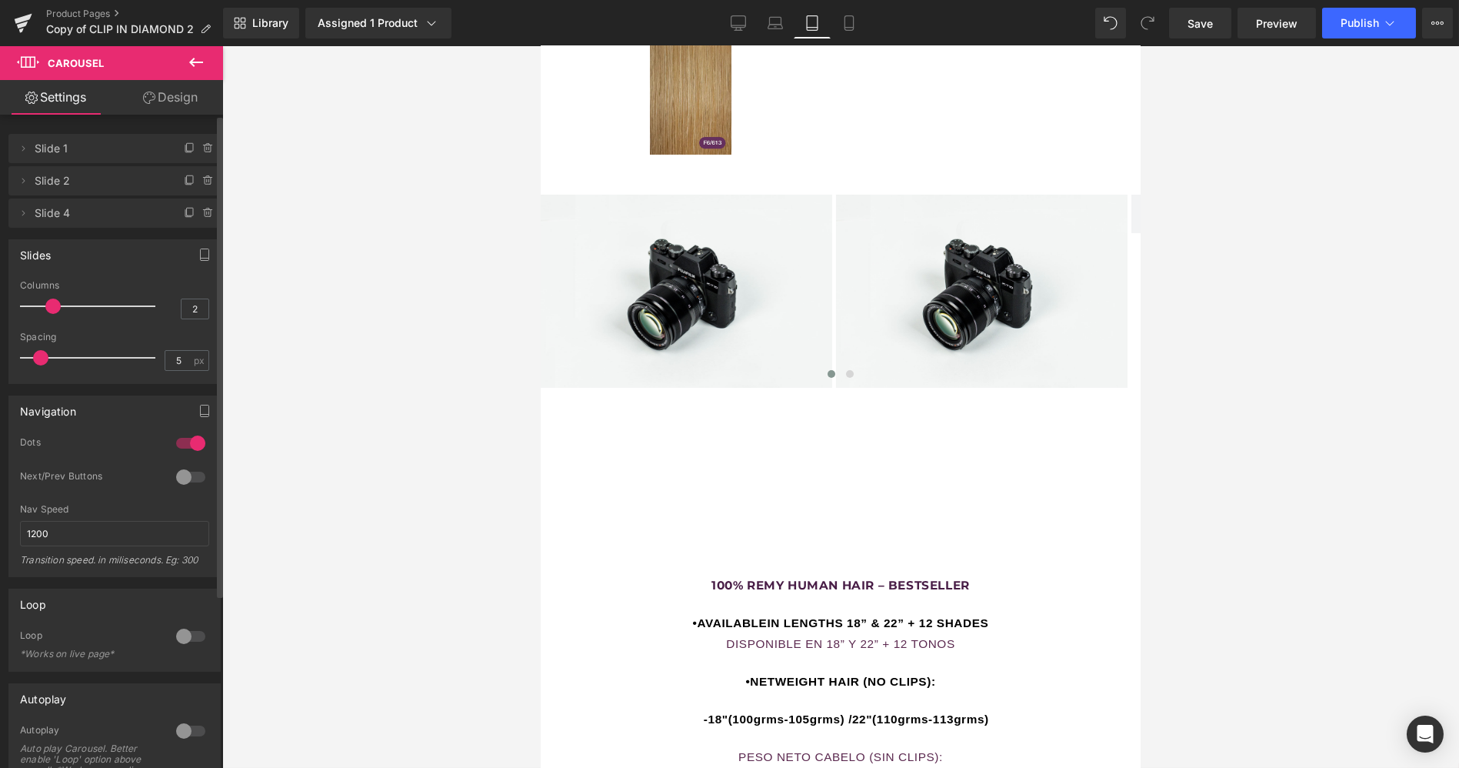
drag, startPoint x: 72, startPoint y: 308, endPoint x: 59, endPoint y: 308, distance: 13.1
click at [59, 308] on div at bounding box center [92, 306] width 128 height 31
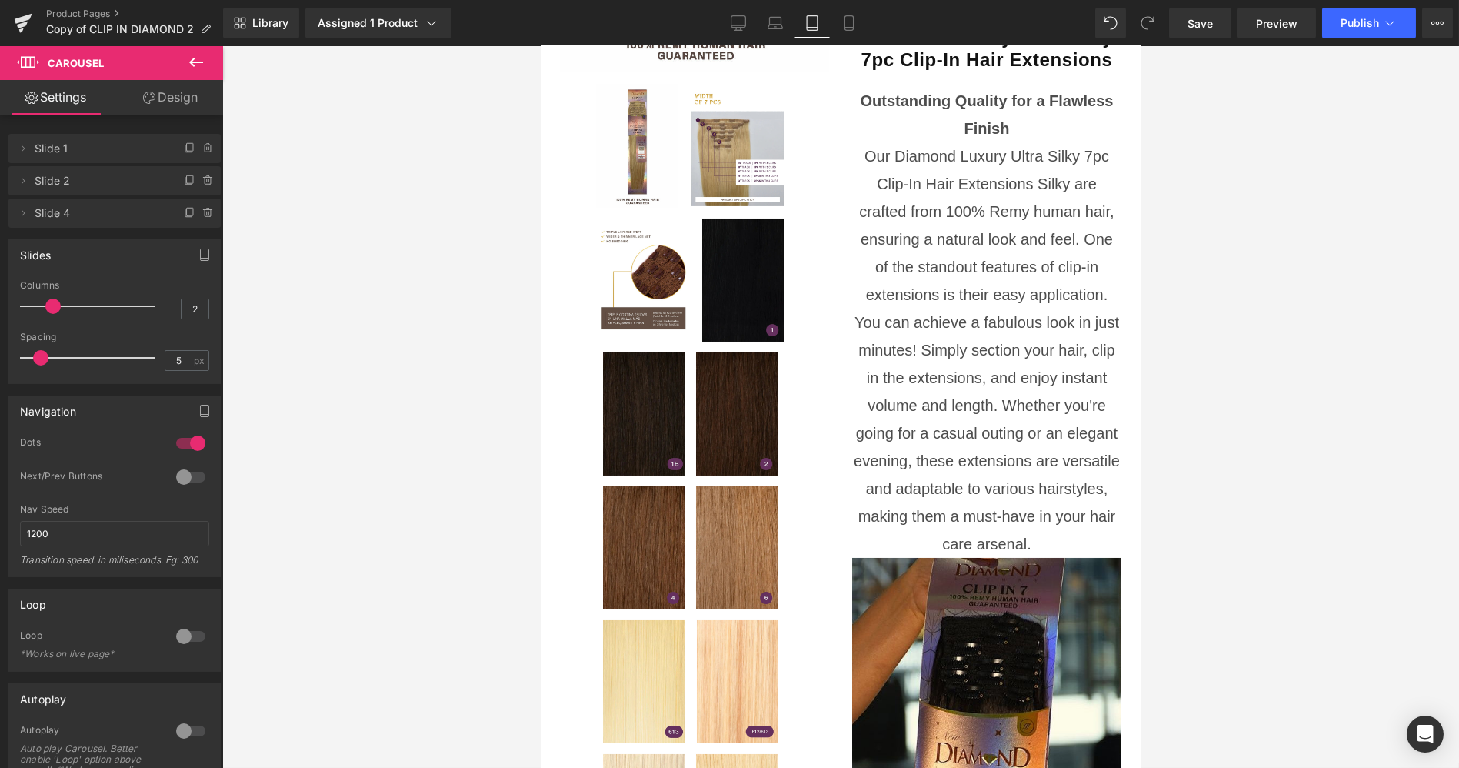
scroll to position [649, 0]
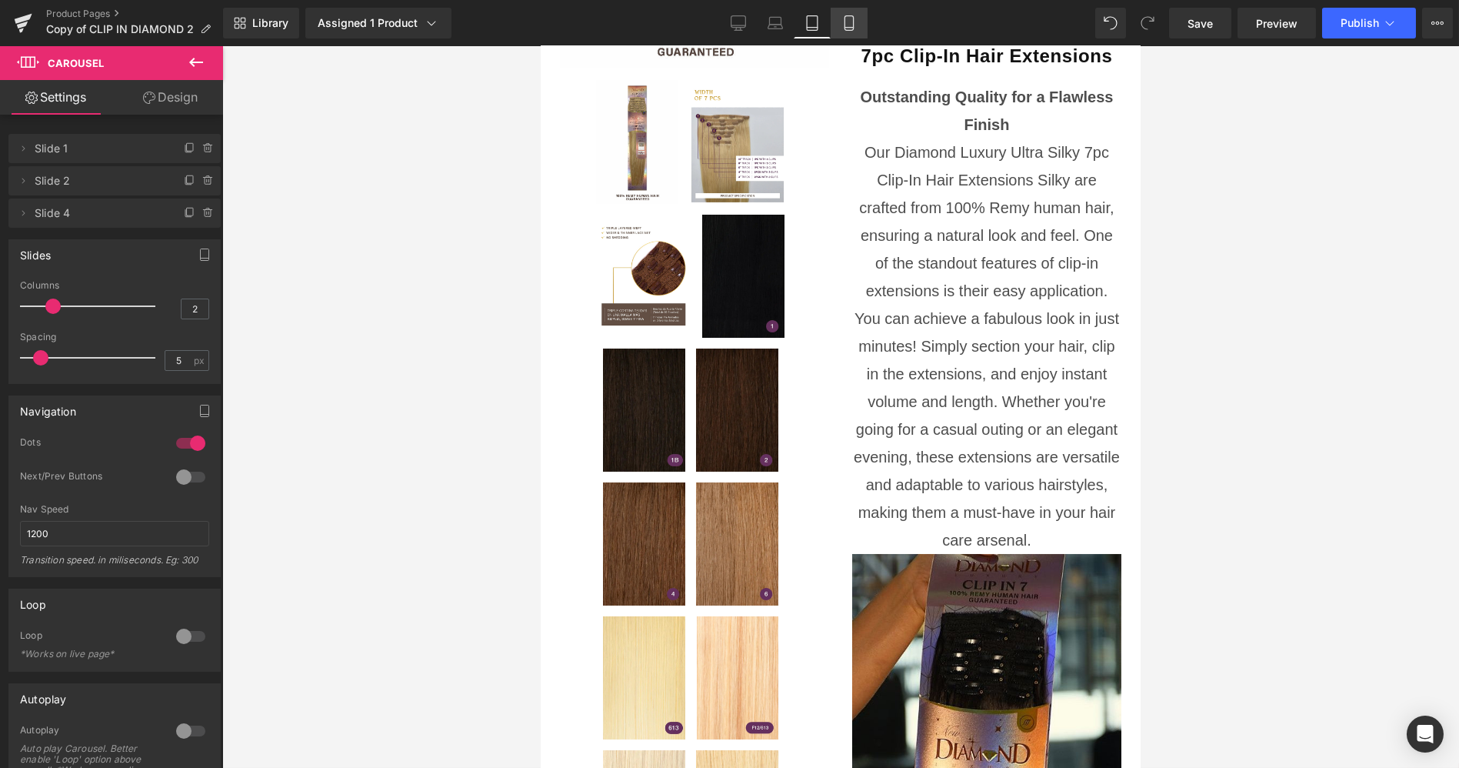
click at [856, 23] on link "Mobile" at bounding box center [849, 23] width 37 height 31
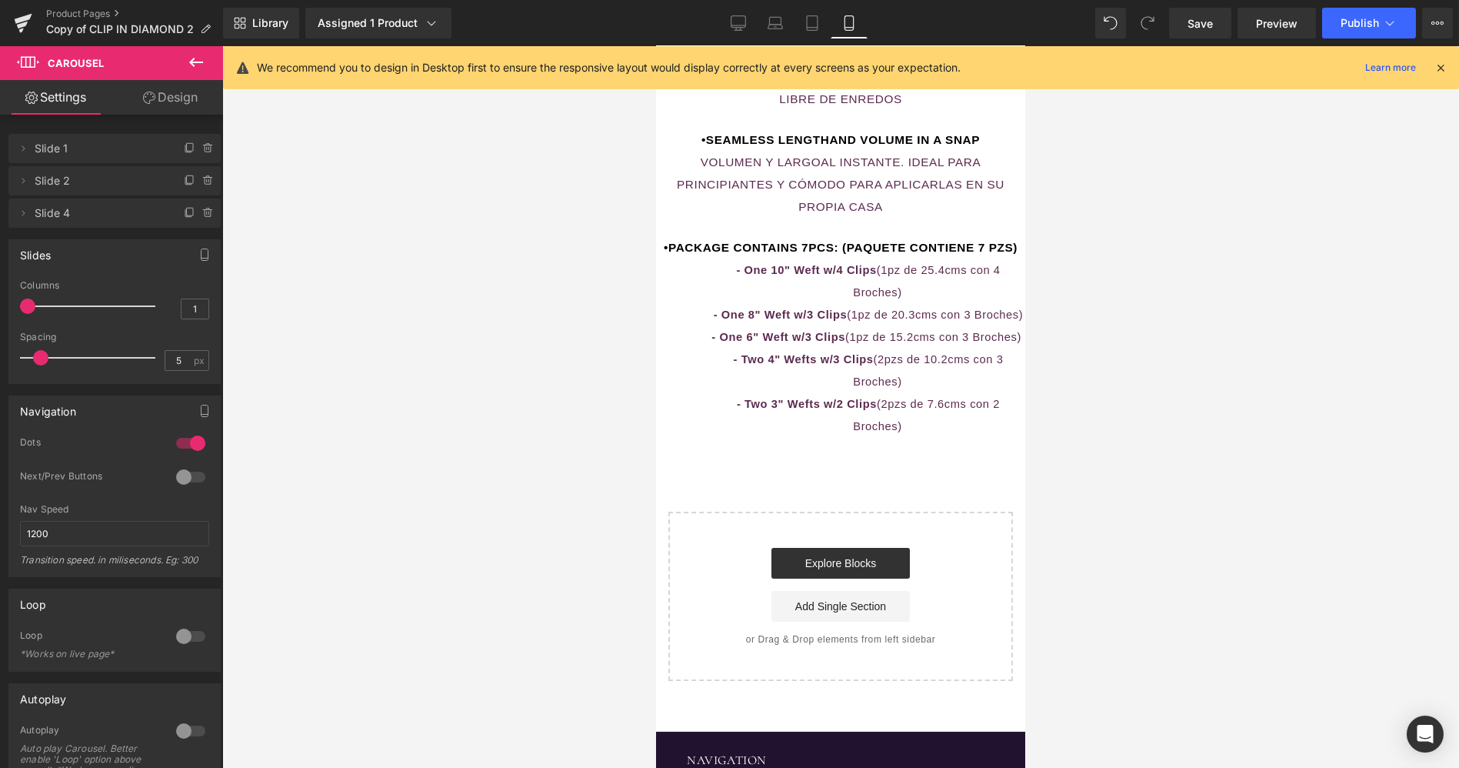
scroll to position [3589, 0]
click at [194, 60] on icon at bounding box center [196, 62] width 18 height 18
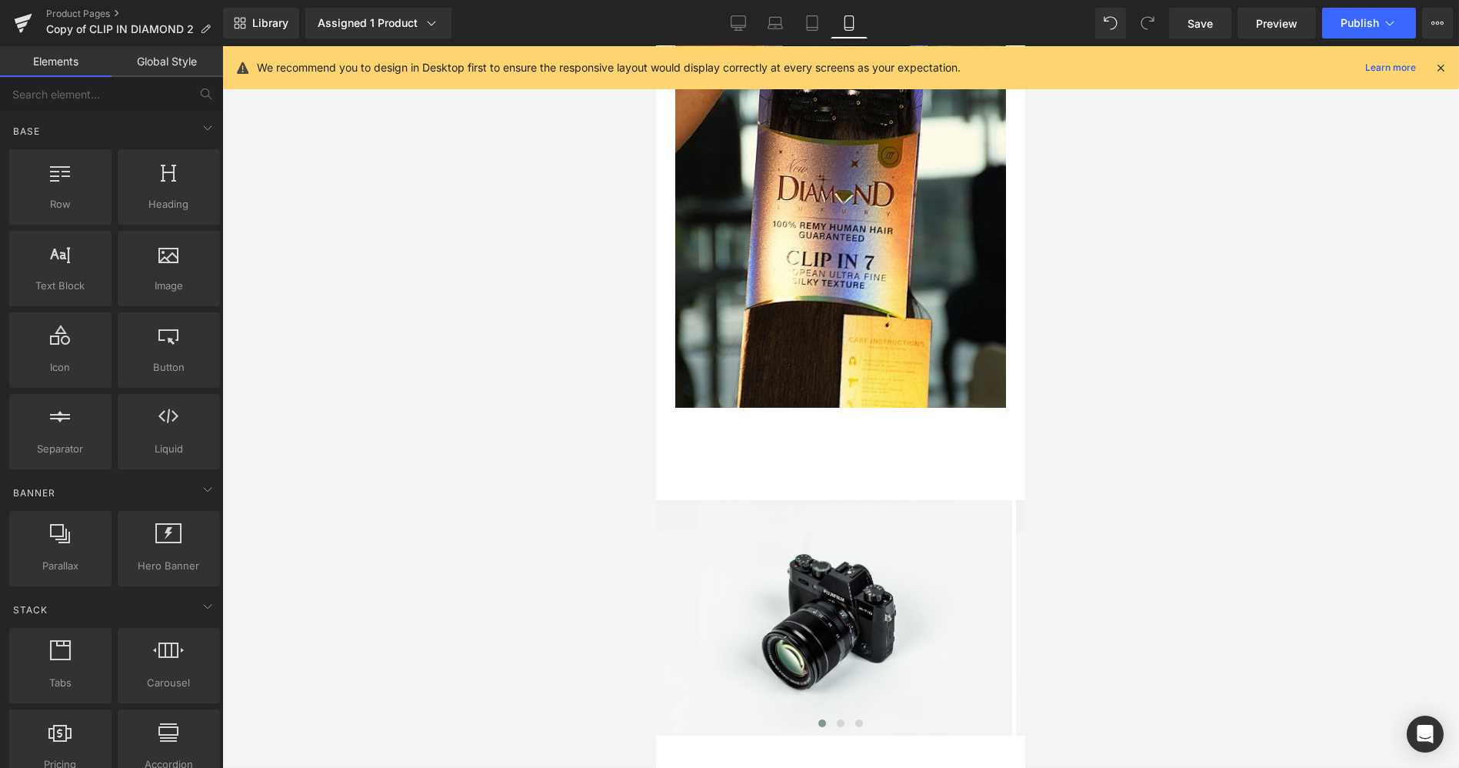
scroll to position [2345, 0]
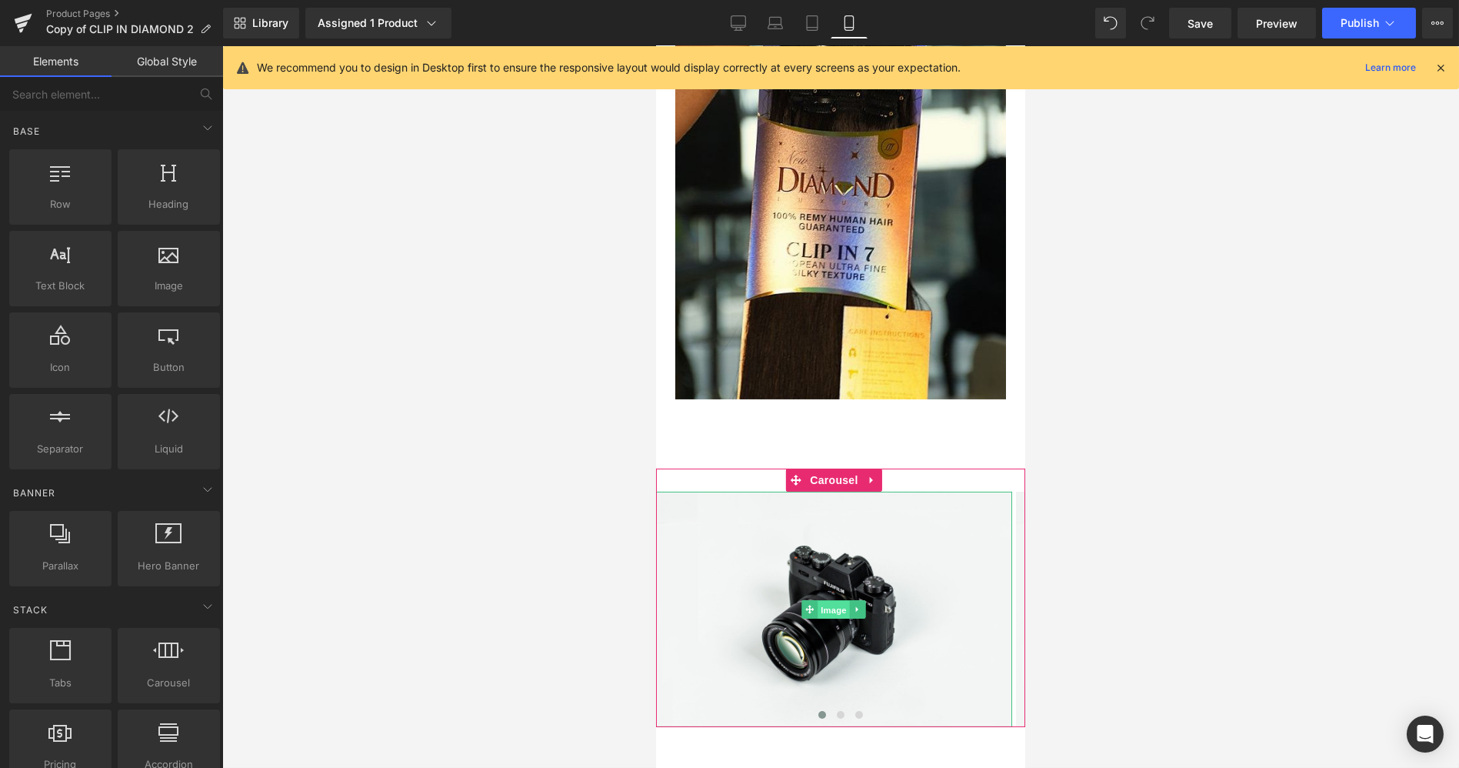
click at [841, 619] on span "Image" at bounding box center [834, 610] width 32 height 18
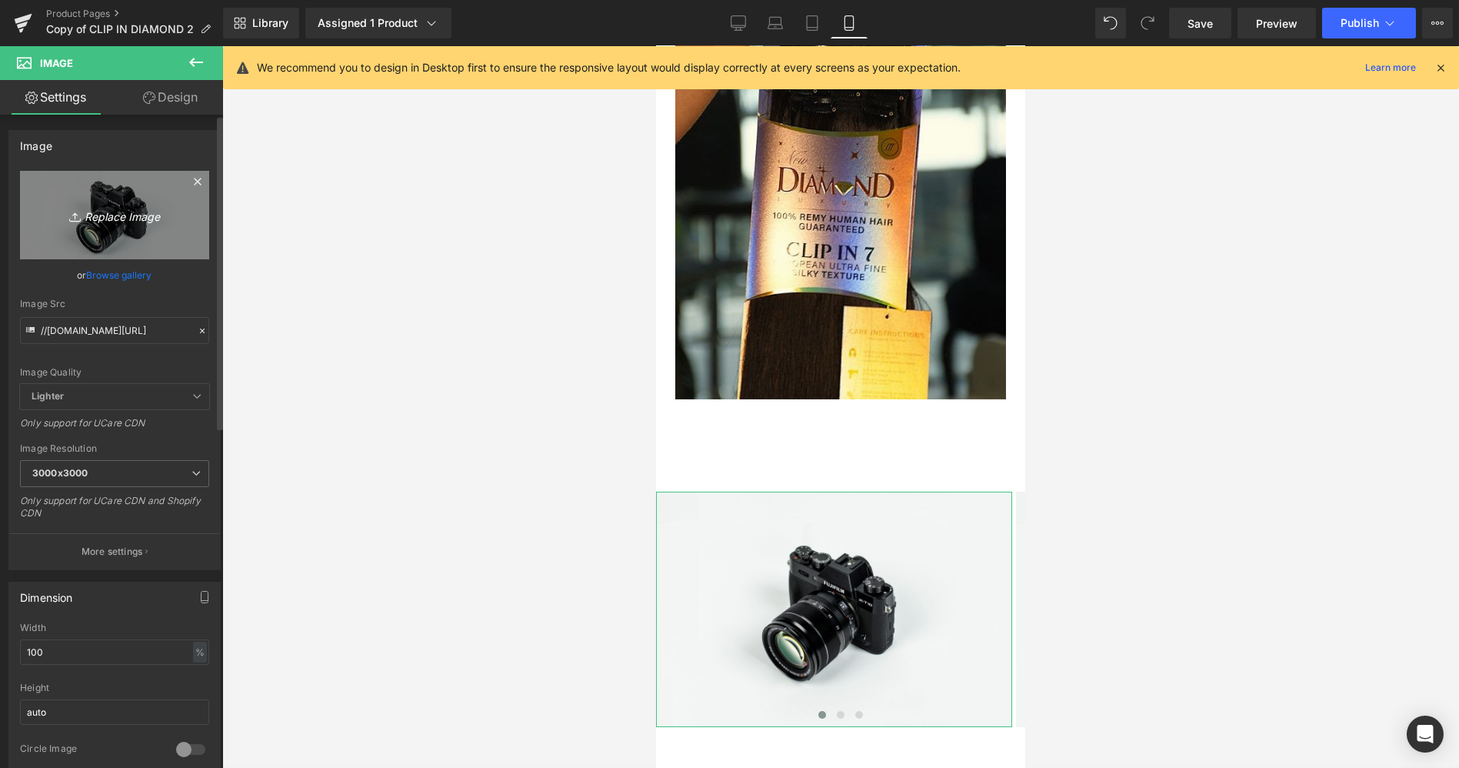
click at [134, 210] on icon "Replace Image" at bounding box center [114, 214] width 123 height 19
type input "C:\fakepath\123.JPG"
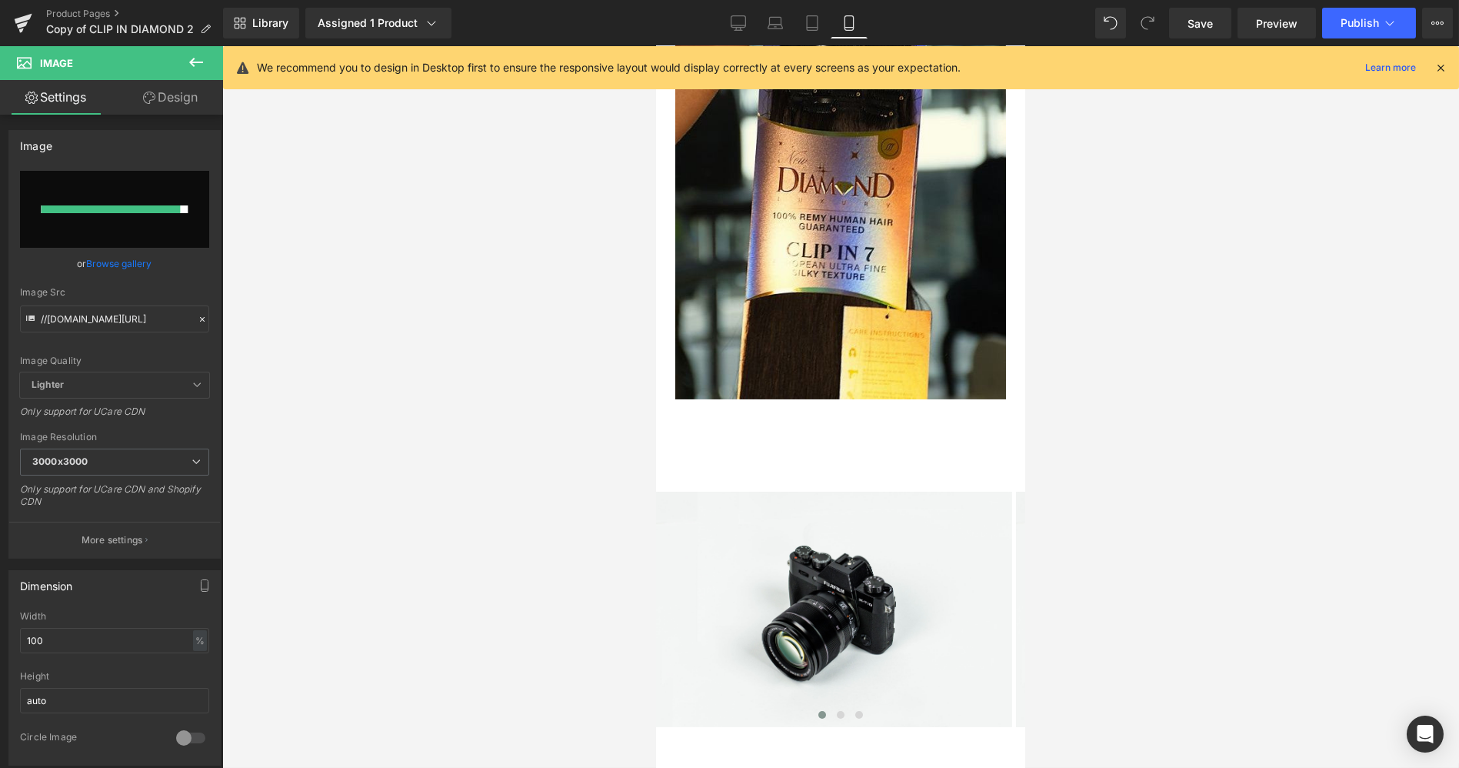
type input "https://ucarecdn.com/37ae12ae-e0ac-4897-b81c-c4fe6a6c1d68/-/format/auto/-/previ…"
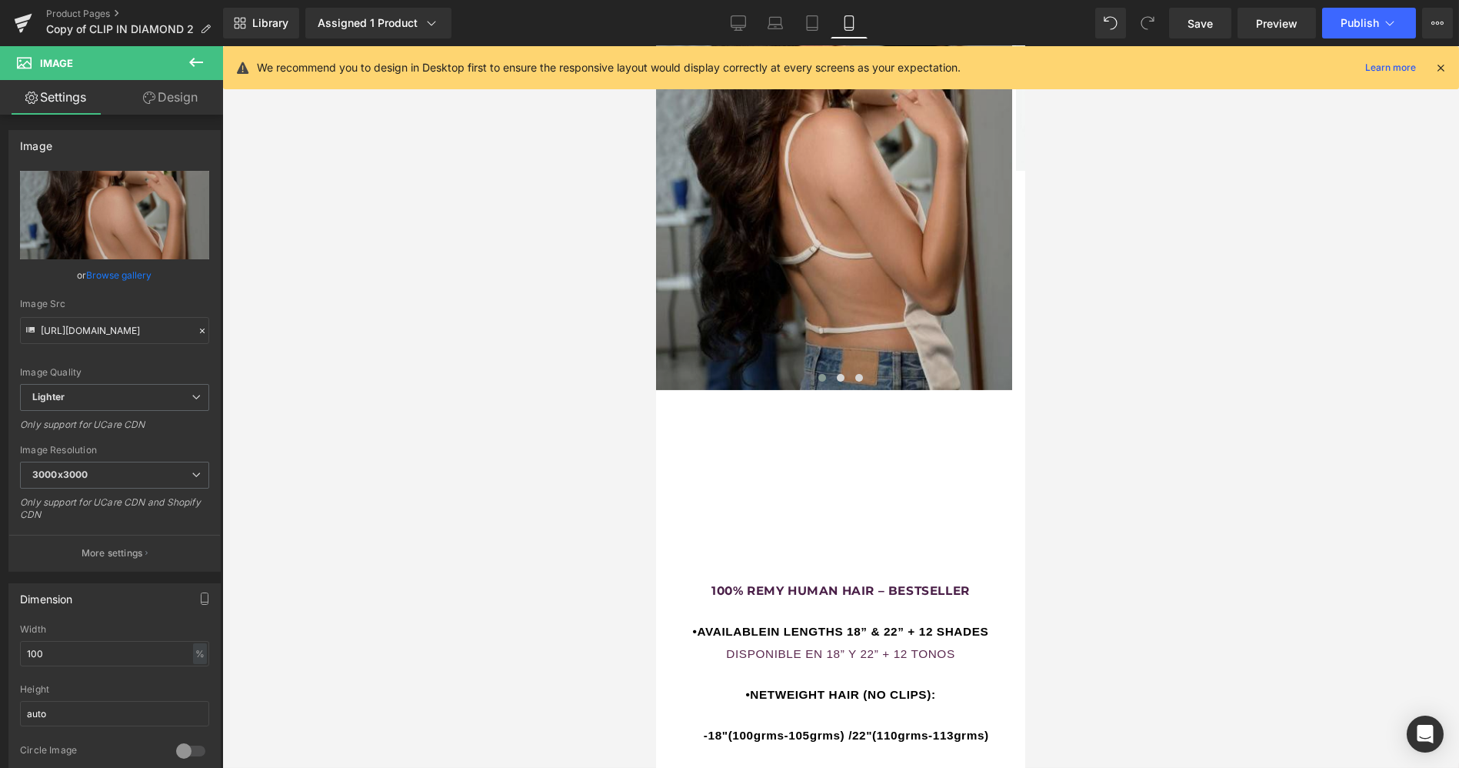
scroll to position [2900, 0]
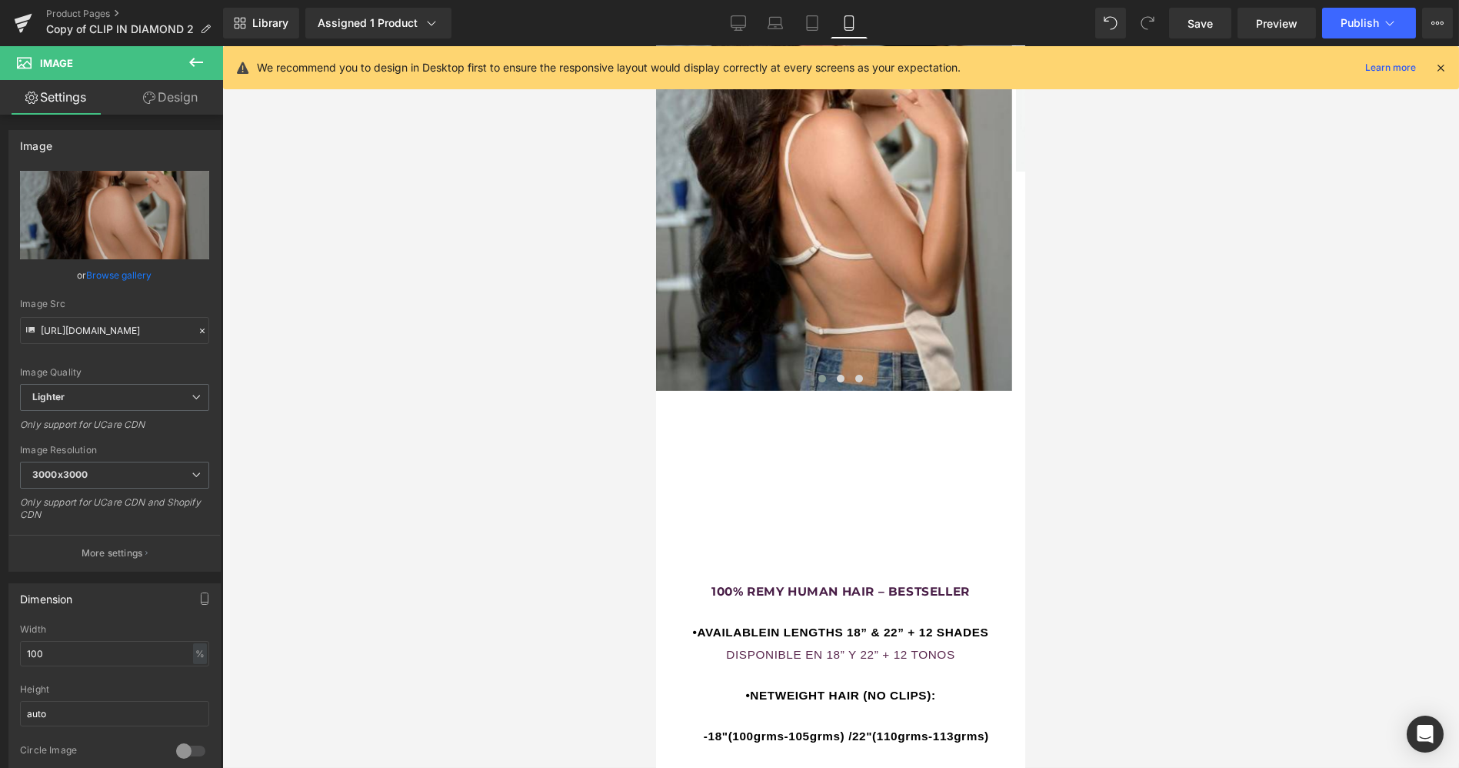
click at [200, 68] on icon at bounding box center [196, 62] width 18 height 18
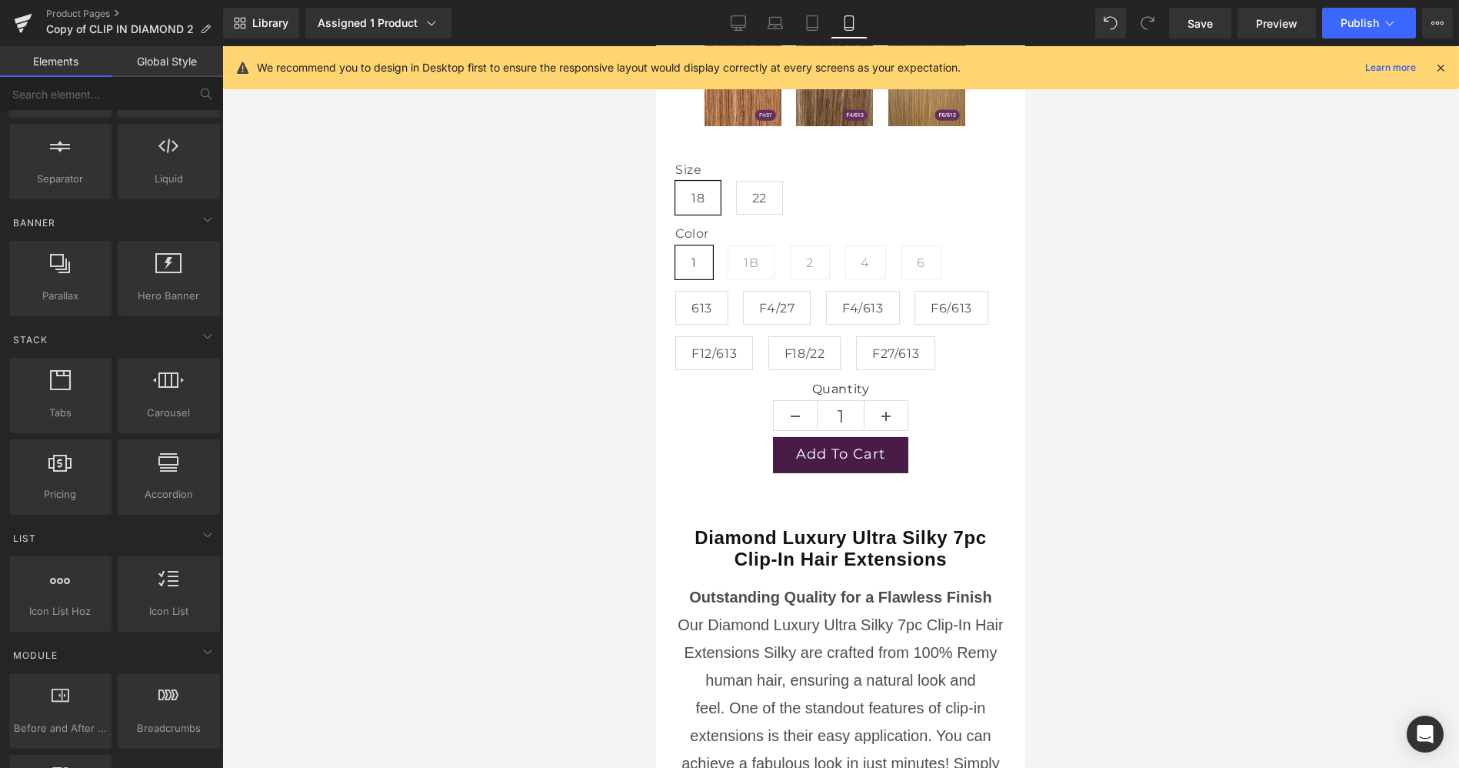
scroll to position [1357, 0]
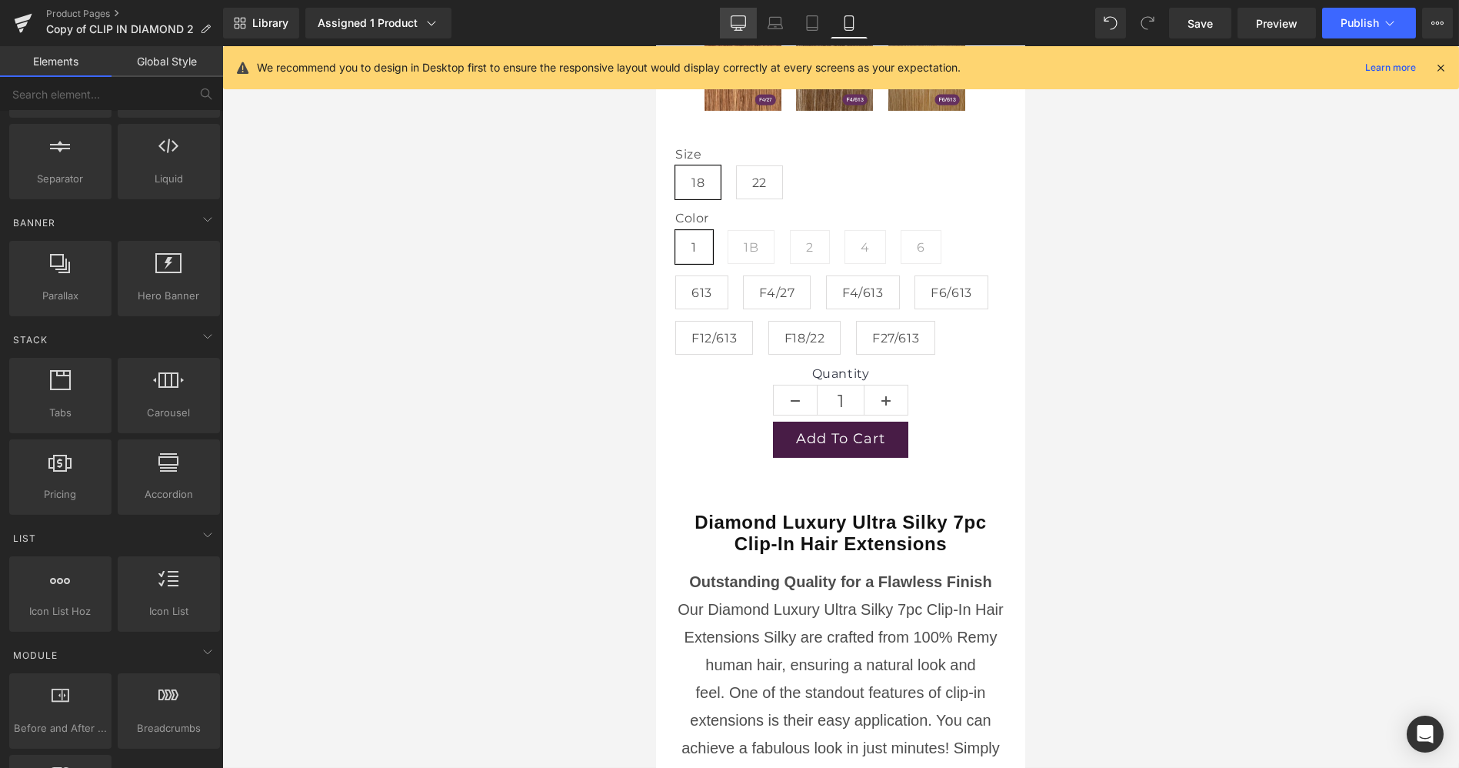
click at [744, 18] on icon at bounding box center [738, 22] width 15 height 15
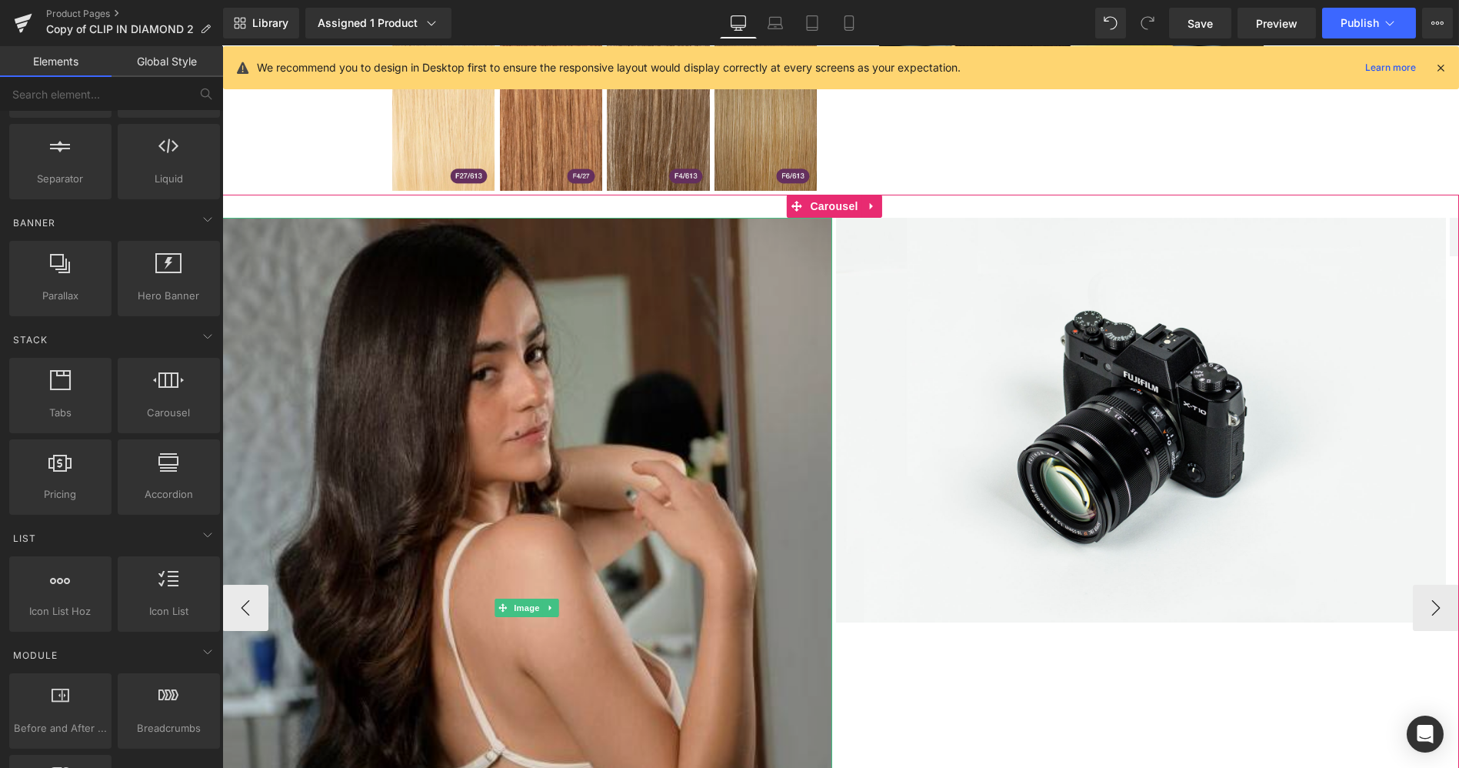
scroll to position [1481, 0]
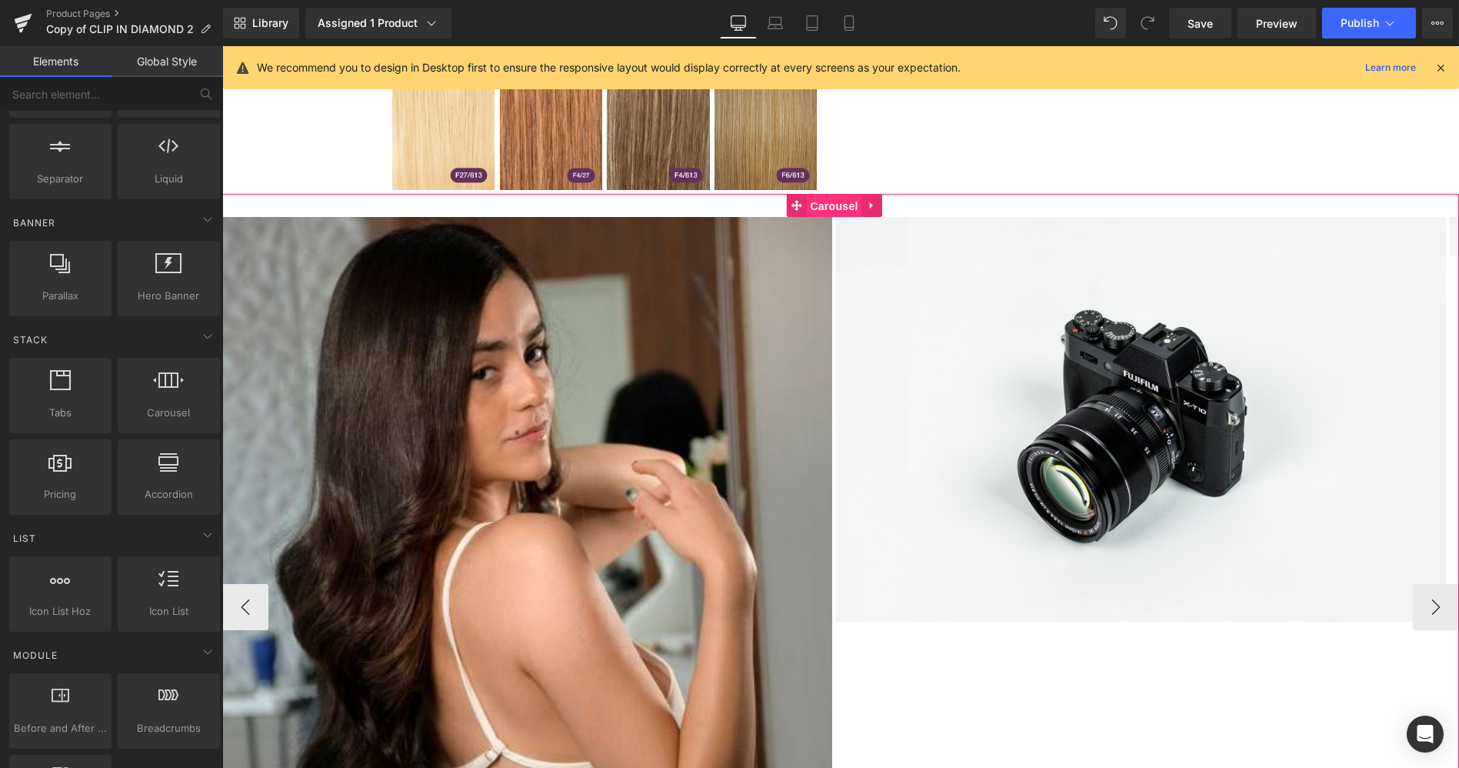
click at [823, 195] on span "Carousel" at bounding box center [833, 206] width 55 height 23
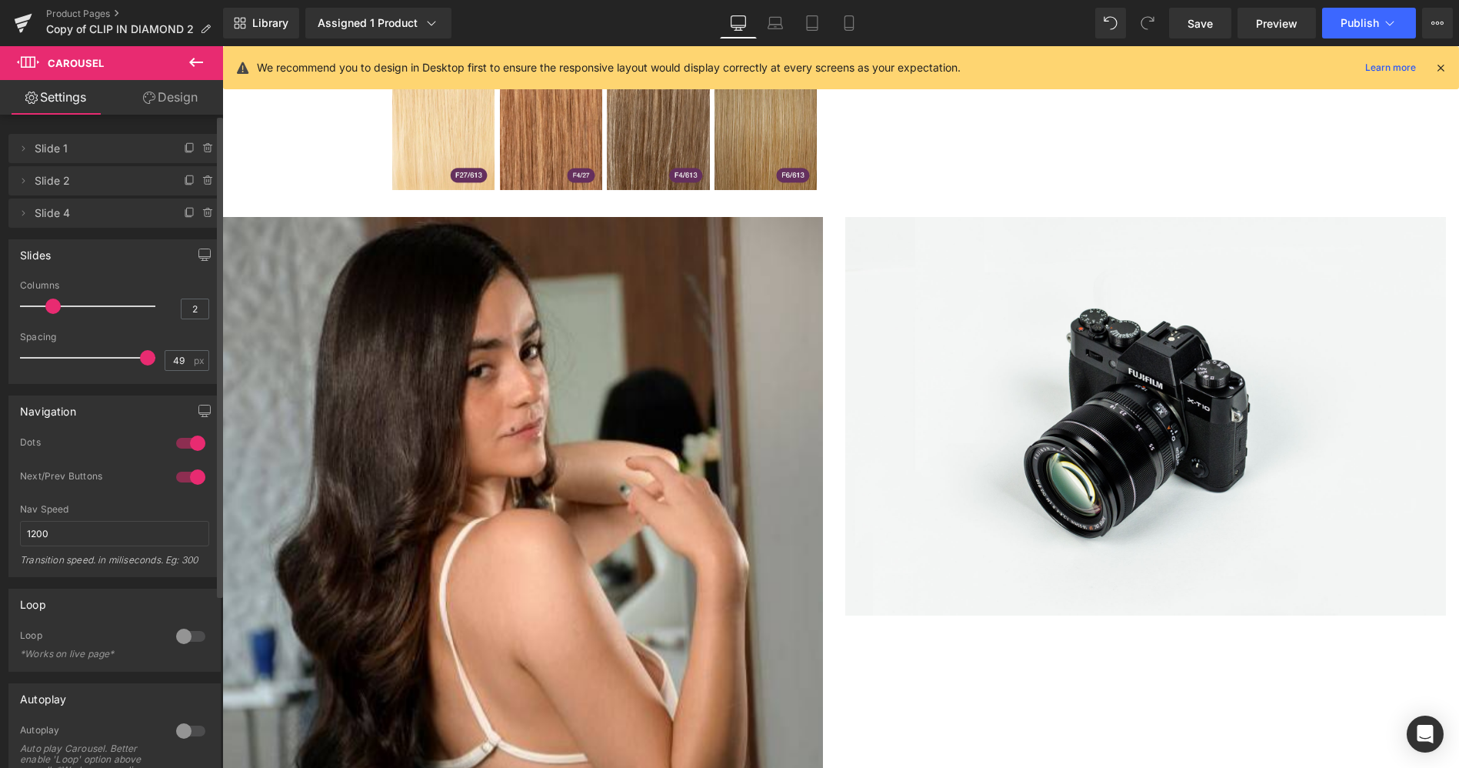
type input "50"
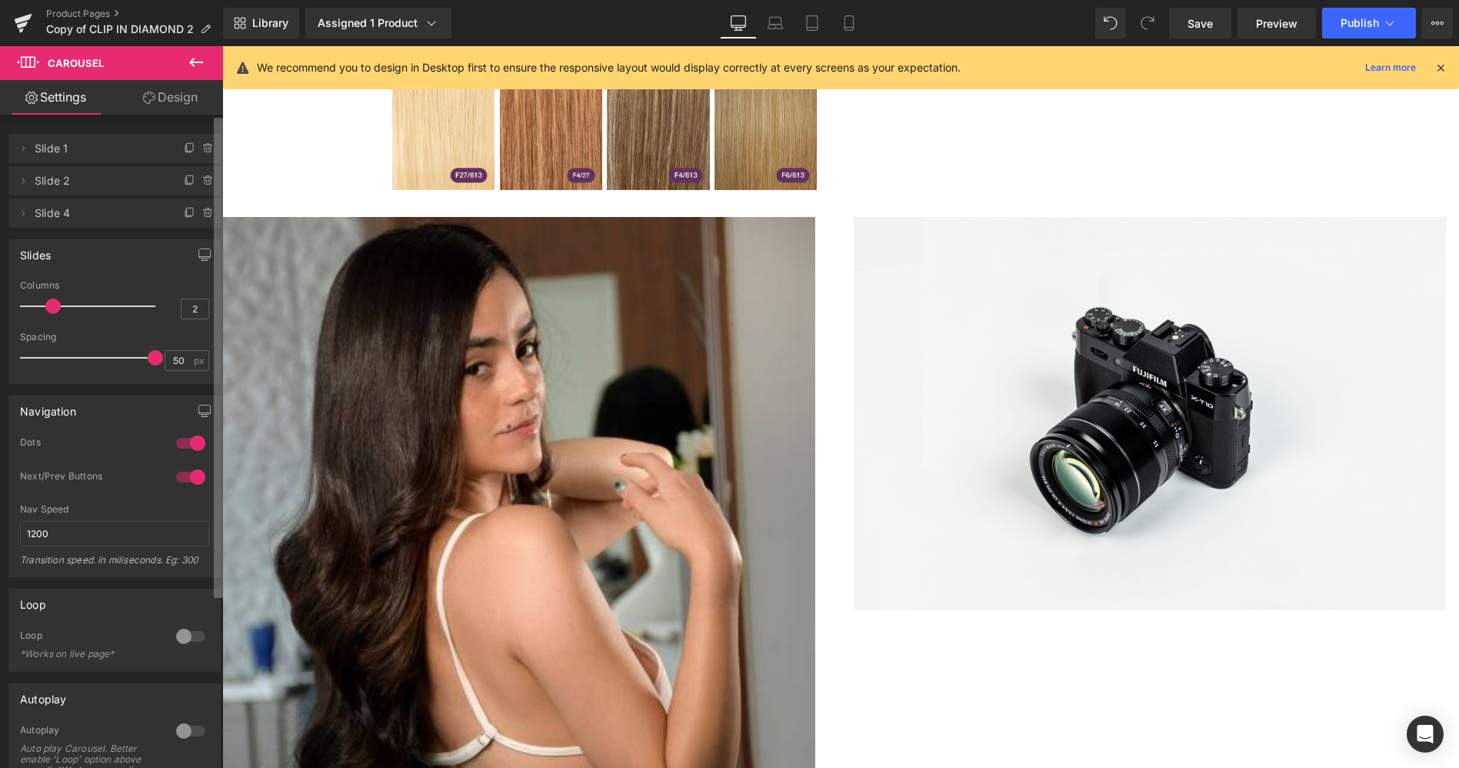
drag, startPoint x: 31, startPoint y: 357, endPoint x: 219, endPoint y: 392, distance: 191.8
click at [219, 392] on div "Delete Cancel Slide 1 Slide 1 Name Slide 1 Delete Cancel Slide 2 Slide 2 Name S…" at bounding box center [111, 445] width 223 height 660
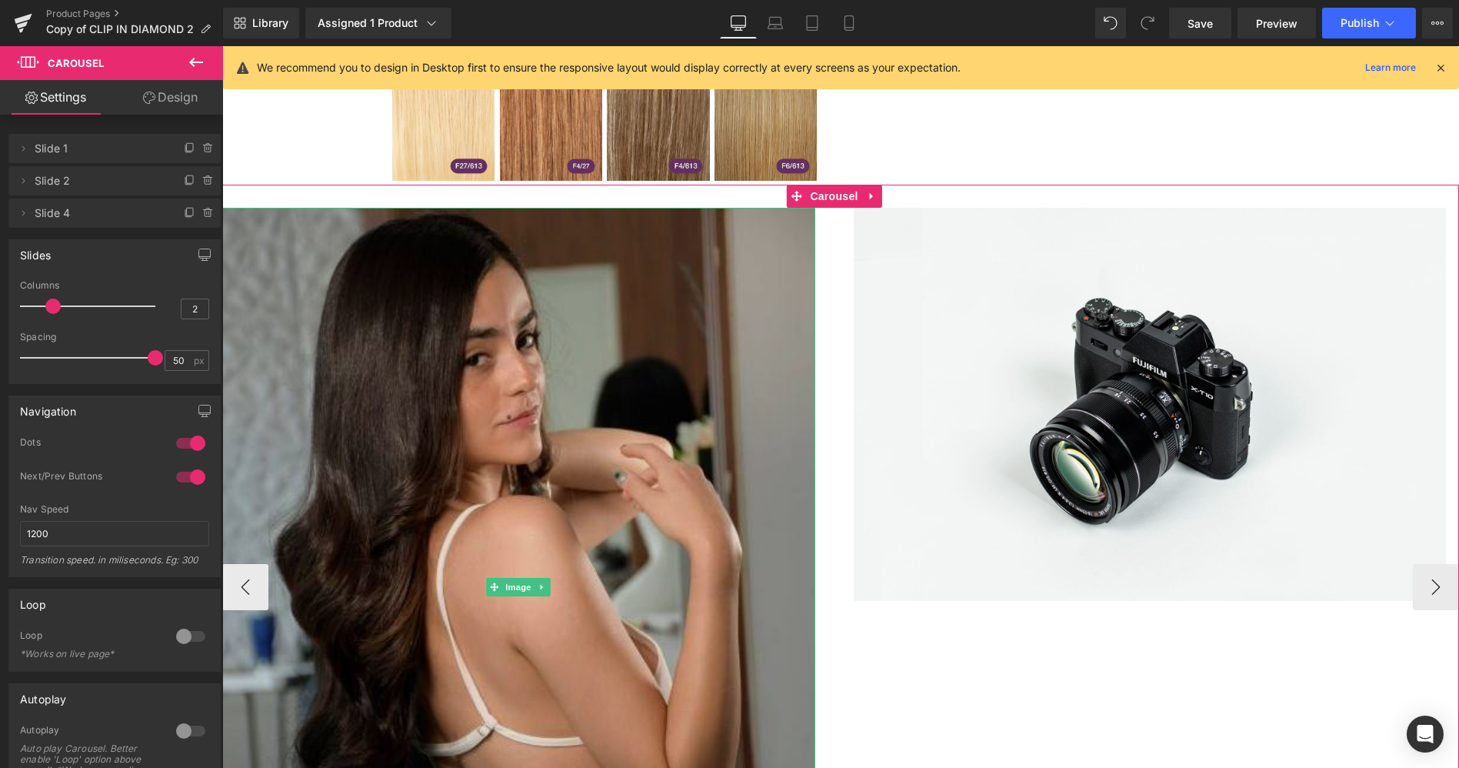
scroll to position [1483, 0]
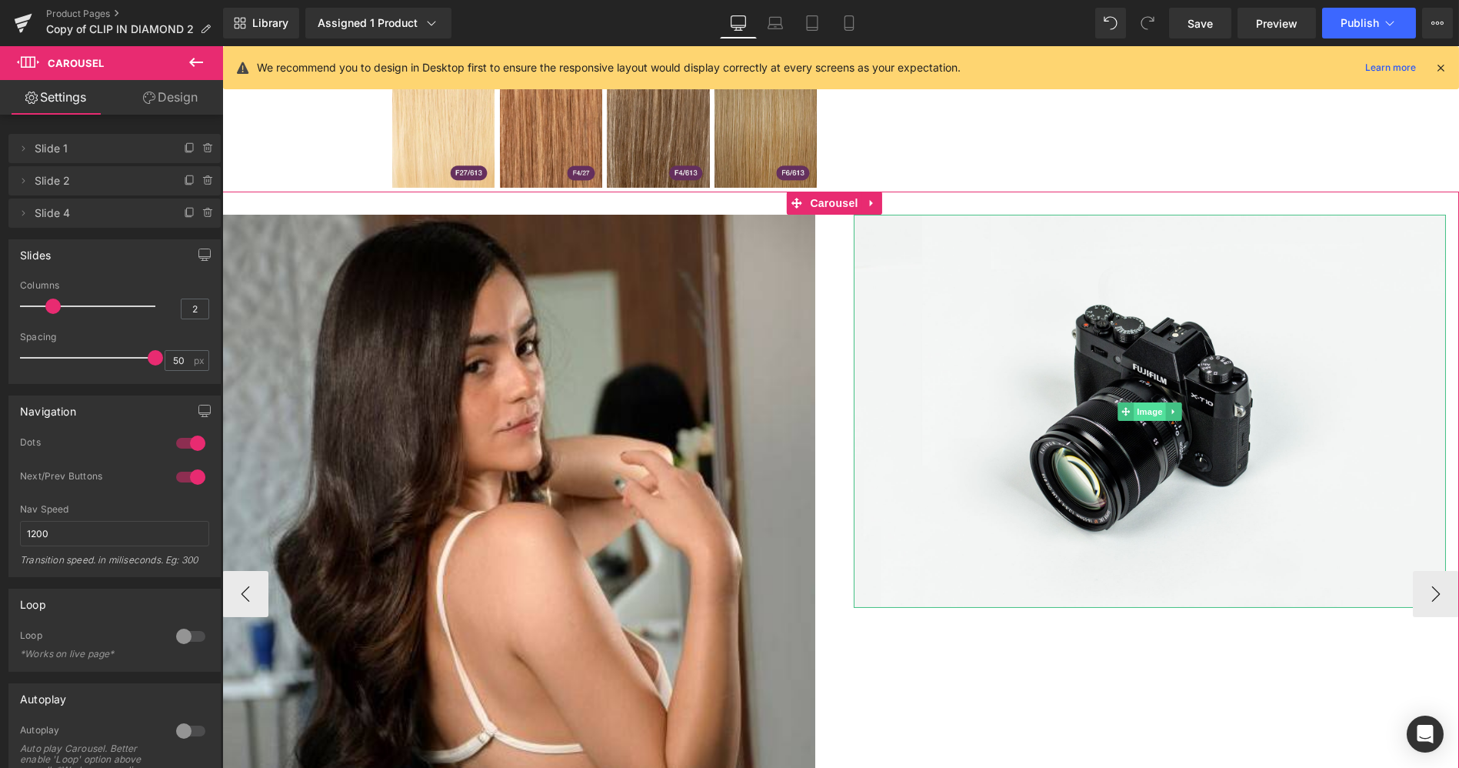
click at [1150, 402] on span "Image" at bounding box center [1150, 411] width 32 height 18
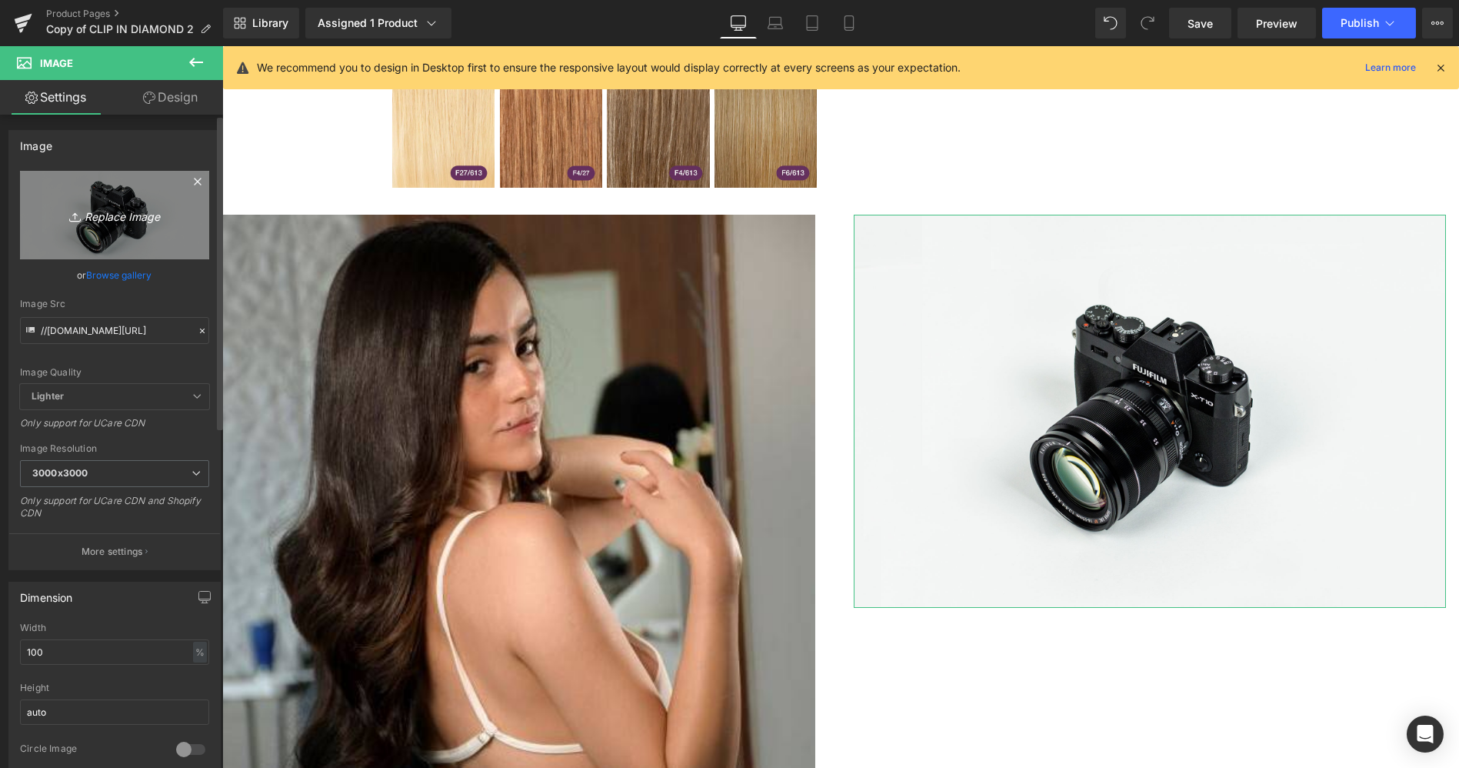
click at [141, 214] on icon "Replace Image" at bounding box center [114, 214] width 123 height 19
type input "C:\fakepath\2.JPG"
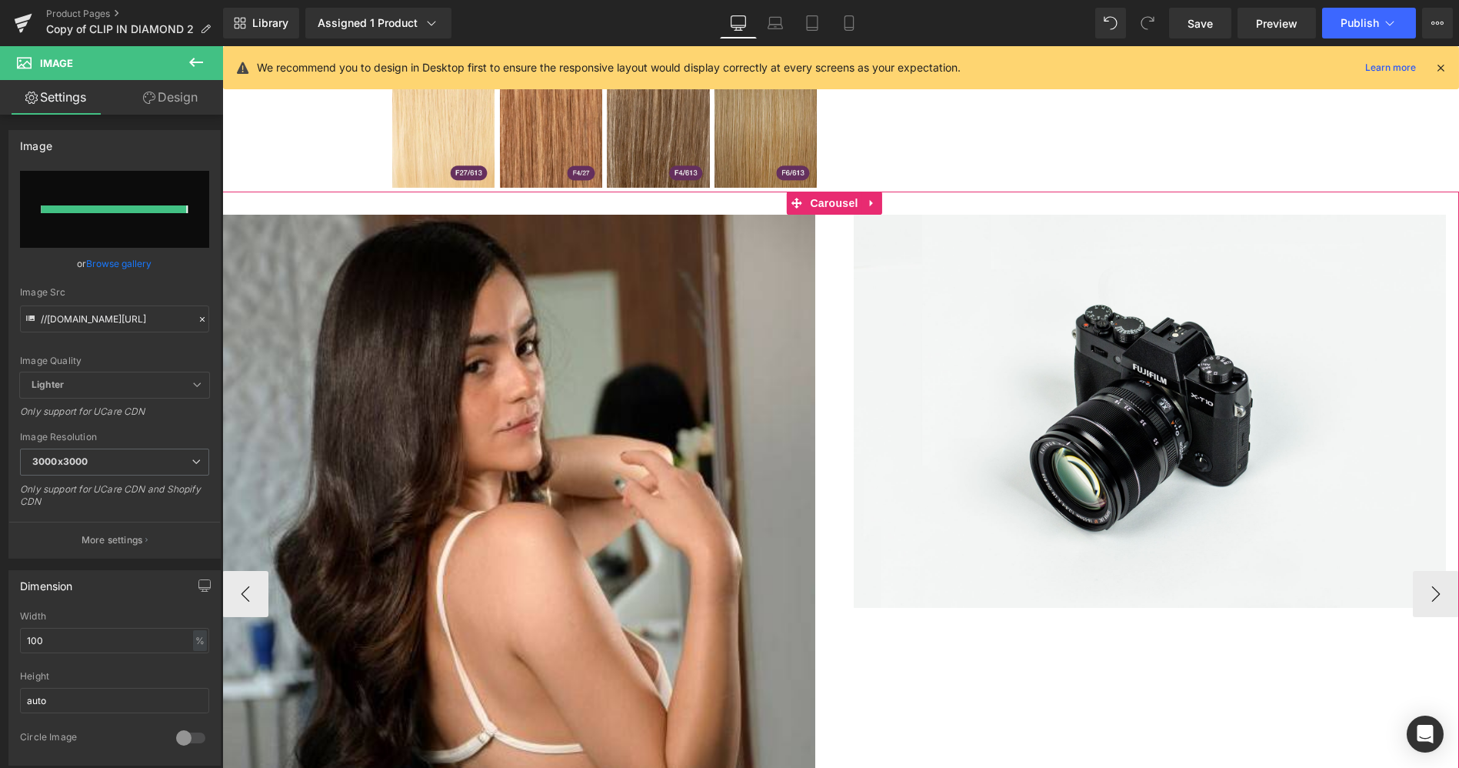
type input "https://ucarecdn.com/11e67ada-cfa8-4467-a047-d42b214be488/-/format/auto/-/previ…"
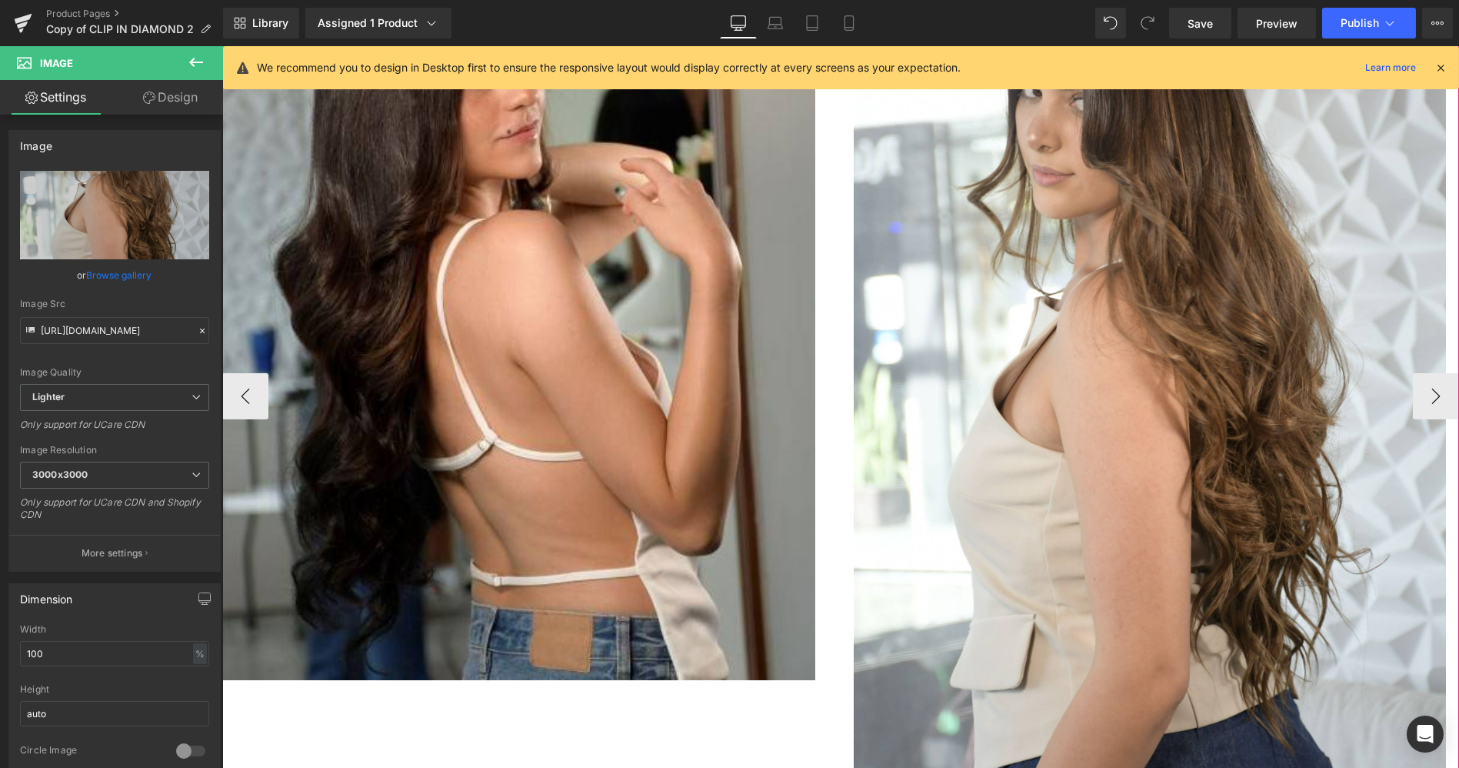
scroll to position [1775, 0]
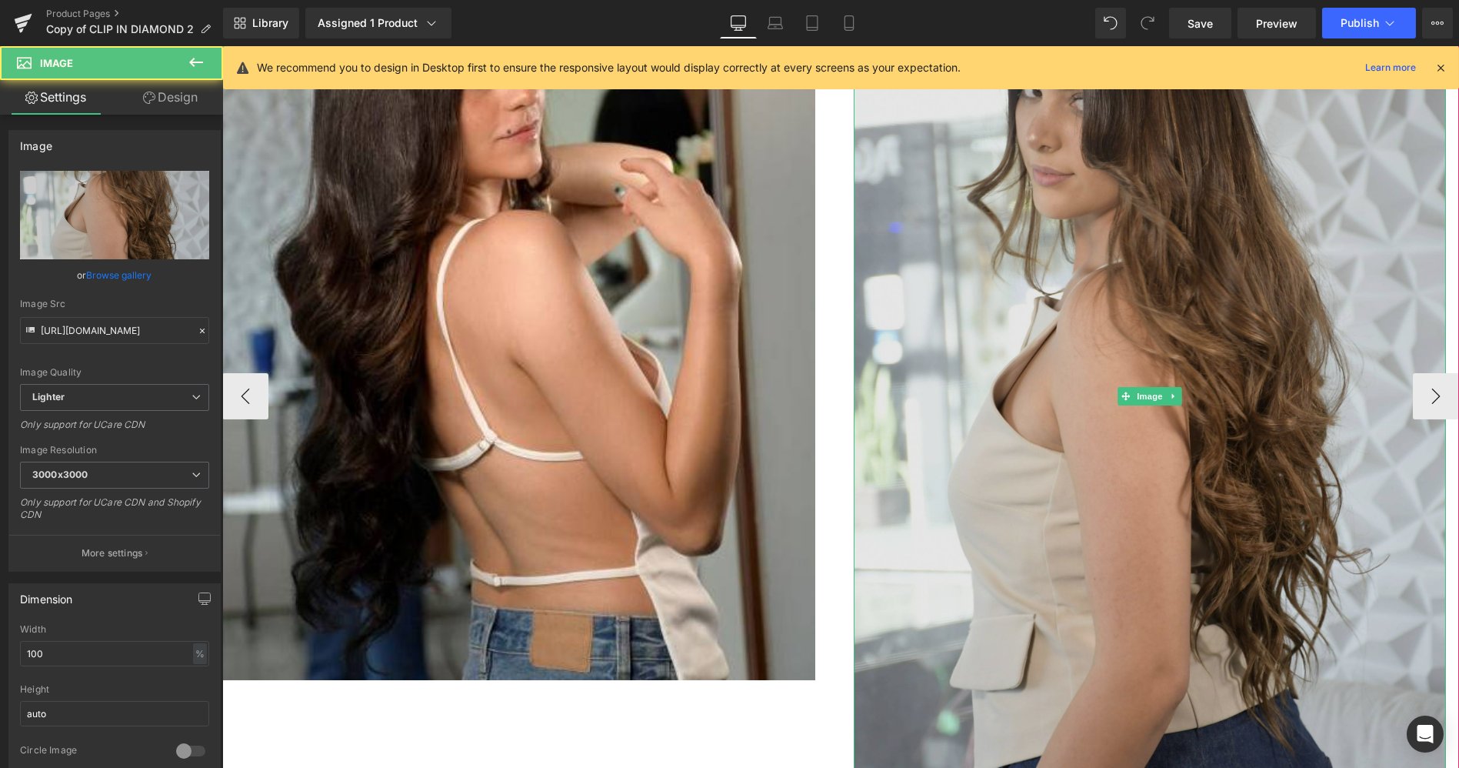
click at [932, 385] on img at bounding box center [1150, 395] width 593 height 947
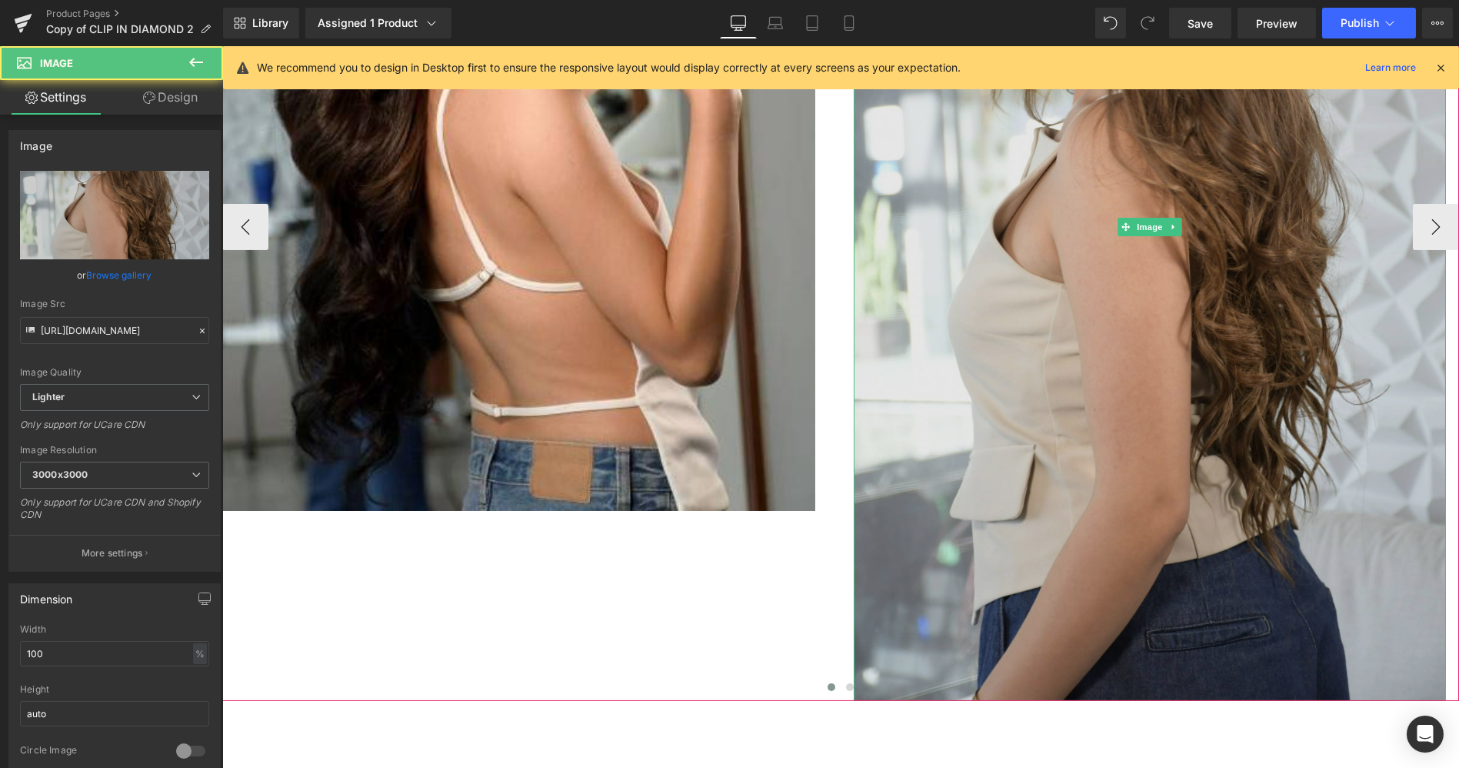
scroll to position [1970, 0]
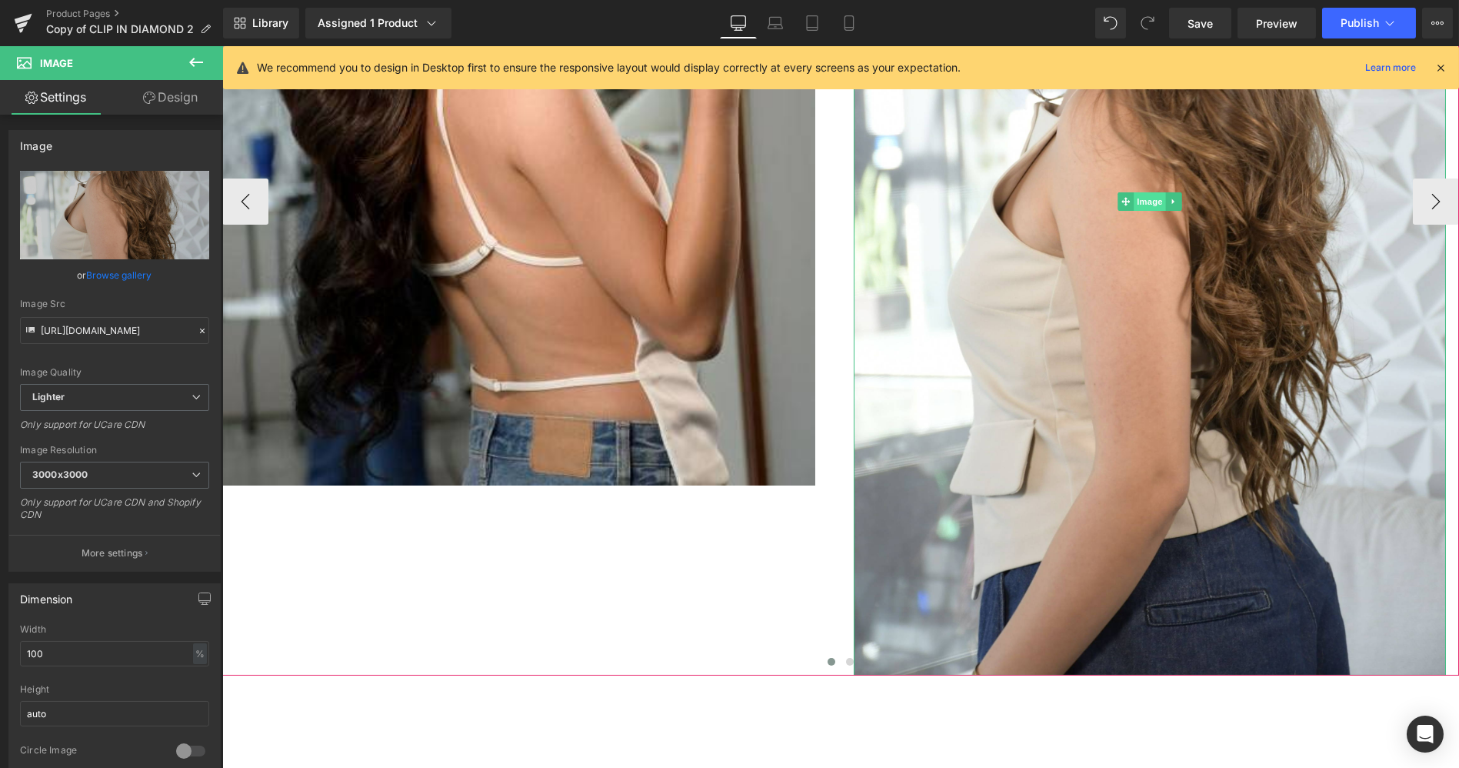
click at [1150, 192] on span "Image" at bounding box center [1150, 201] width 32 height 18
click at [1150, 193] on span "Image" at bounding box center [1150, 202] width 32 height 18
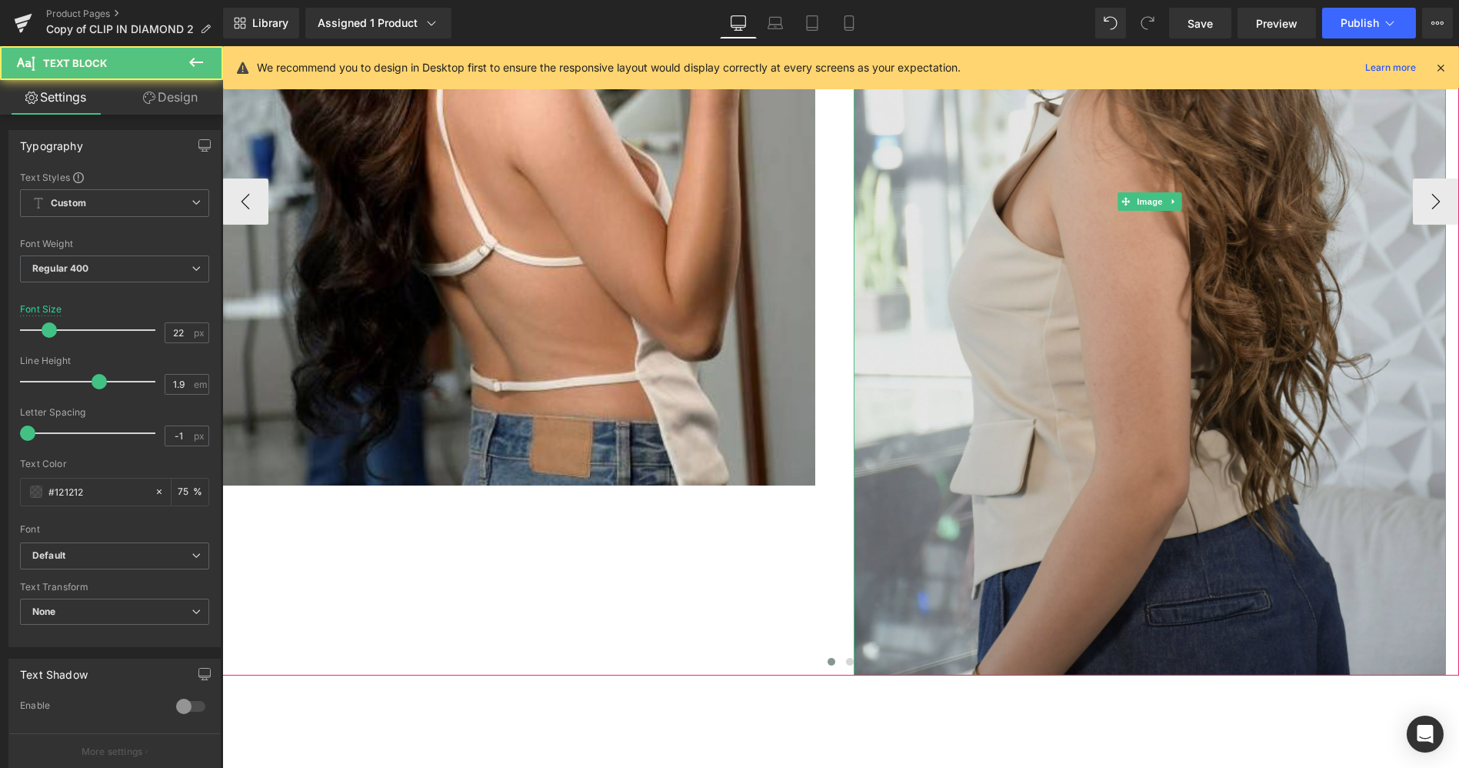
drag, startPoint x: 1136, startPoint y: 660, endPoint x: 1139, endPoint y: 593, distance: 67.0
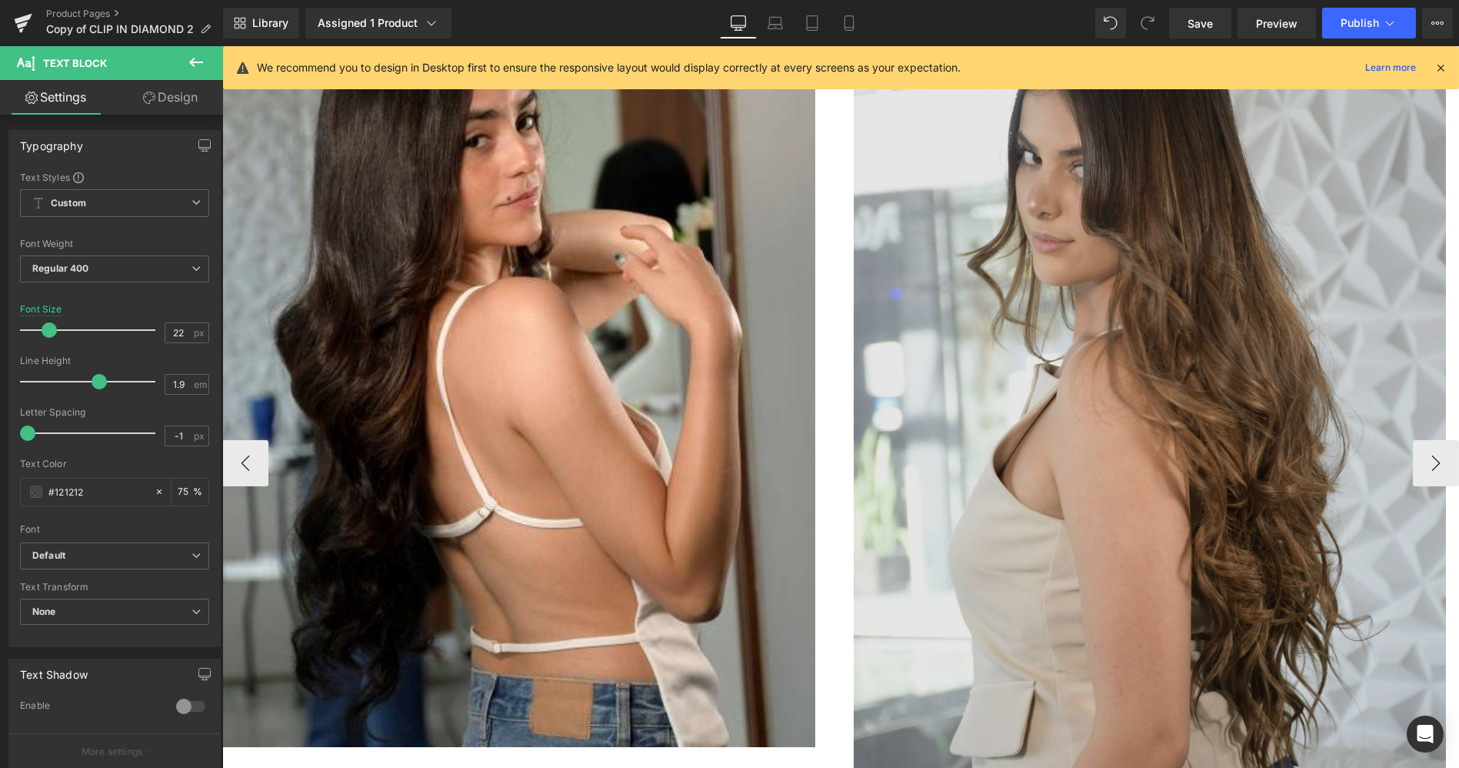
scroll to position [1702, 0]
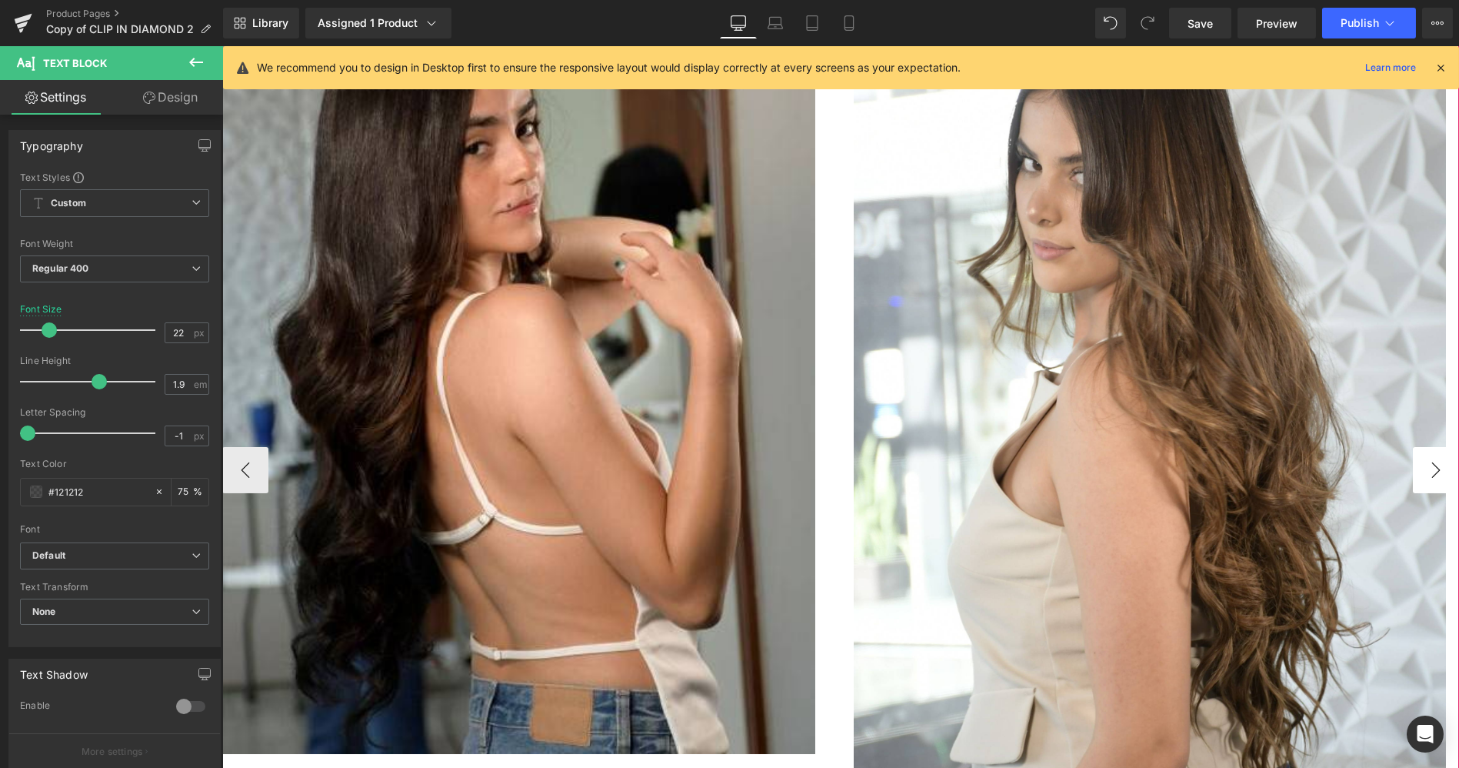
click at [1417, 447] on button "›" at bounding box center [1436, 470] width 46 height 46
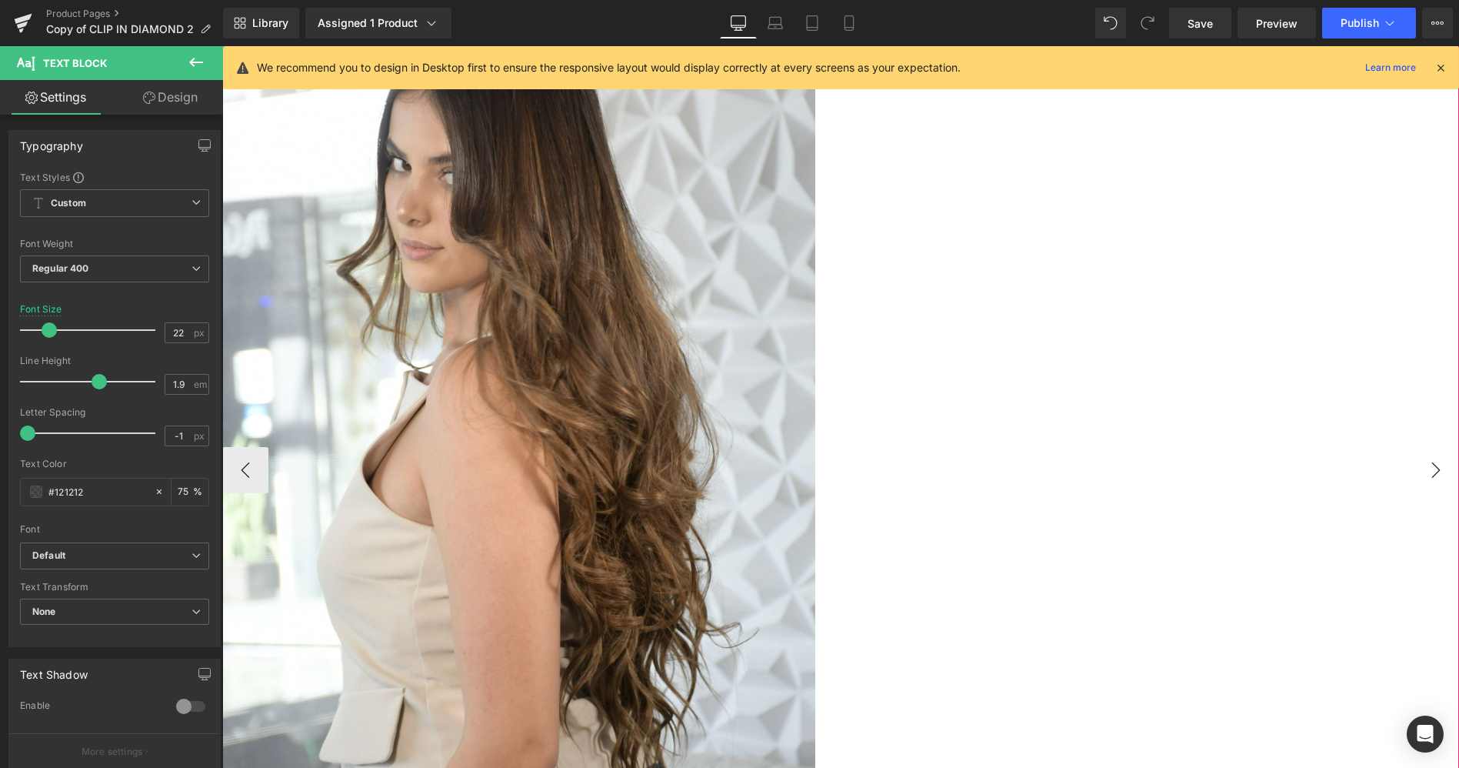
click at [1417, 447] on button "›" at bounding box center [1436, 470] width 46 height 46
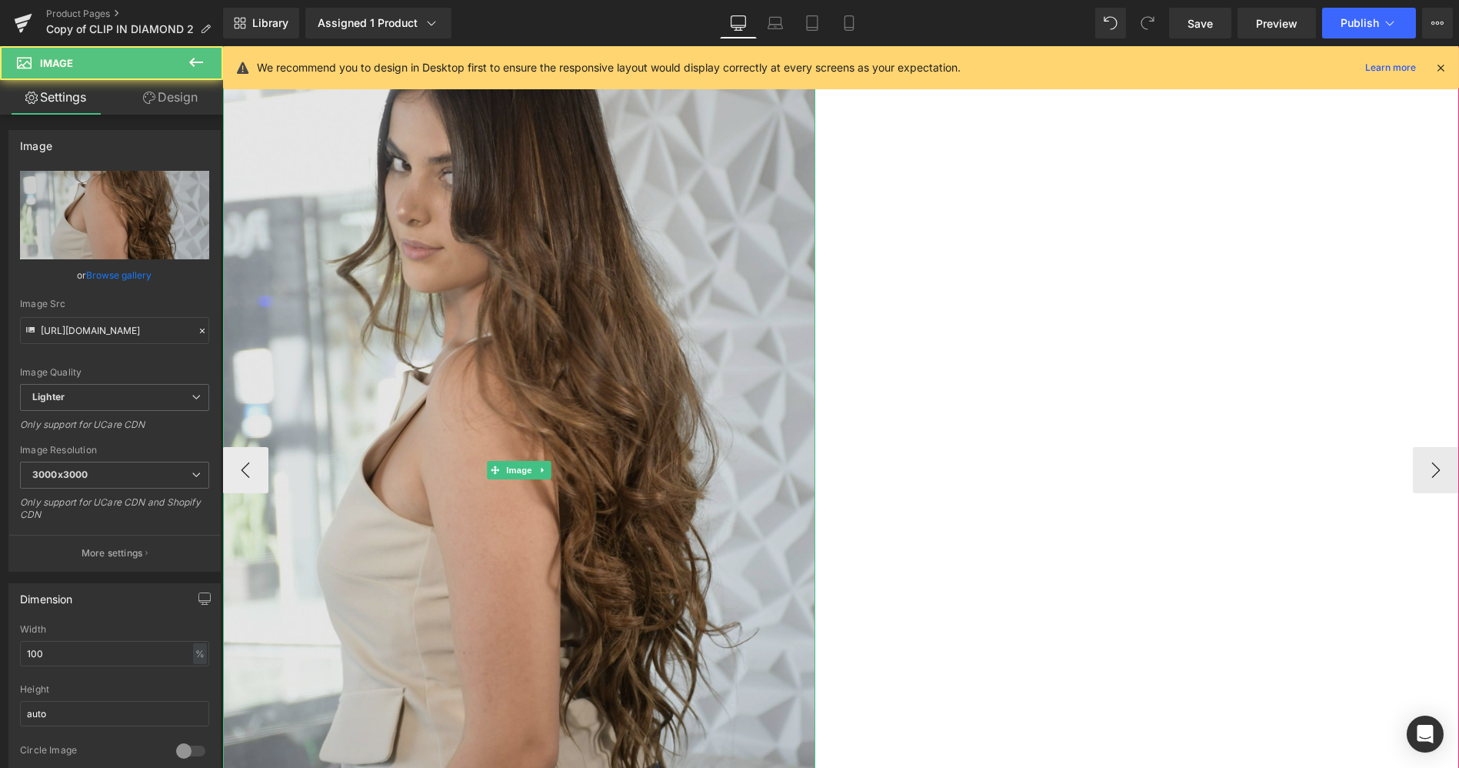
click at [705, 452] on img at bounding box center [519, 469] width 593 height 947
click at [552, 464] on img at bounding box center [519, 469] width 593 height 947
click at [637, 485] on img at bounding box center [519, 469] width 593 height 947
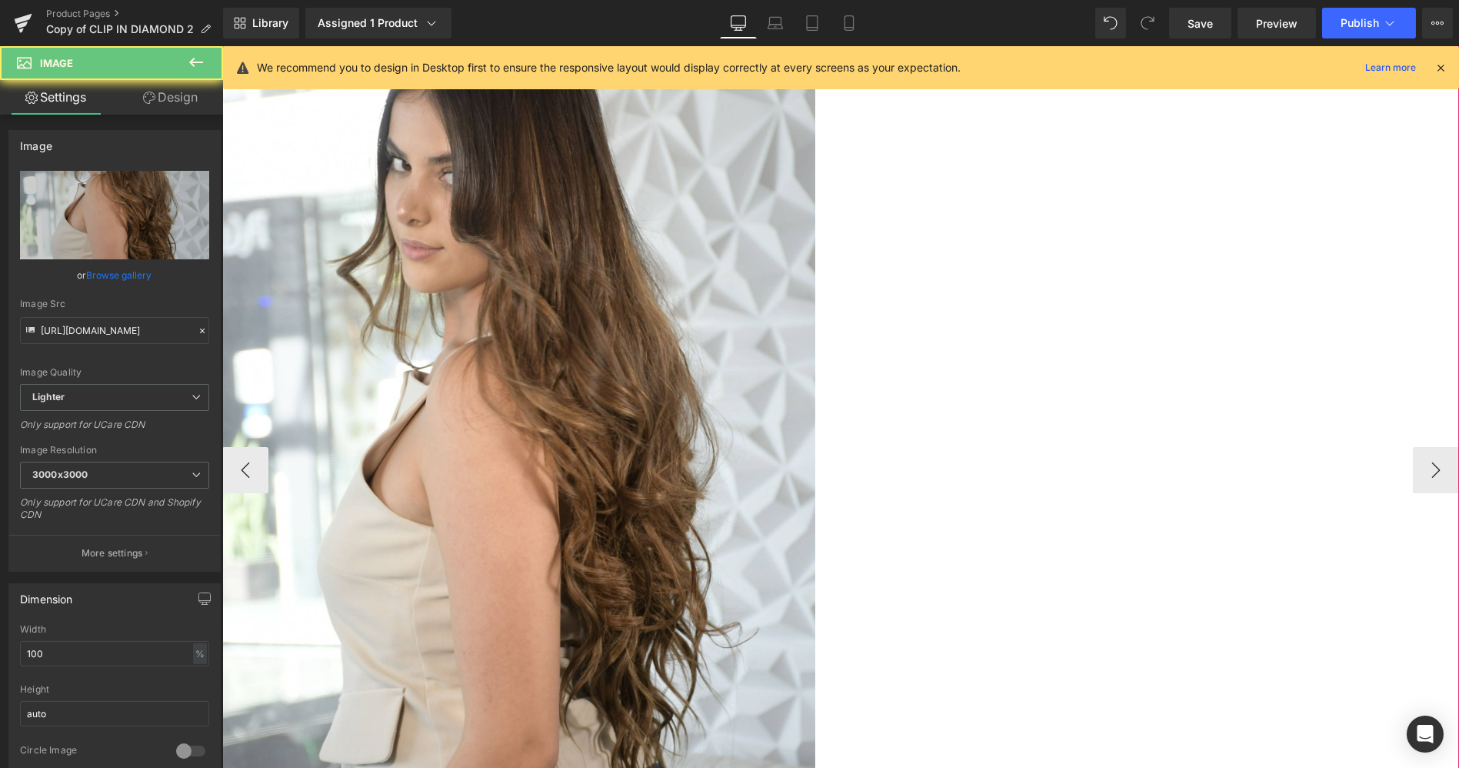
drag, startPoint x: 637, startPoint y: 485, endPoint x: 908, endPoint y: 448, distance: 273.4
click at [908, 448] on div "Image Image" at bounding box center [539, 469] width 1894 height 947
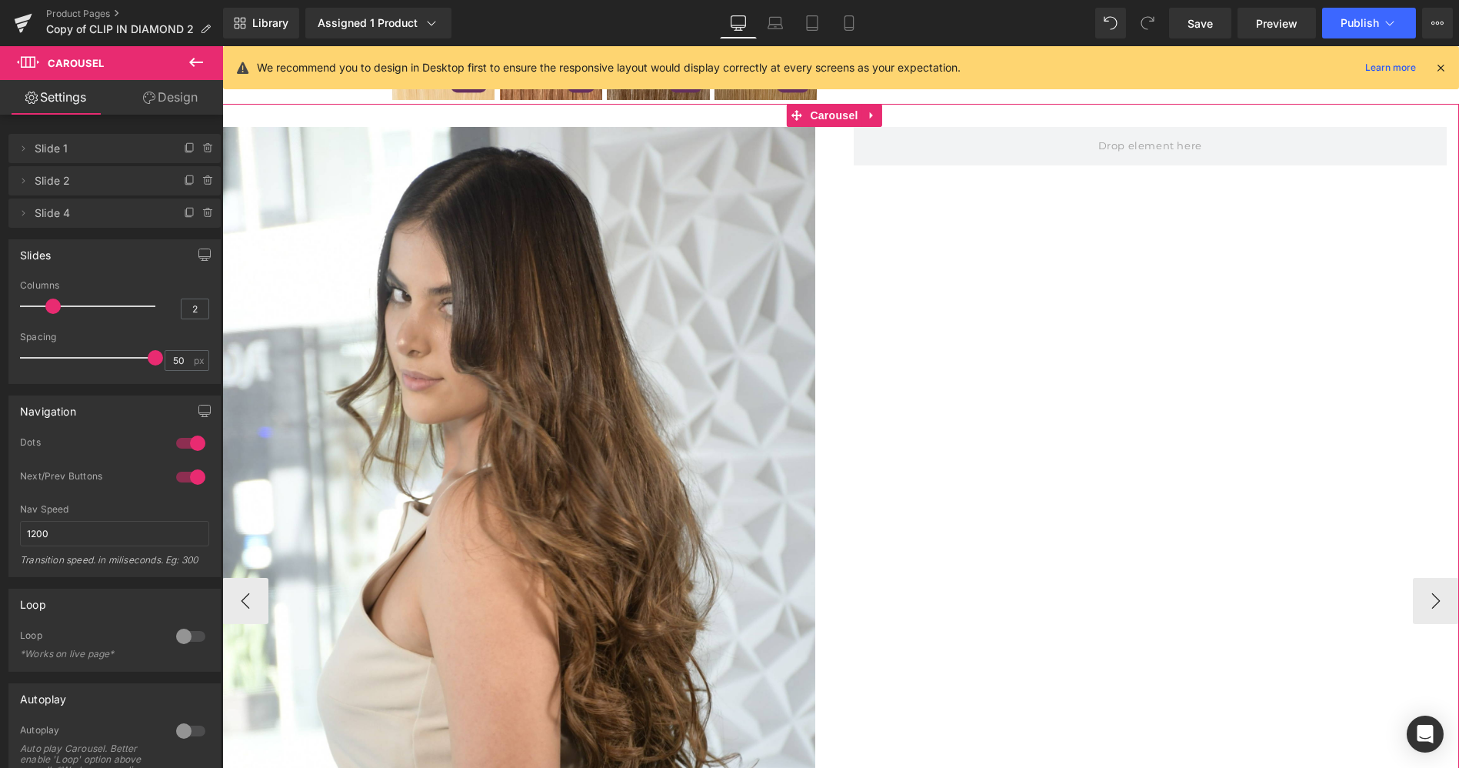
scroll to position [1555, 0]
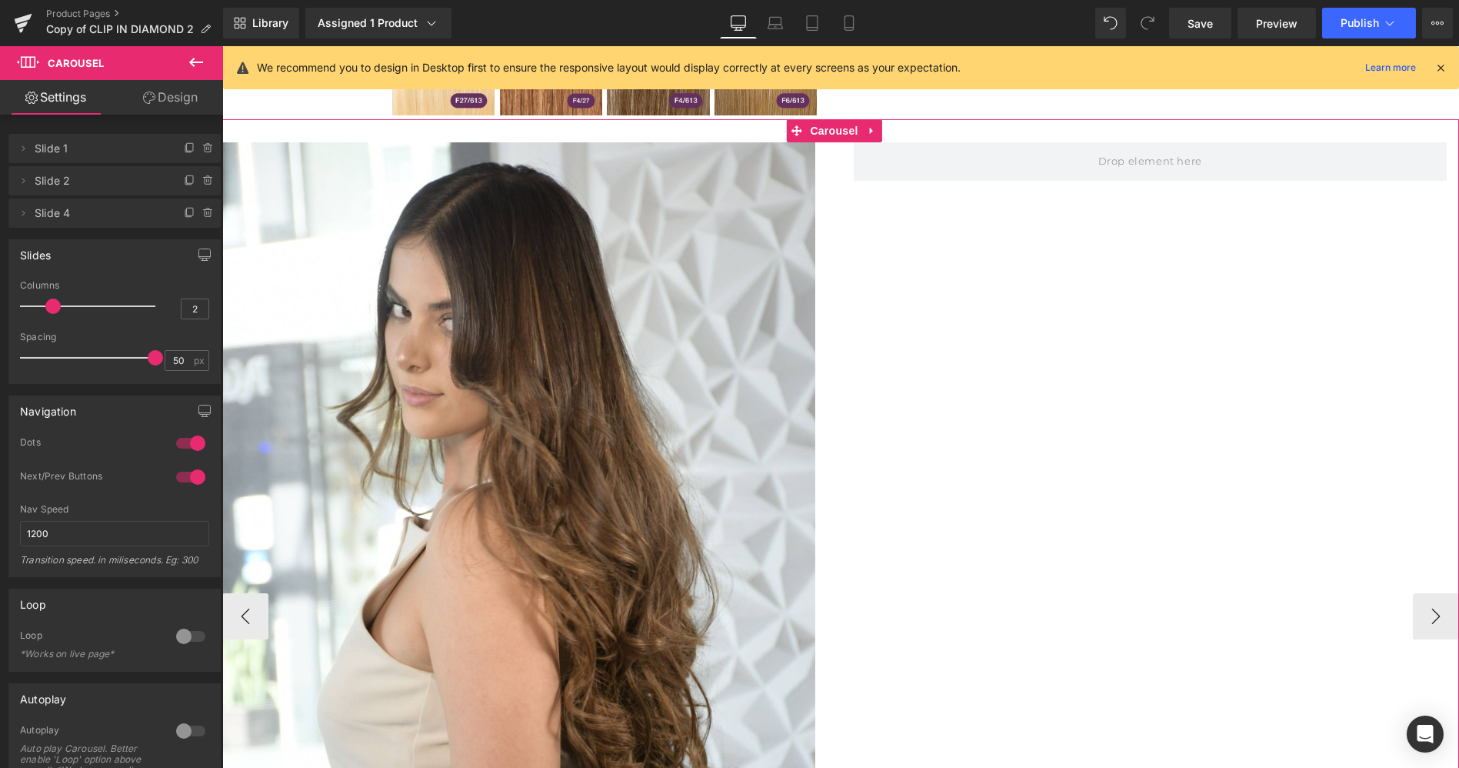
click at [823, 480] on div "Image Image" at bounding box center [539, 615] width 1894 height 947
click at [545, 607] on link at bounding box center [543, 616] width 16 height 18
click at [549, 612] on icon at bounding box center [551, 616] width 8 height 8
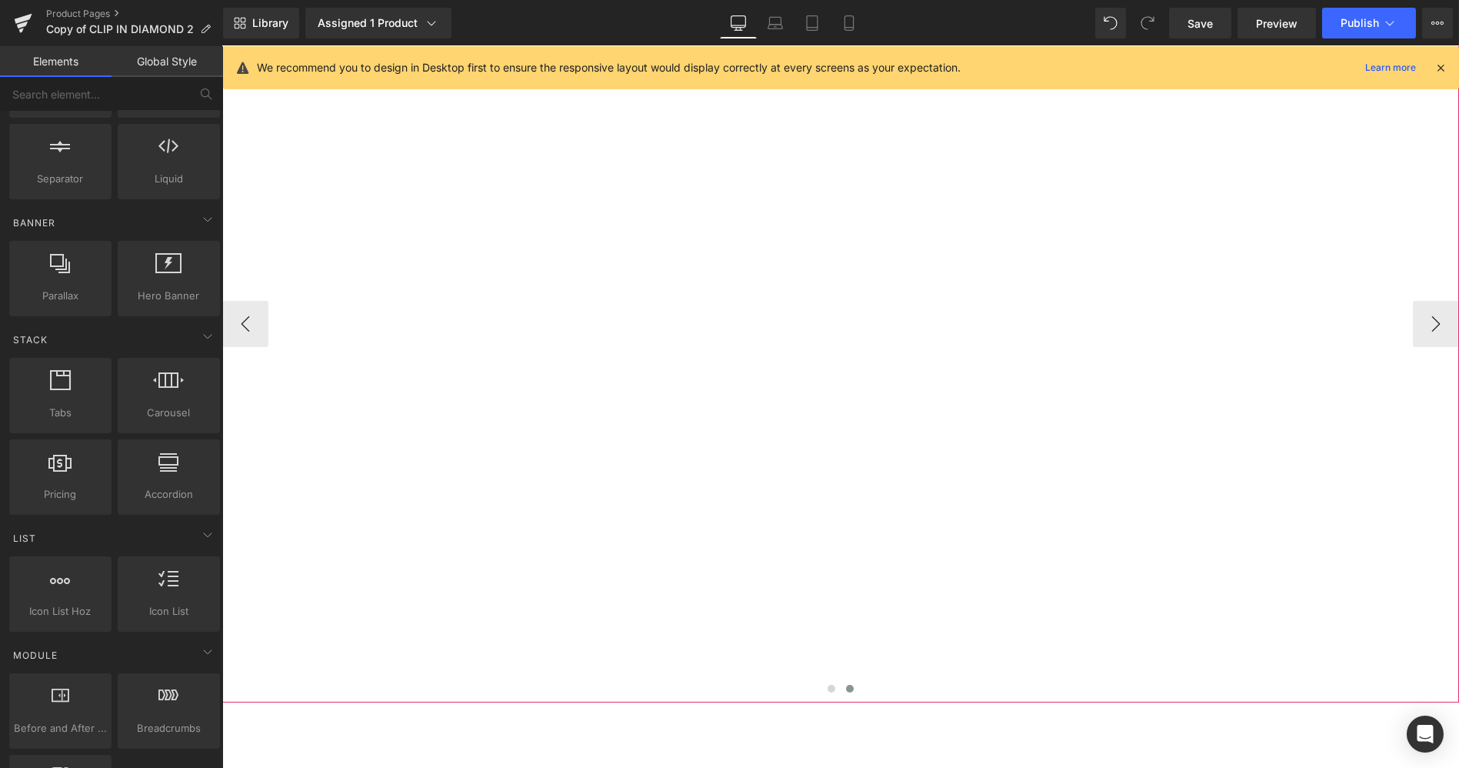
scroll to position [1755, 0]
click at [830, 678] on button at bounding box center [831, 685] width 18 height 15
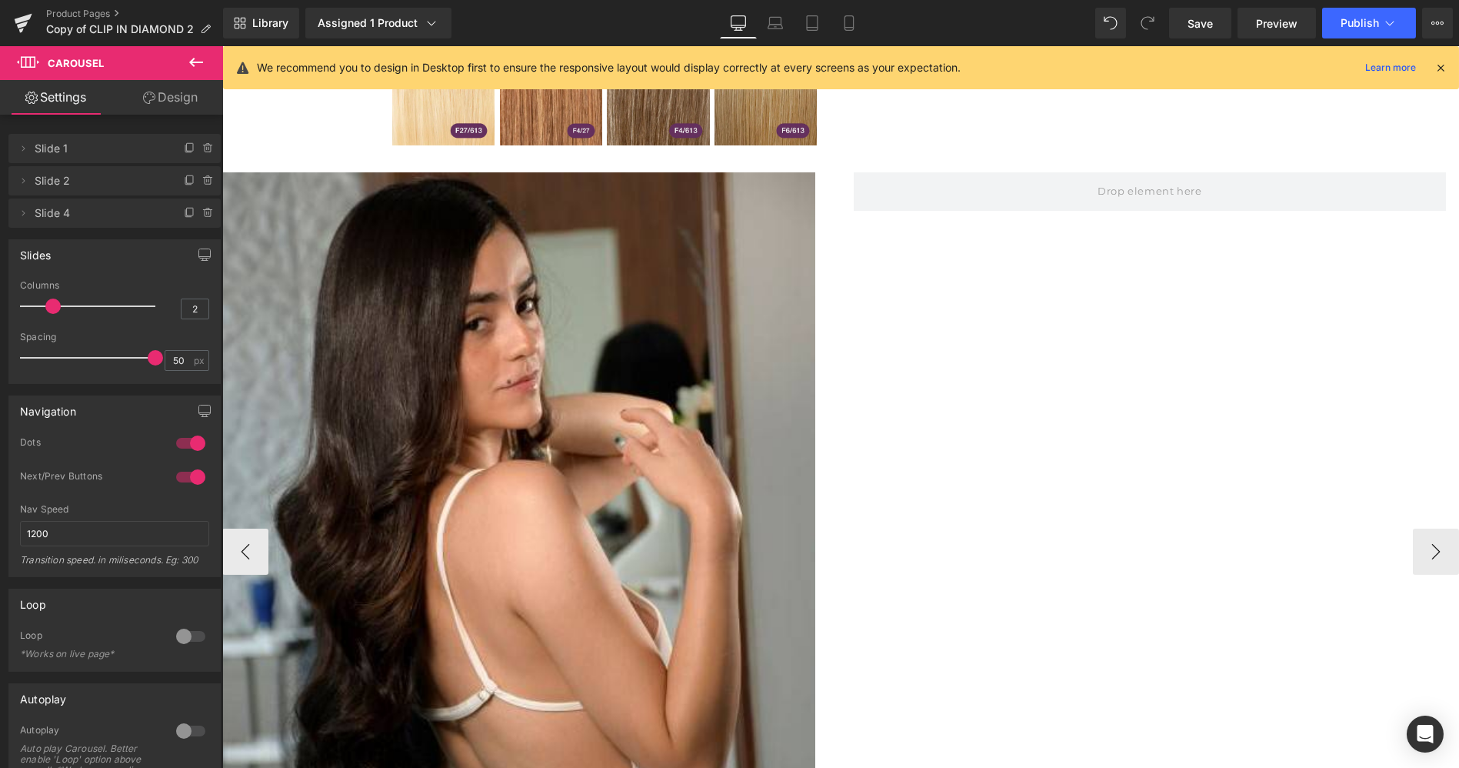
scroll to position [1526, 0]
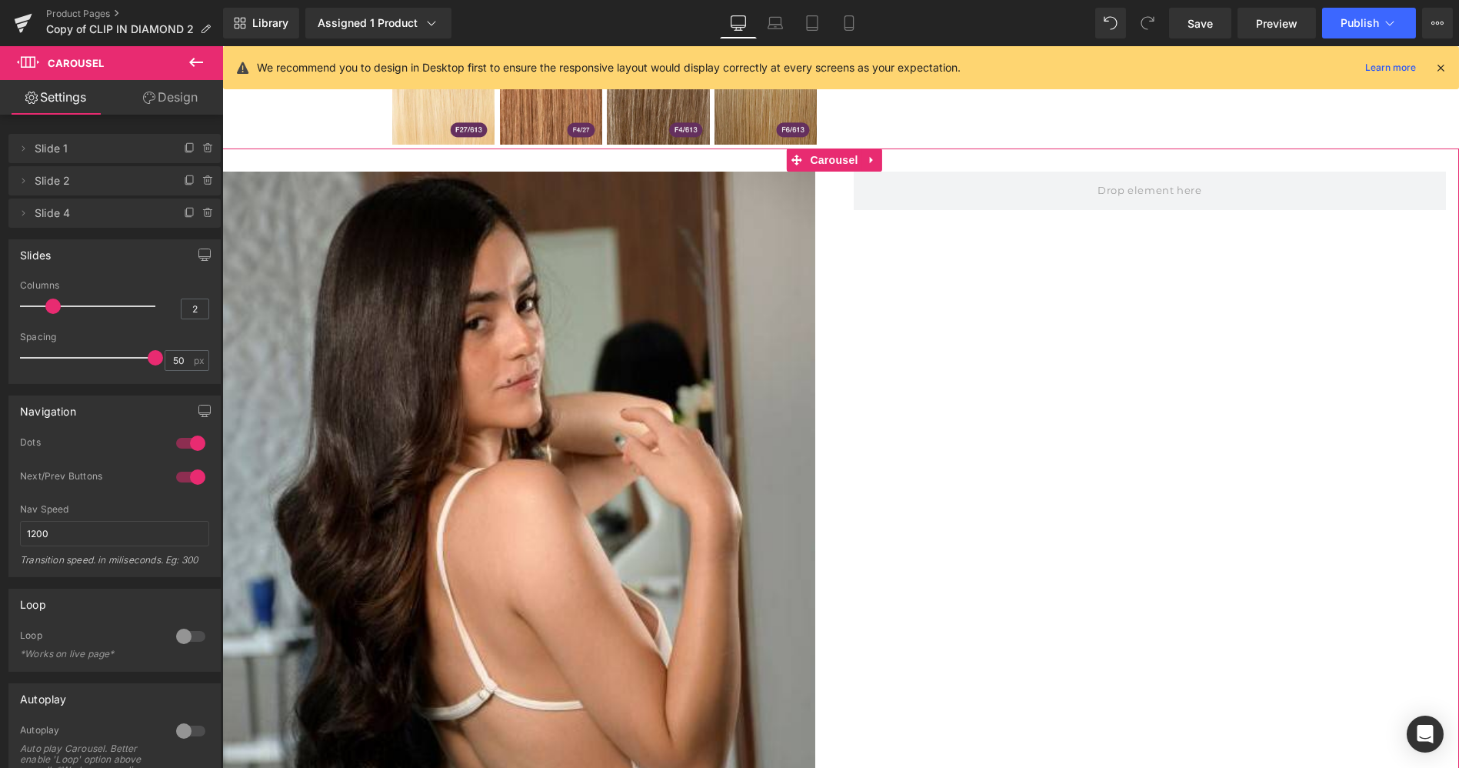
click at [177, 92] on link "Design" at bounding box center [171, 97] width 112 height 35
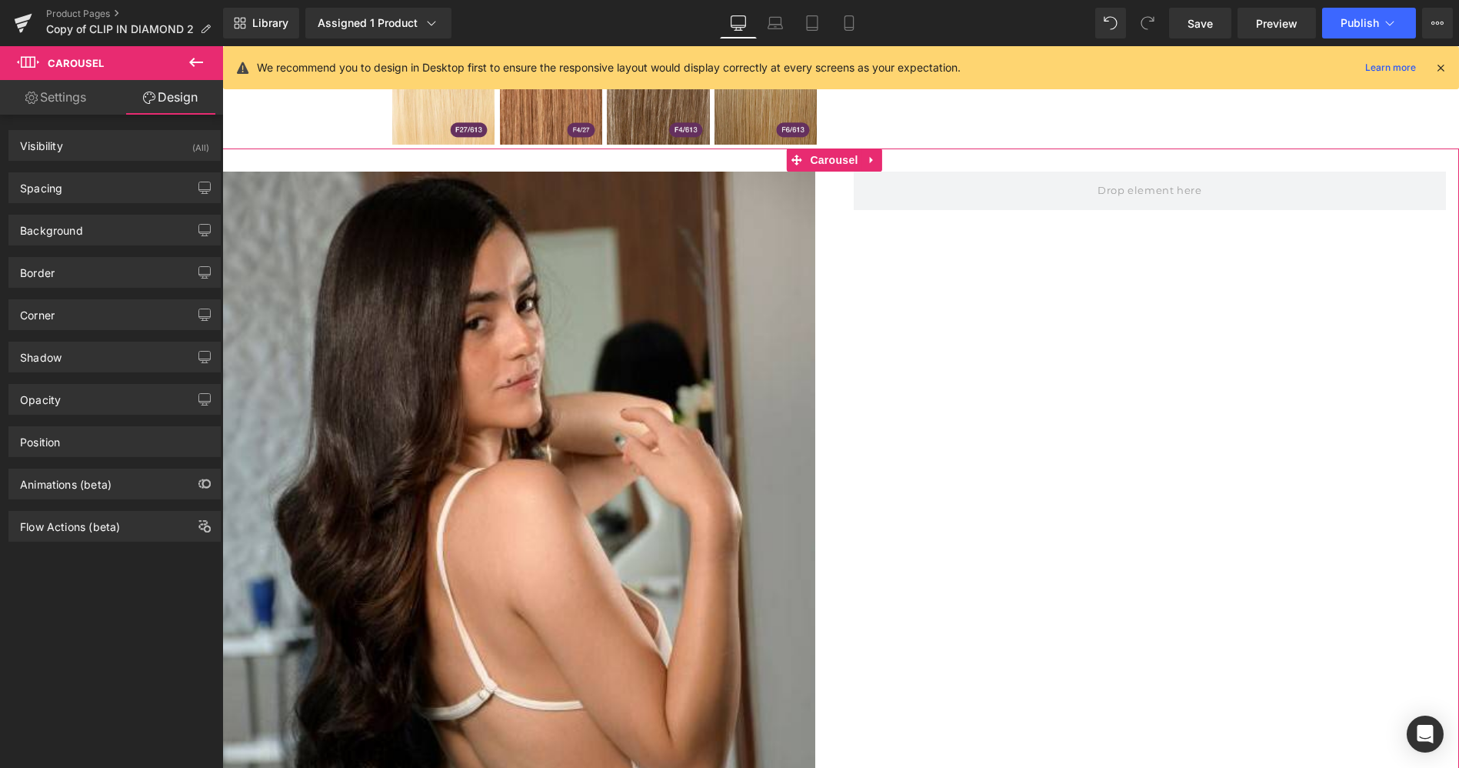
click at [177, 92] on link "Design" at bounding box center [171, 97] width 112 height 35
click at [1198, 29] on span "Save" at bounding box center [1200, 23] width 25 height 16
